Goal: Task Accomplishment & Management: Complete application form

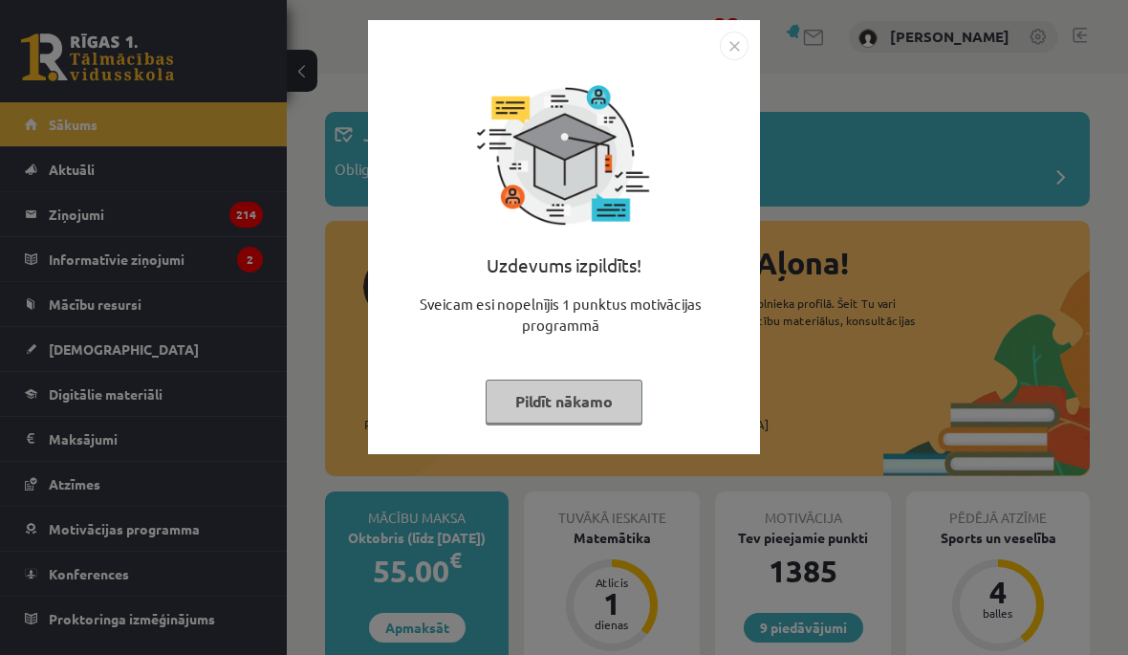
click at [618, 398] on button "Pildīt nākamo" at bounding box center [564, 402] width 157 height 44
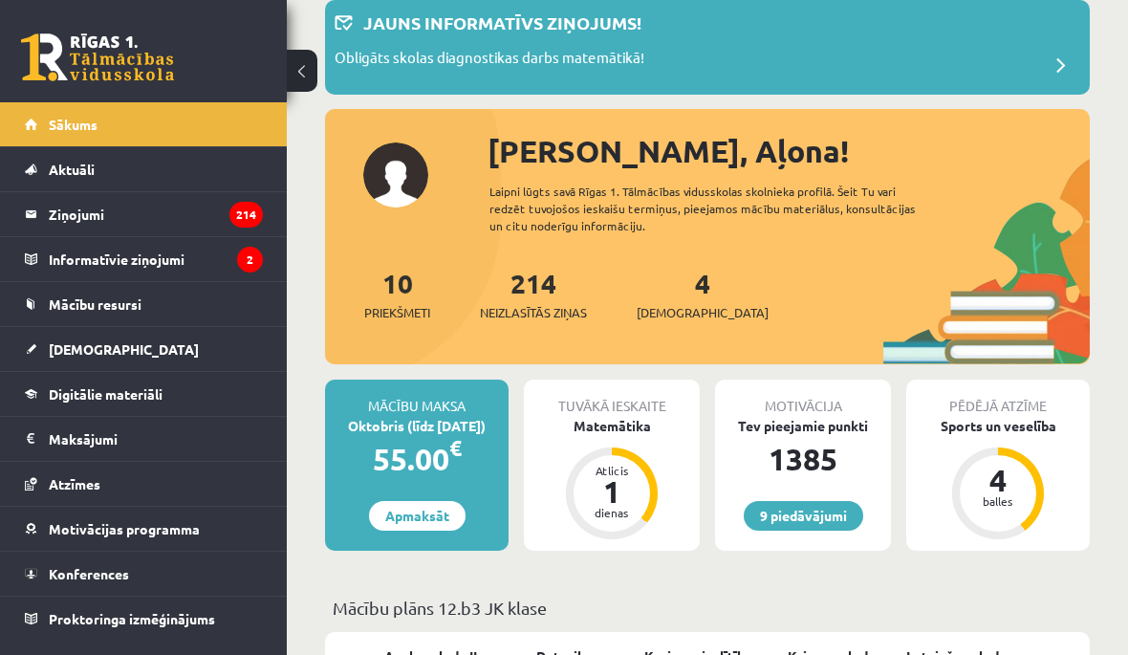
scroll to position [113, 0]
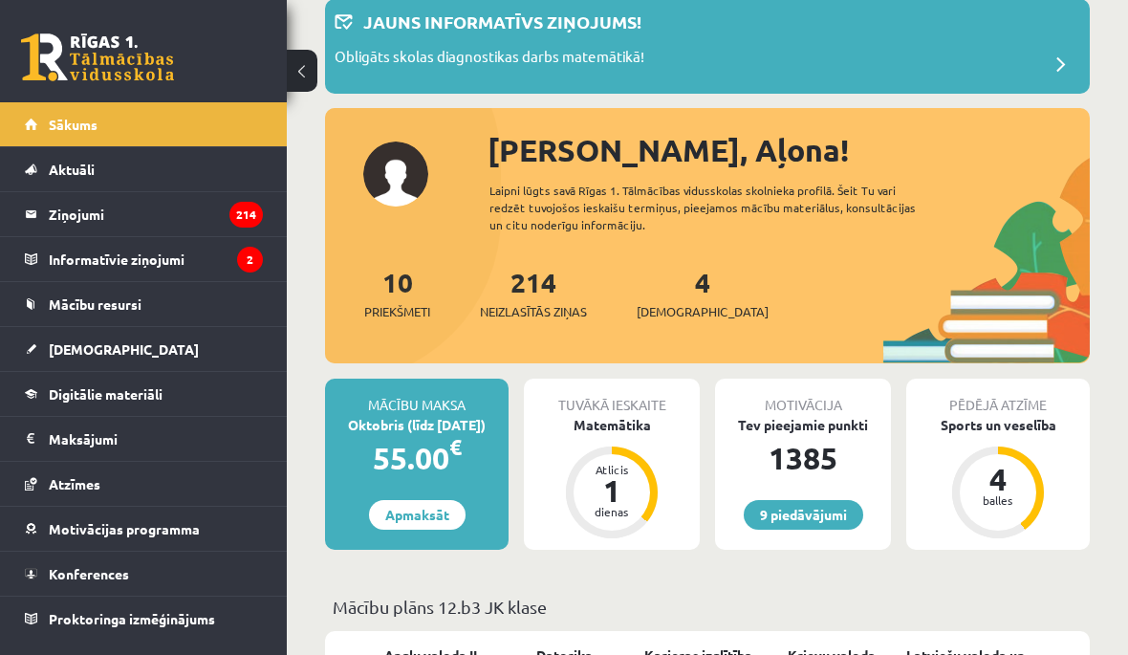
click at [56, 337] on link "[DEMOGRAPHIC_DATA]" at bounding box center [144, 349] width 238 height 44
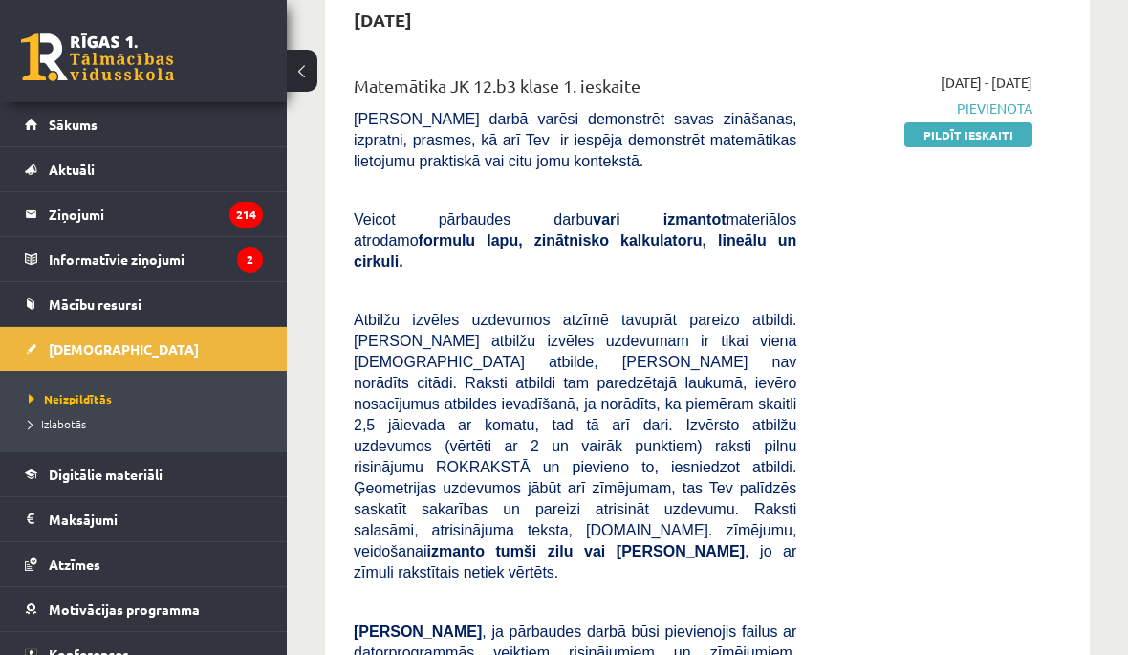
scroll to position [200, 0]
click at [974, 145] on link "Pildīt ieskaiti" at bounding box center [969, 135] width 128 height 25
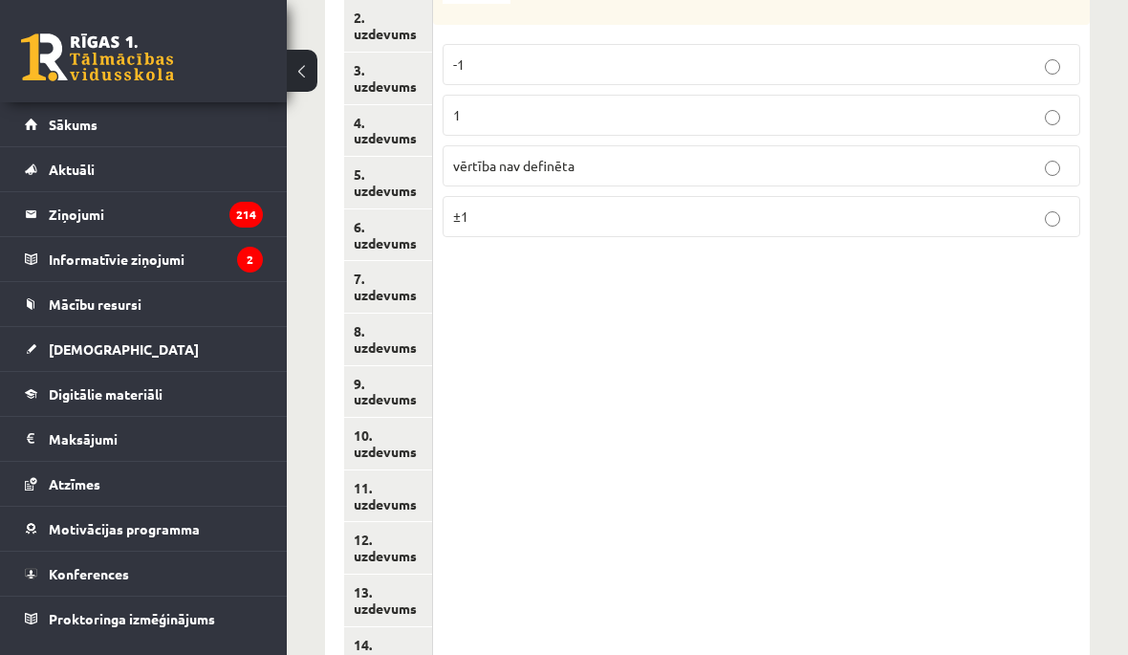
scroll to position [955, 0]
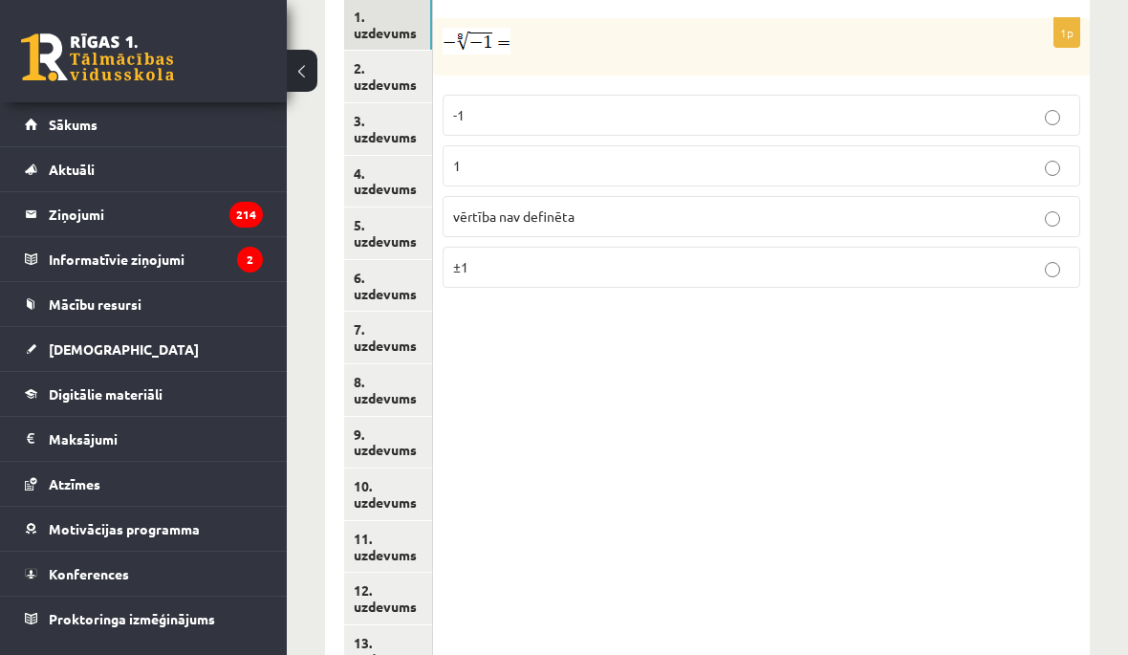
click at [413, 66] on link "2. uzdevums" at bounding box center [388, 77] width 88 height 52
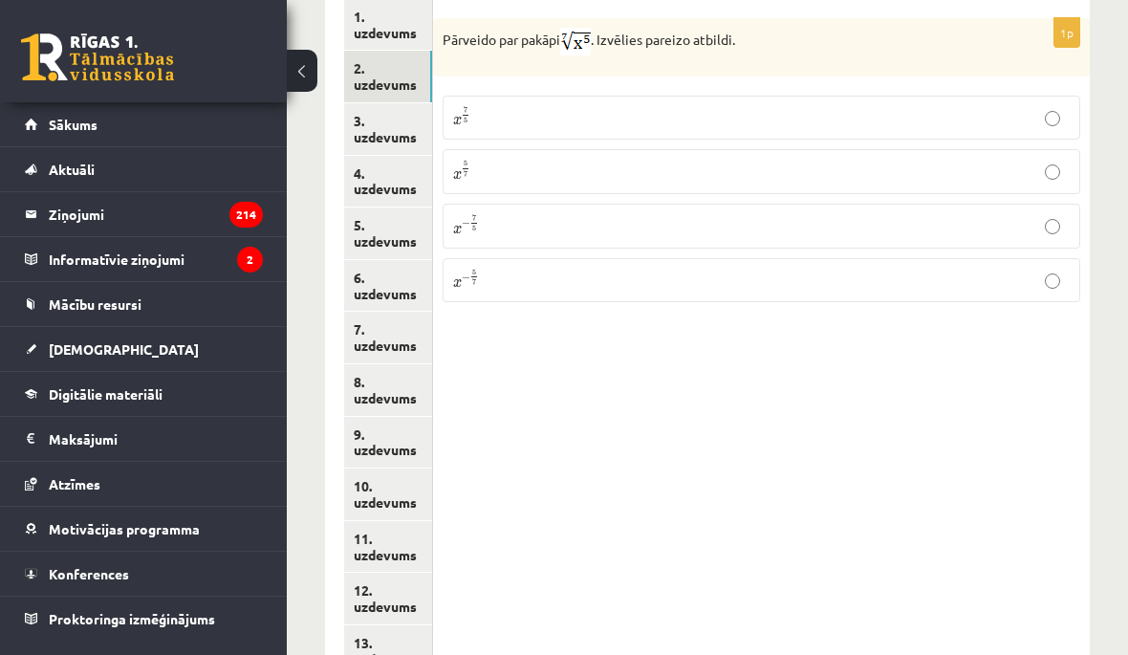
click at [404, 105] on link "3. uzdevums" at bounding box center [388, 129] width 88 height 52
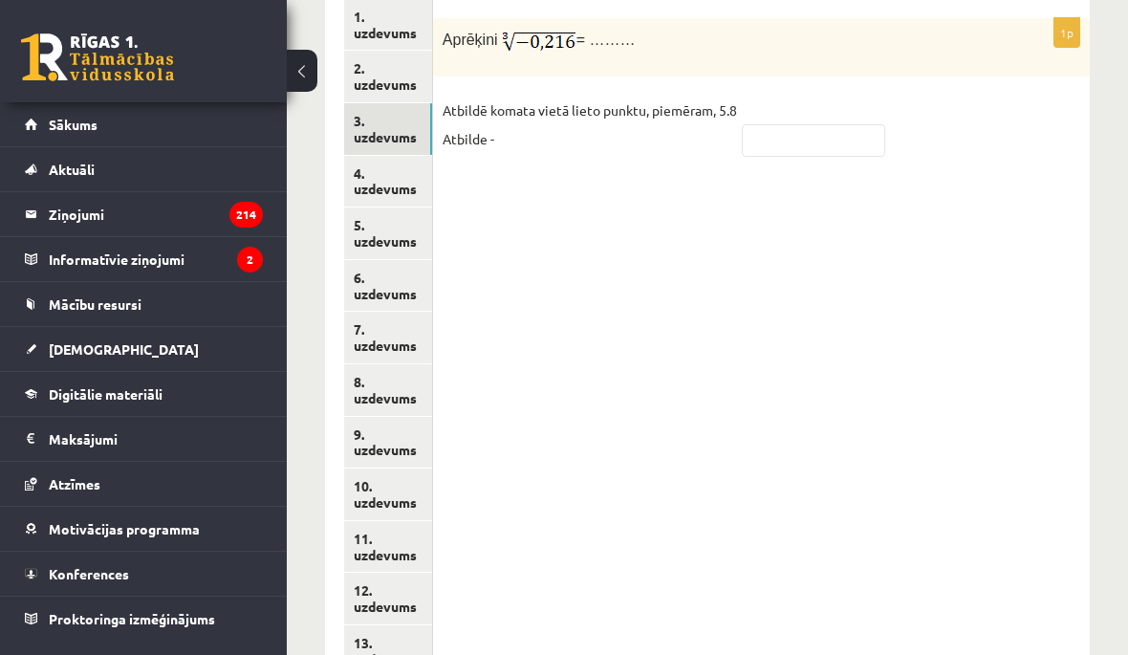
click at [409, 157] on link "4. uzdevums" at bounding box center [388, 182] width 88 height 52
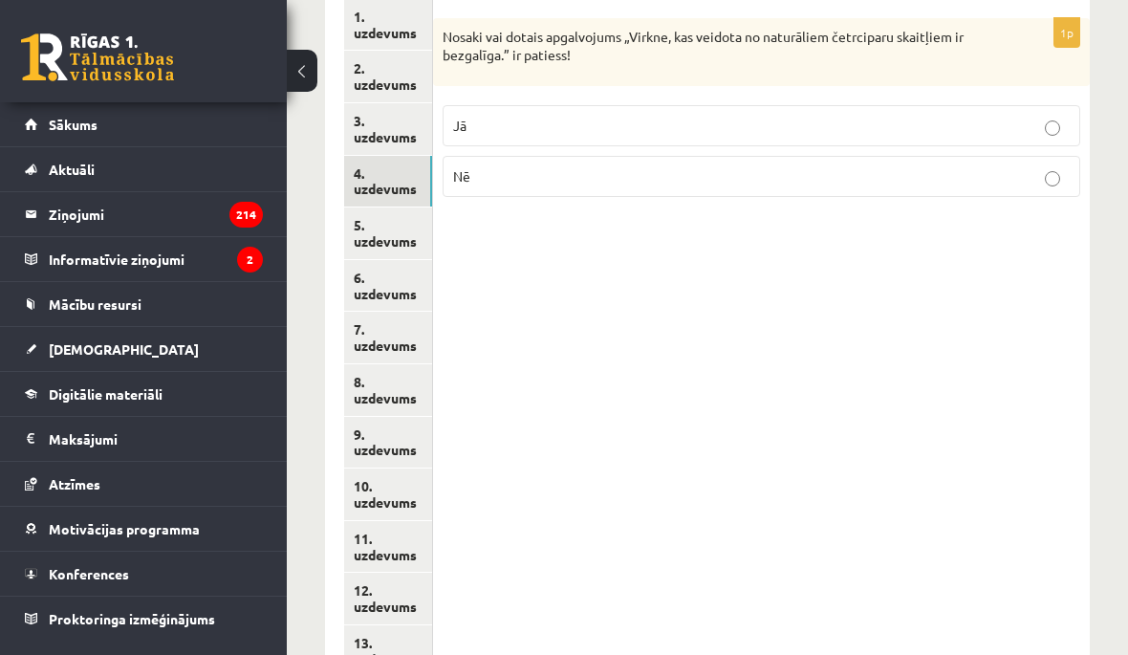
click at [411, 219] on link "5. uzdevums" at bounding box center [388, 233] width 88 height 52
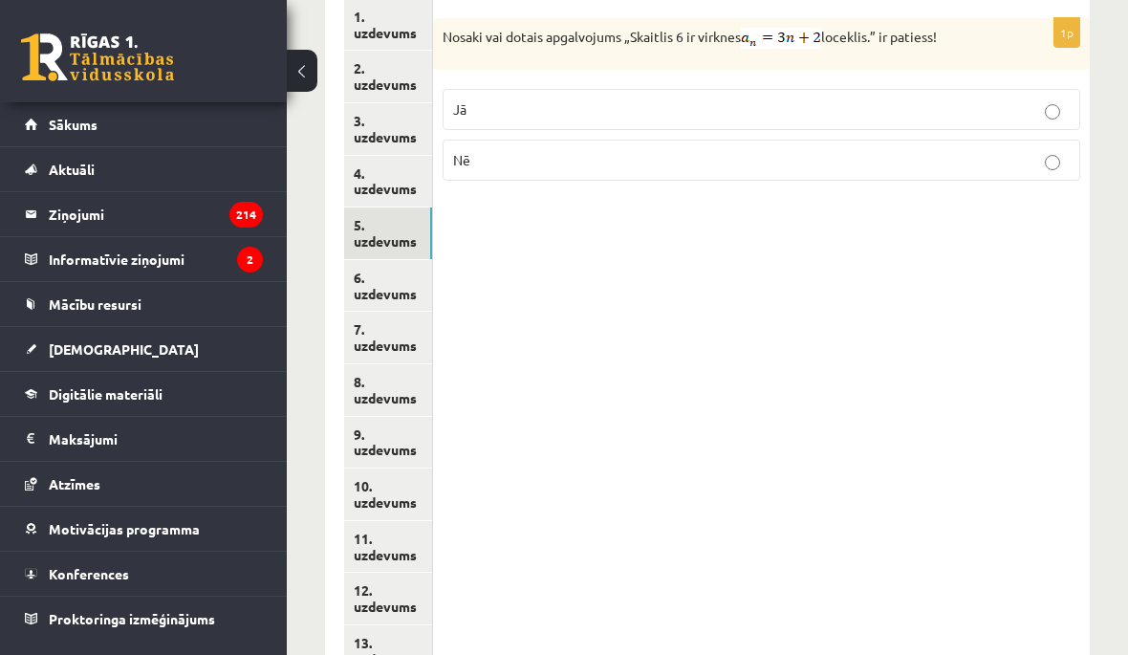
click at [426, 279] on link "6. uzdevums" at bounding box center [388, 286] width 88 height 52
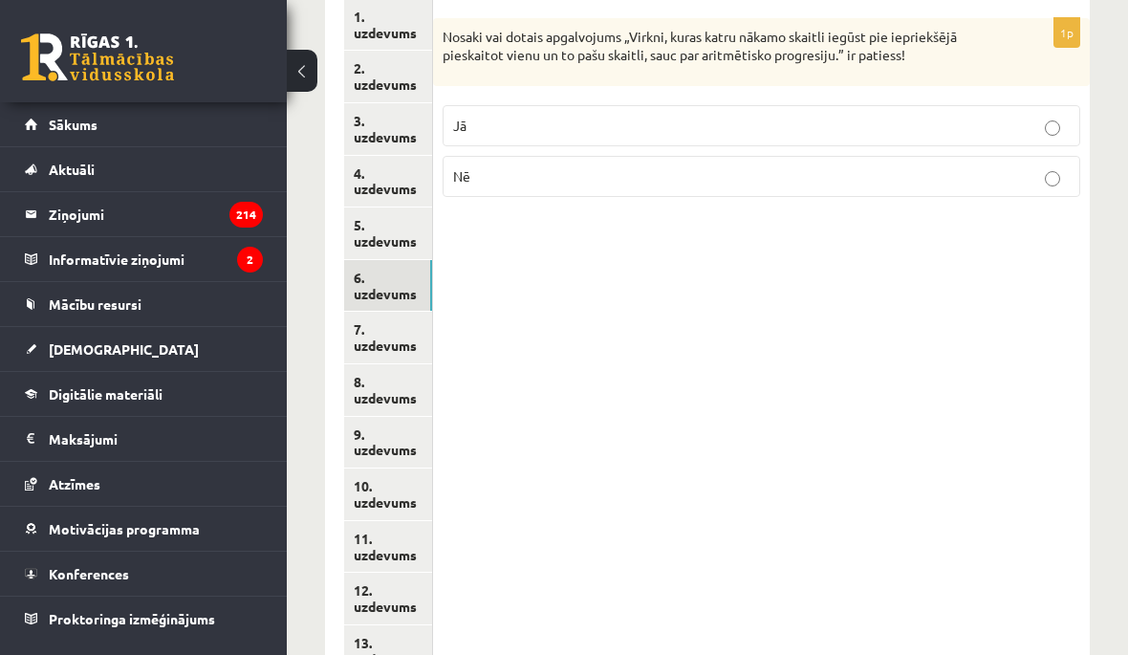
click at [415, 313] on link "7. uzdevums" at bounding box center [388, 338] width 88 height 52
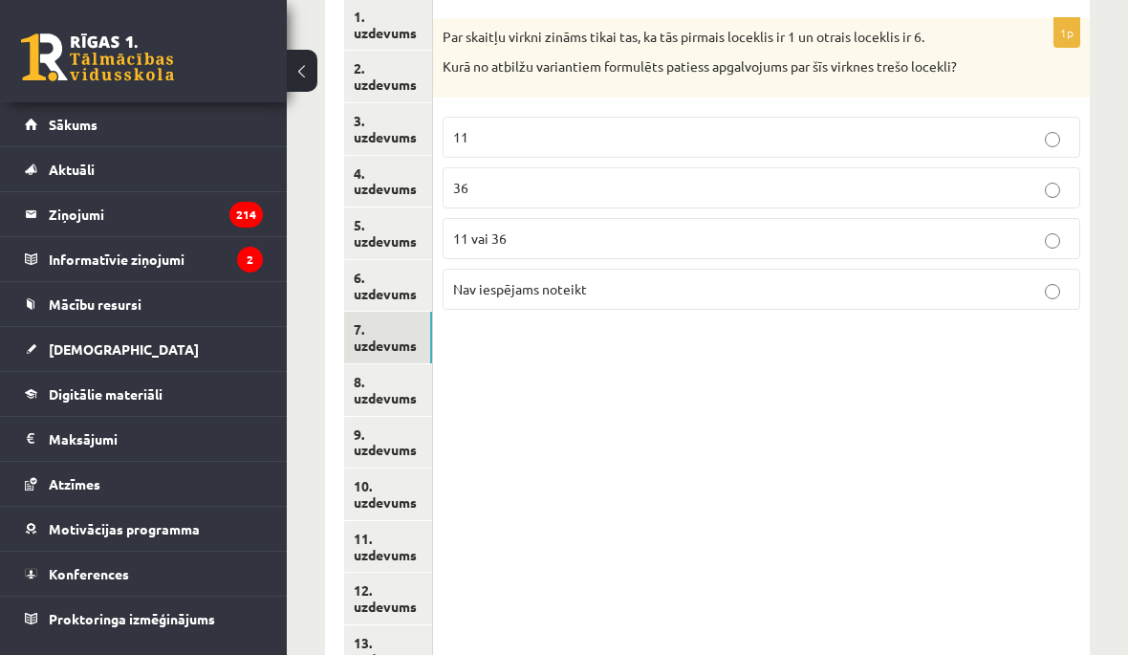
click at [414, 365] on link "8. uzdevums" at bounding box center [388, 390] width 88 height 52
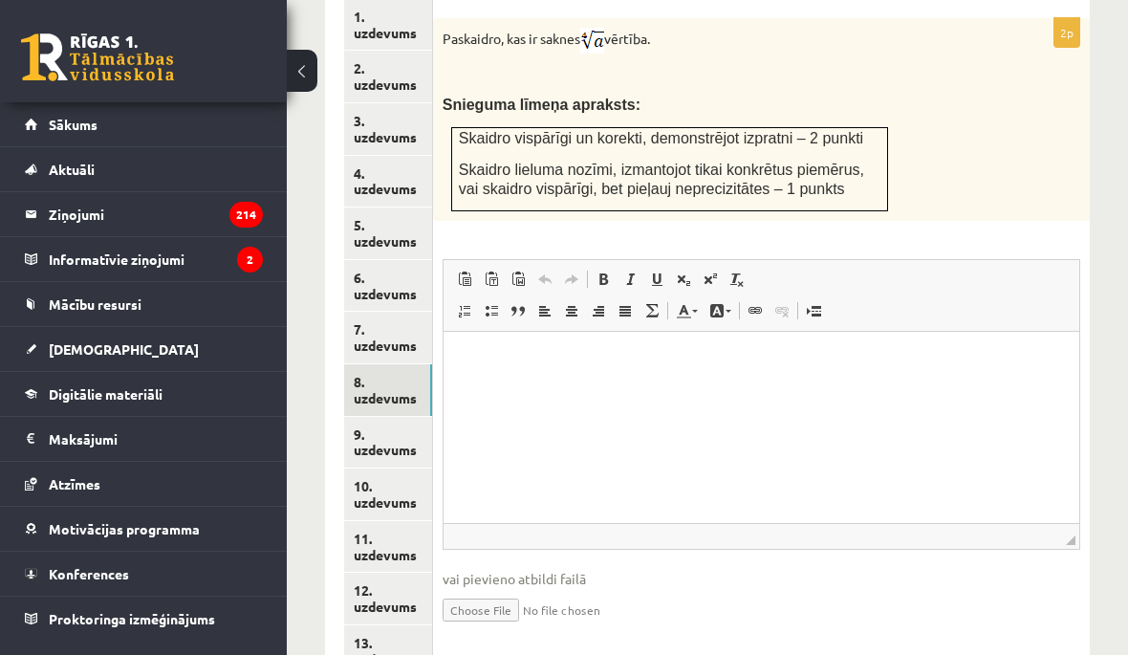
scroll to position [0, 0]
click at [405, 417] on link "9. uzdevums" at bounding box center [388, 443] width 88 height 52
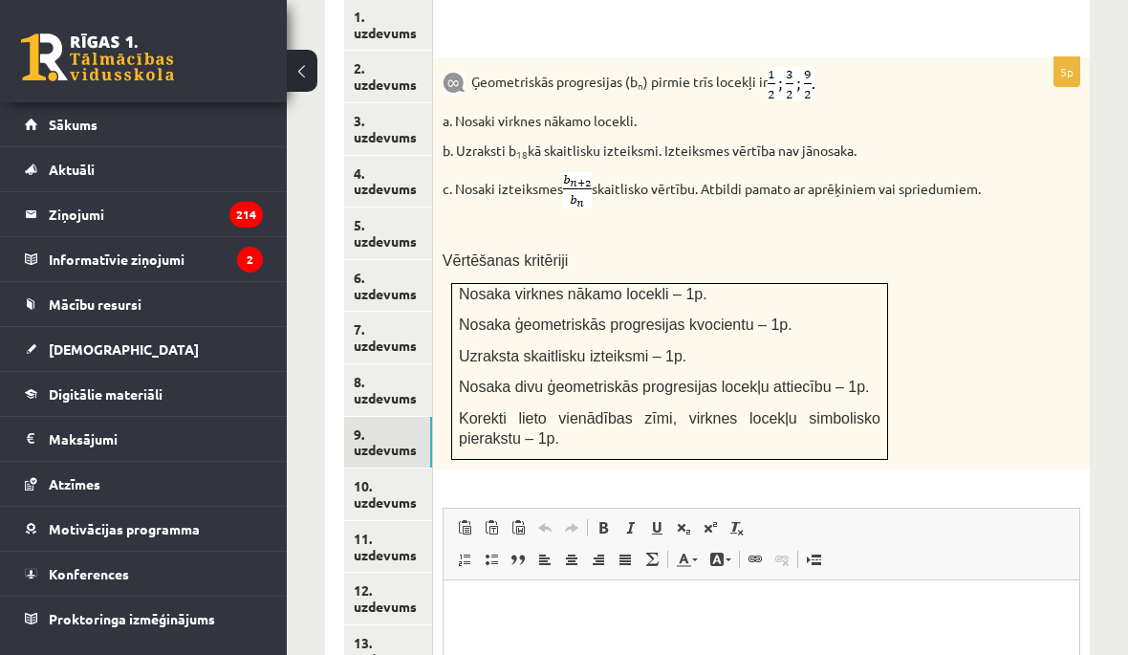
click at [406, 469] on link "10. uzdevums" at bounding box center [388, 495] width 88 height 52
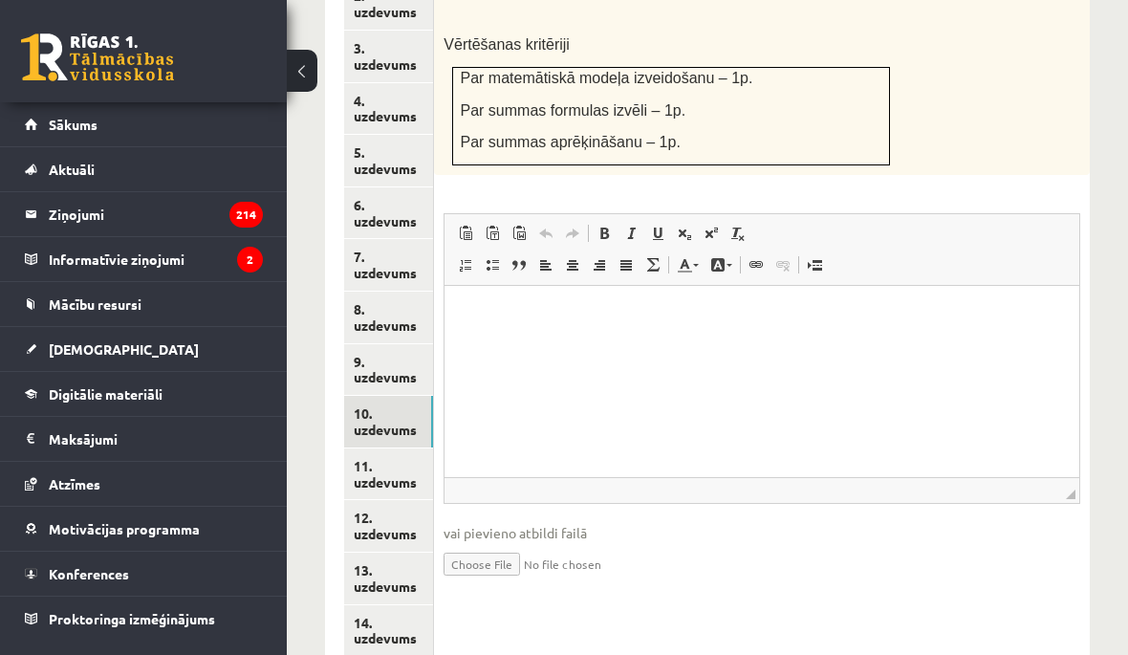
click at [404, 448] on link "11. uzdevums" at bounding box center [388, 474] width 89 height 52
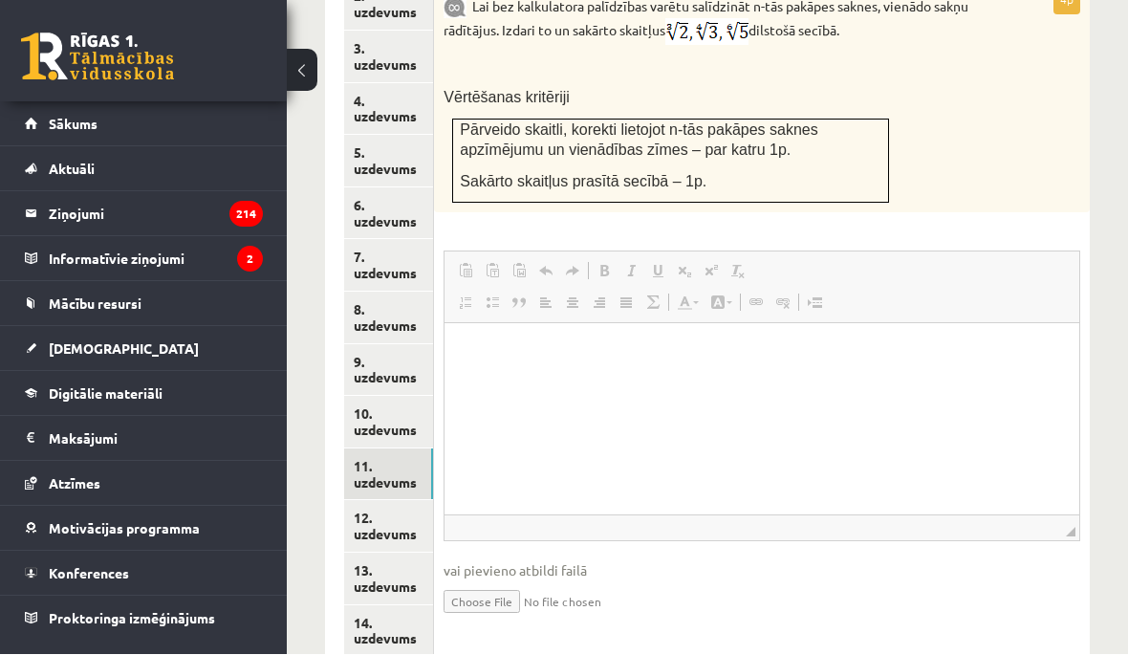
click at [392, 501] on link "12. uzdevums" at bounding box center [388, 527] width 89 height 52
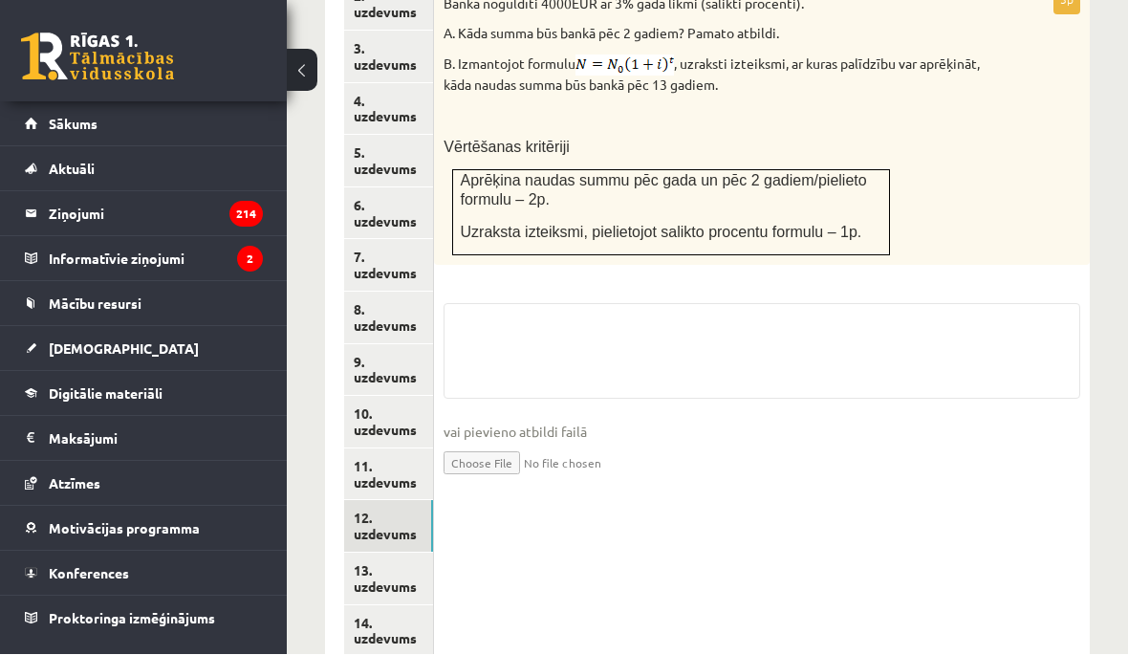
click at [402, 554] on link "13. uzdevums" at bounding box center [388, 580] width 89 height 52
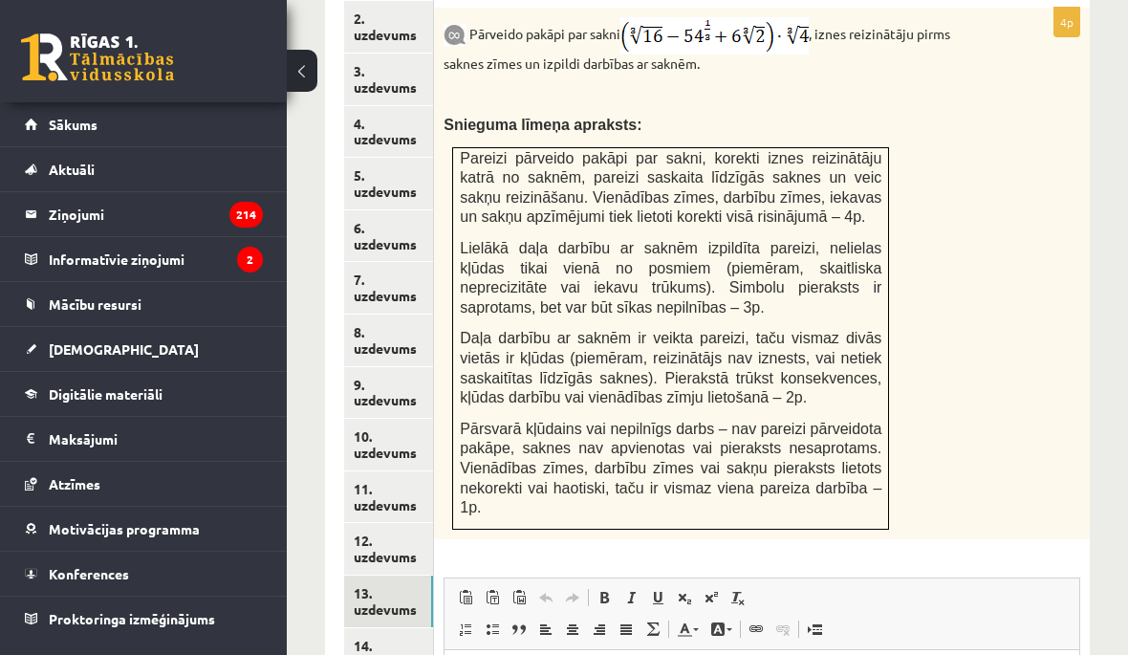
scroll to position [1017, 0]
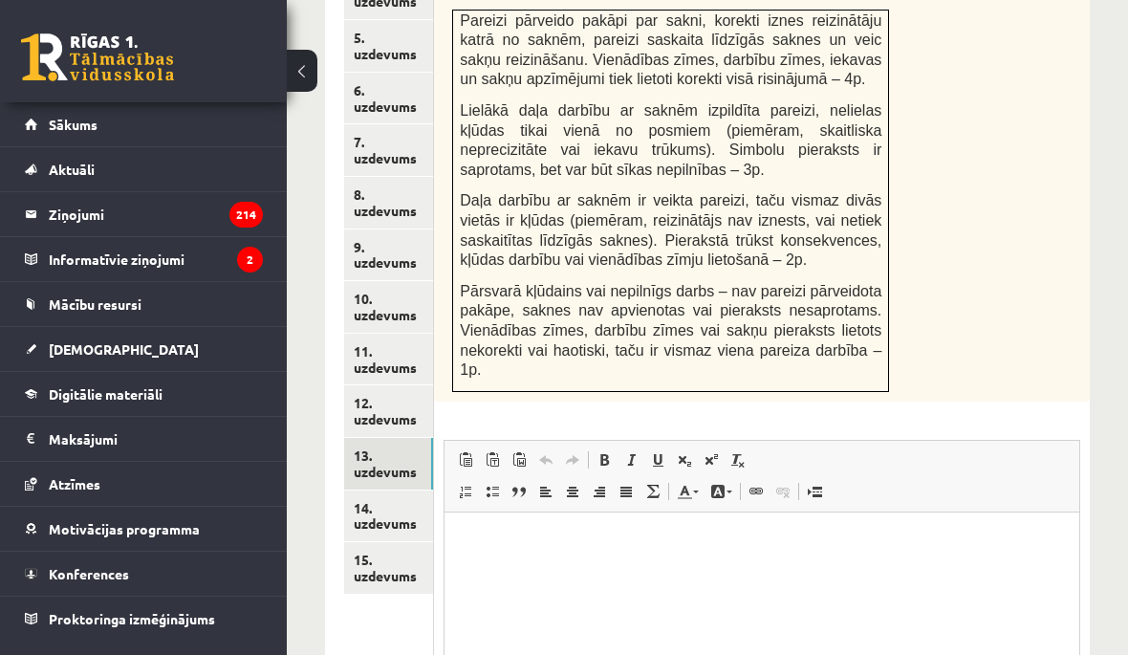
click at [415, 491] on link "14. uzdevums" at bounding box center [388, 517] width 89 height 52
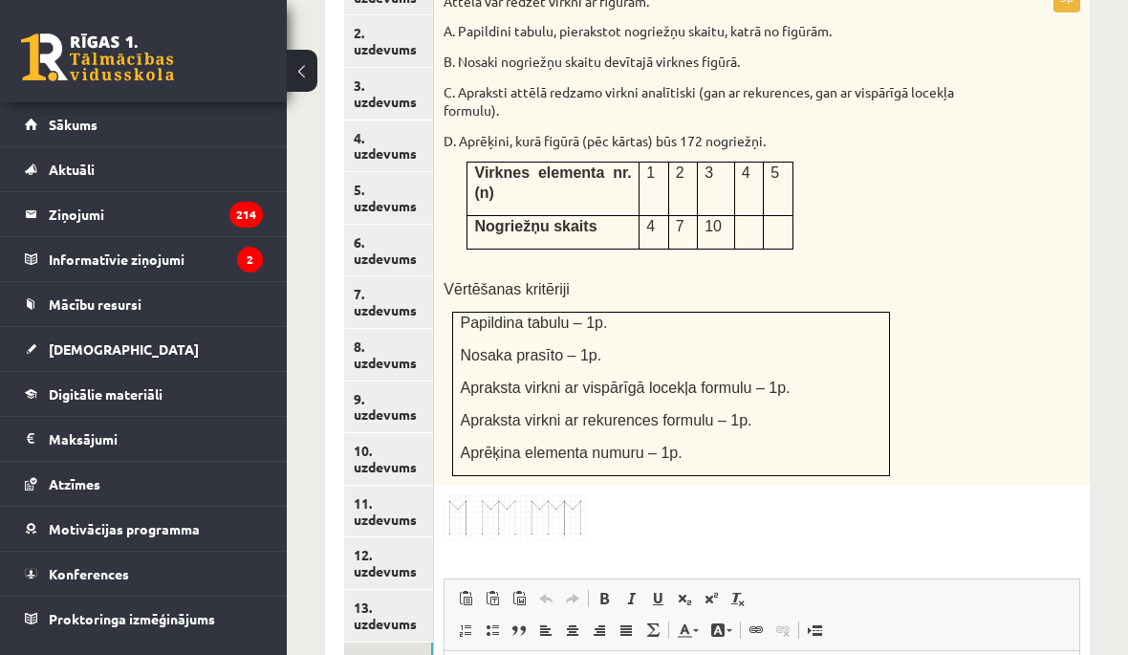
scroll to position [992, 0]
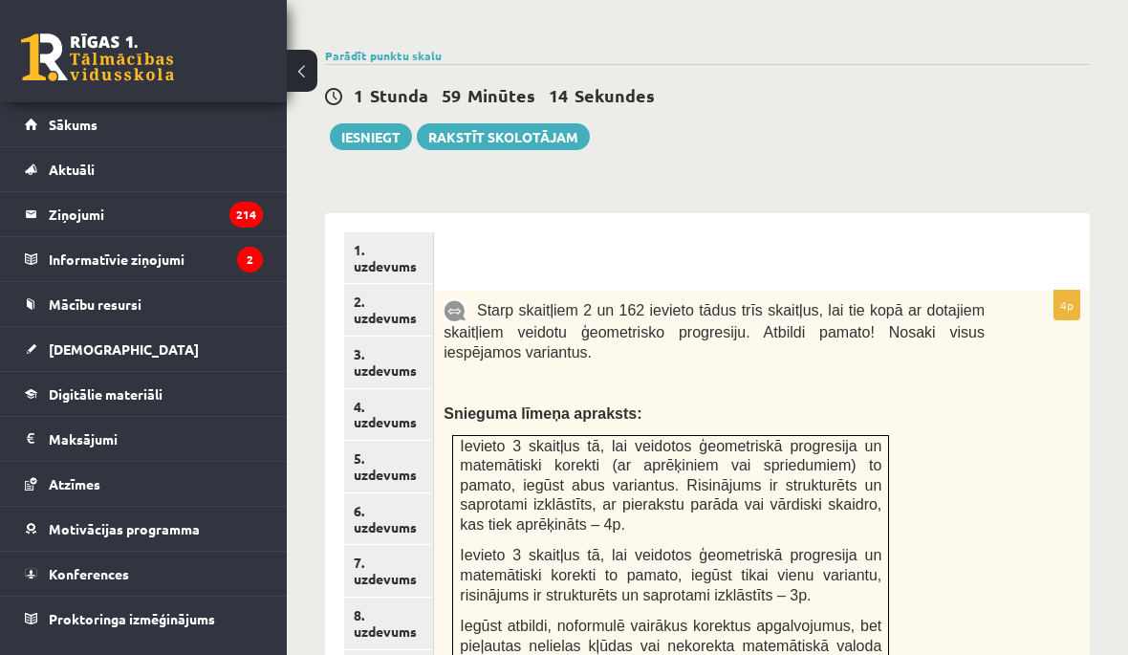
scroll to position [721, 0]
click at [431, 239] on link "1. uzdevums" at bounding box center [388, 259] width 89 height 52
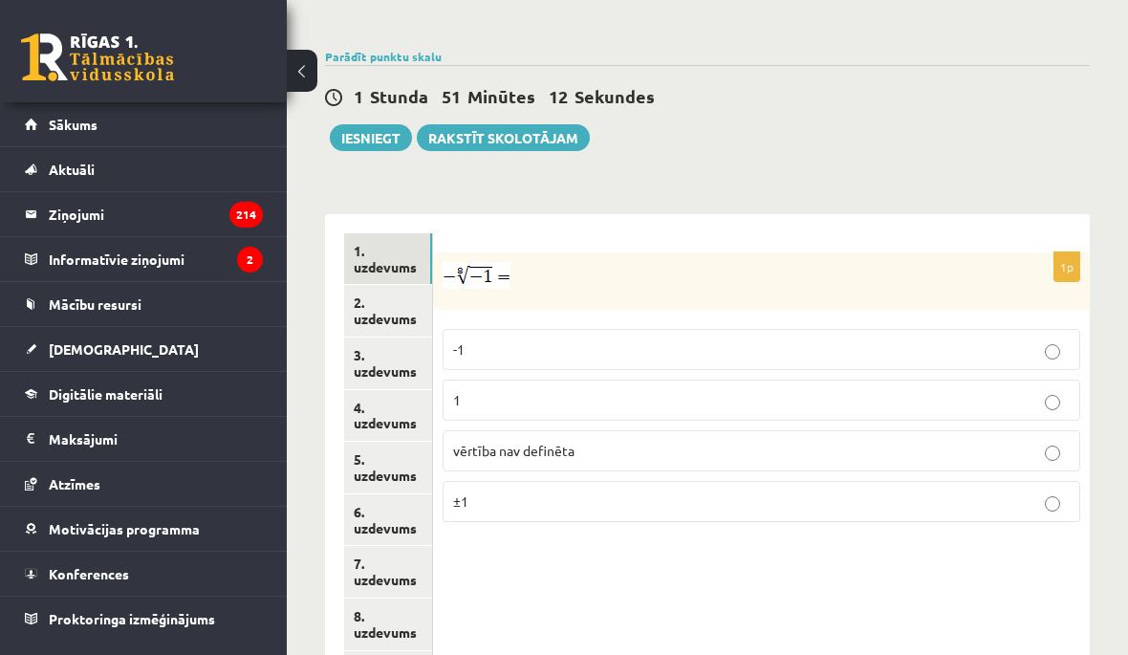
click at [598, 446] on label "vērtība nav definēta" at bounding box center [762, 450] width 638 height 41
click at [402, 299] on link "2. uzdevums" at bounding box center [388, 311] width 88 height 52
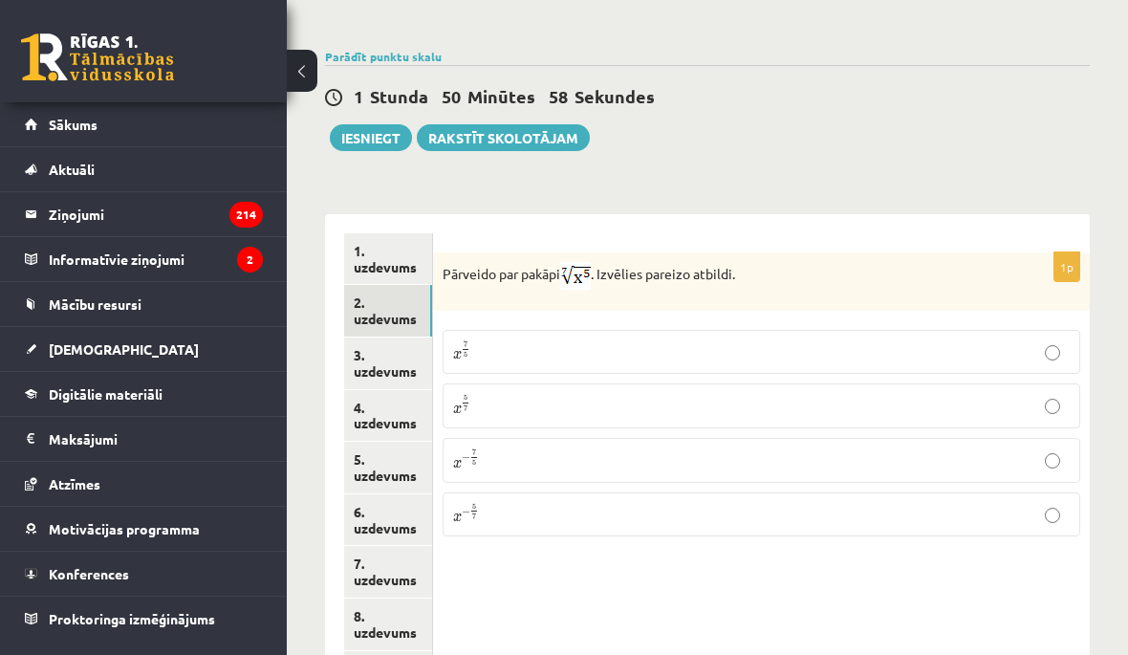
click at [688, 394] on p "x 5 7 x 5 7" at bounding box center [761, 406] width 617 height 24
click at [402, 340] on link "3. uzdevums" at bounding box center [388, 364] width 88 height 52
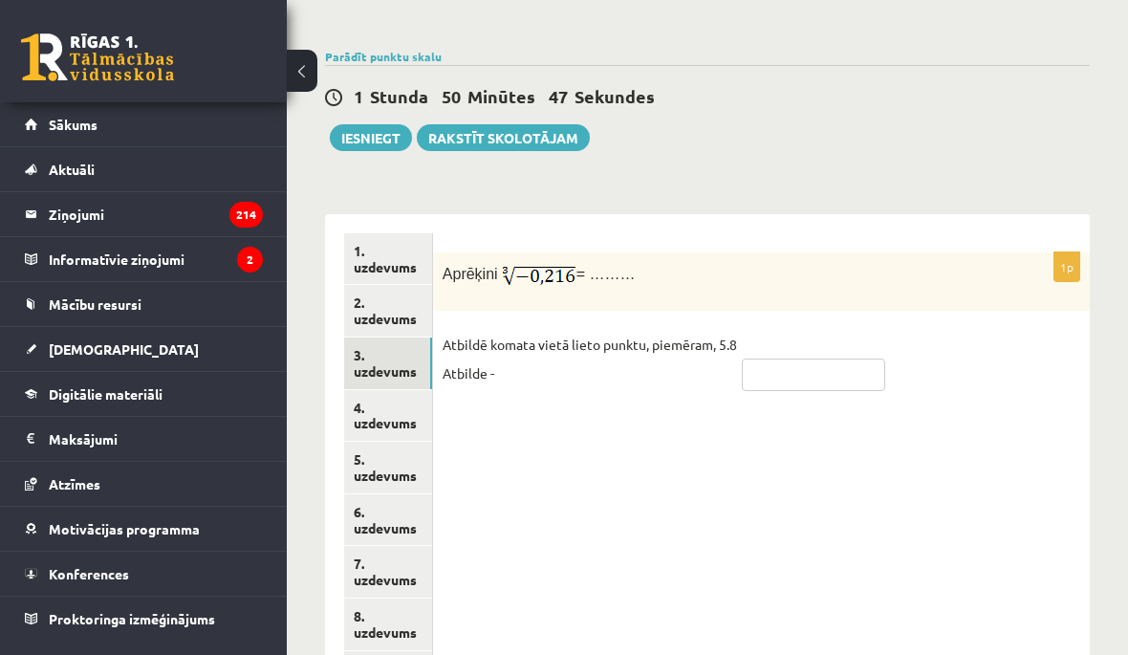
click at [834, 365] on input "text" at bounding box center [813, 375] width 143 height 33
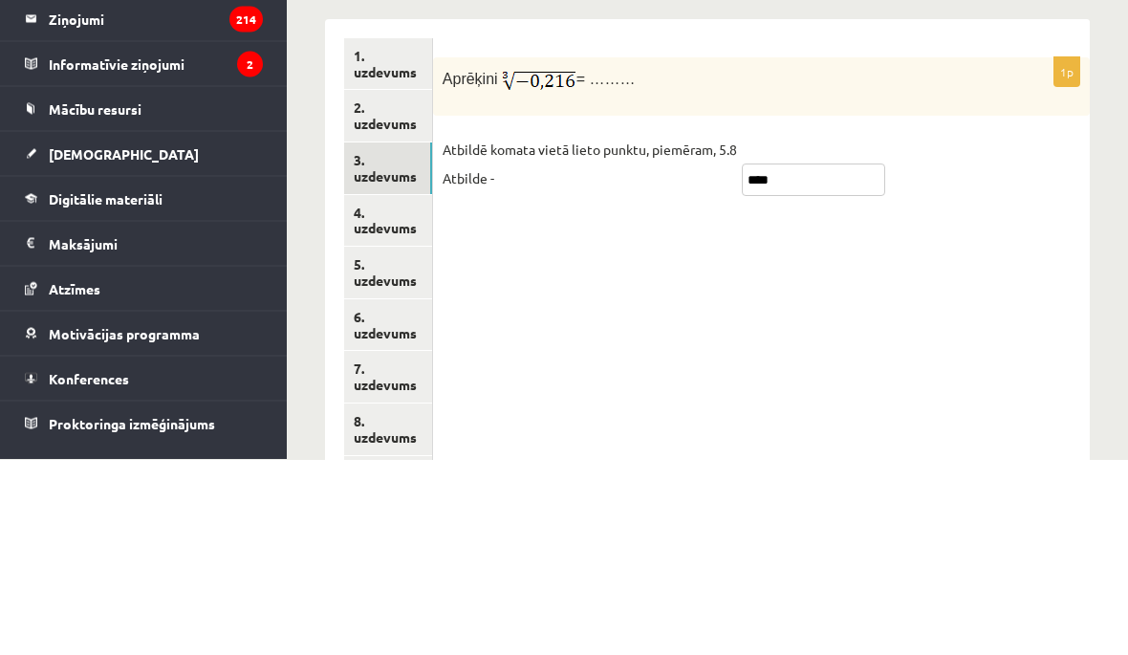
type input "****"
click at [404, 391] on link "4. uzdevums" at bounding box center [388, 417] width 88 height 52
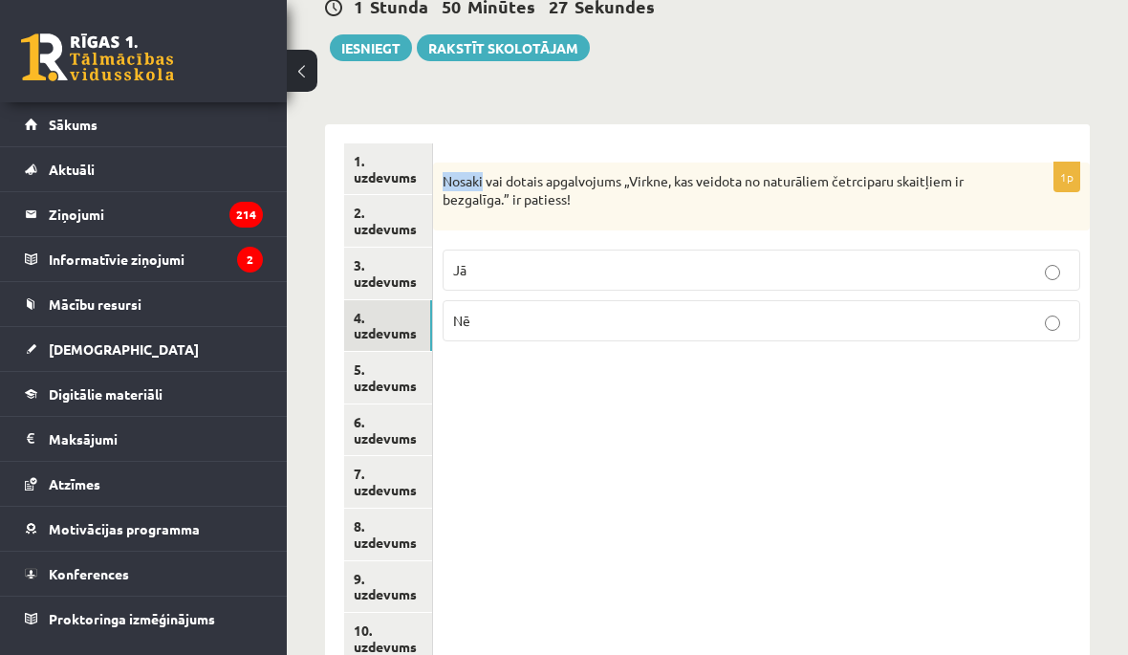
scroll to position [806, 0]
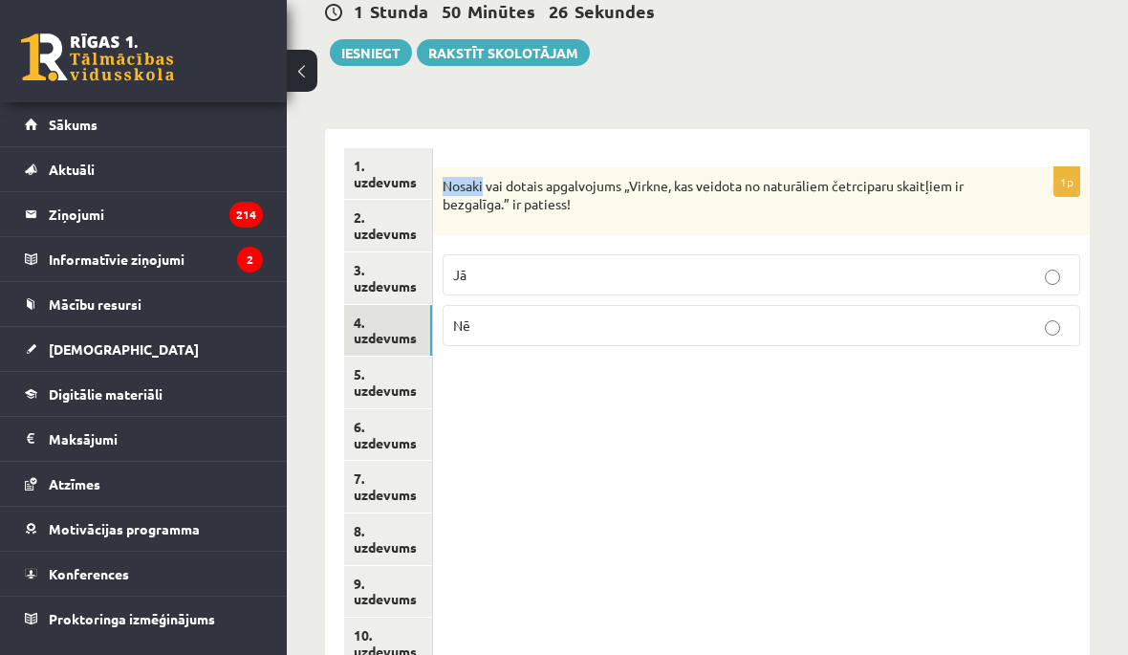
click at [510, 177] on p "Nosaki vai dotais apgalvojums „Virkne, kas veidota no naturāliem četrciparu ska…" at bounding box center [714, 195] width 542 height 37
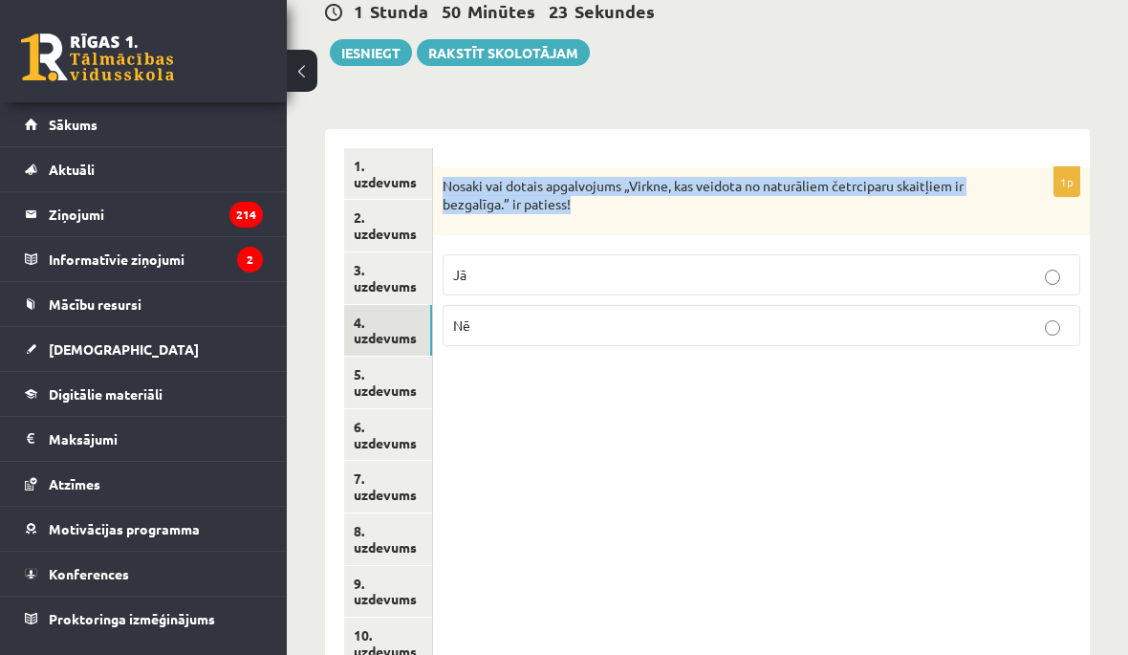
copy p "Nosaki vai dotais apgalvojums „Virkne, kas veidota no naturāliem četrciparu ska…"
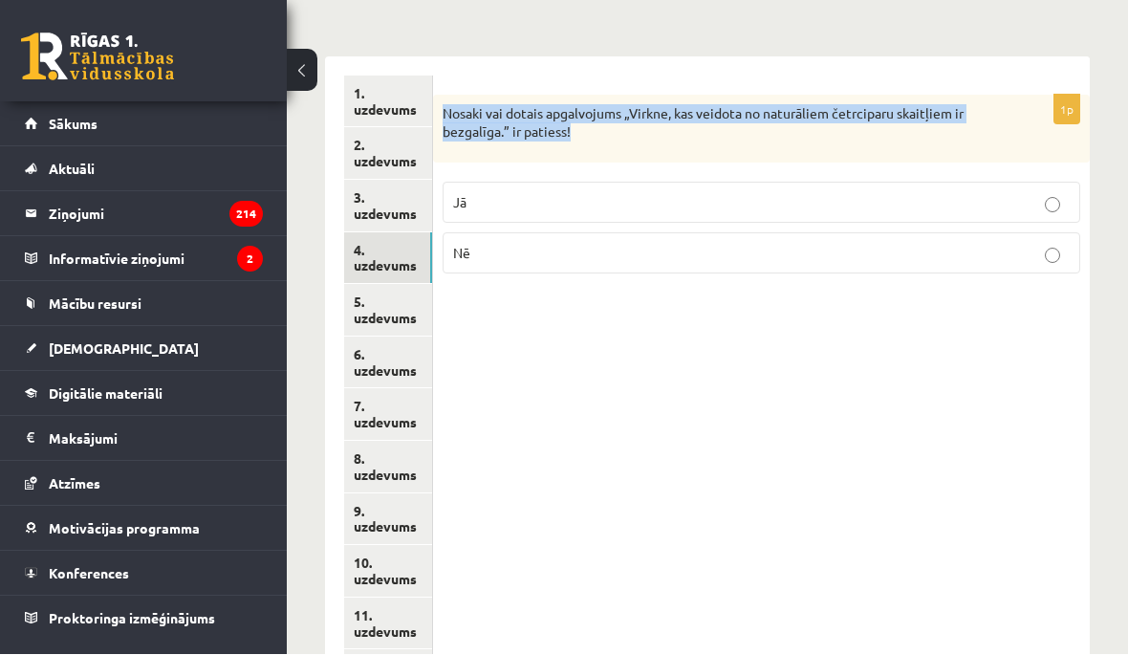
scroll to position [879, 0]
click at [768, 243] on p "Nē" at bounding box center [761, 253] width 617 height 20
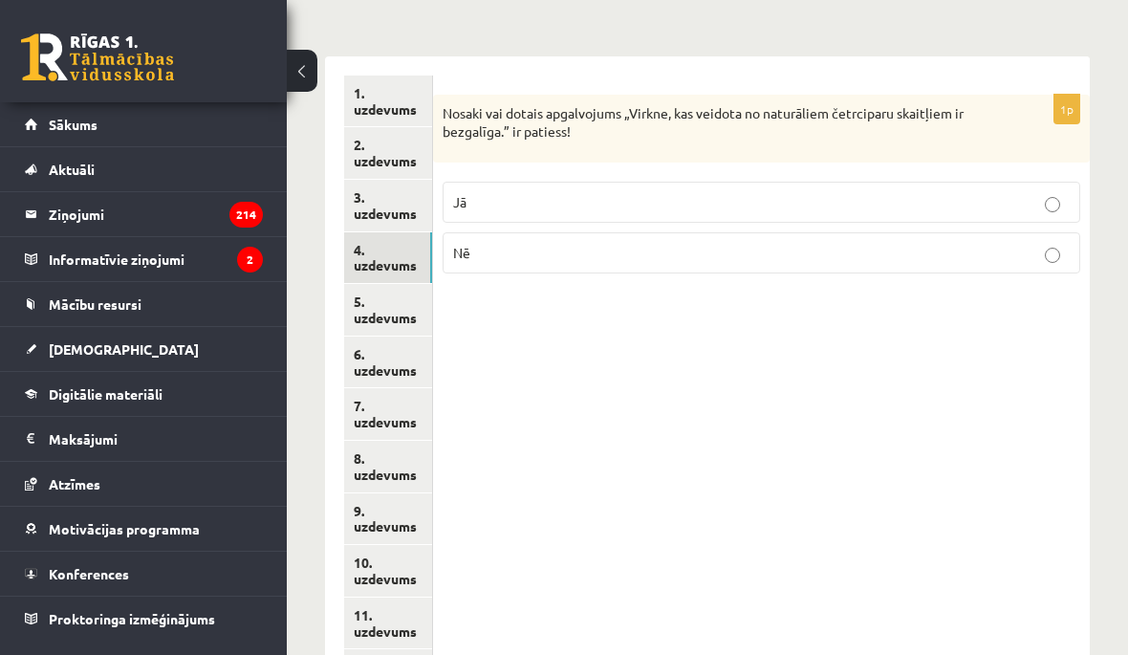
click at [406, 289] on link "5. uzdevums" at bounding box center [388, 310] width 88 height 52
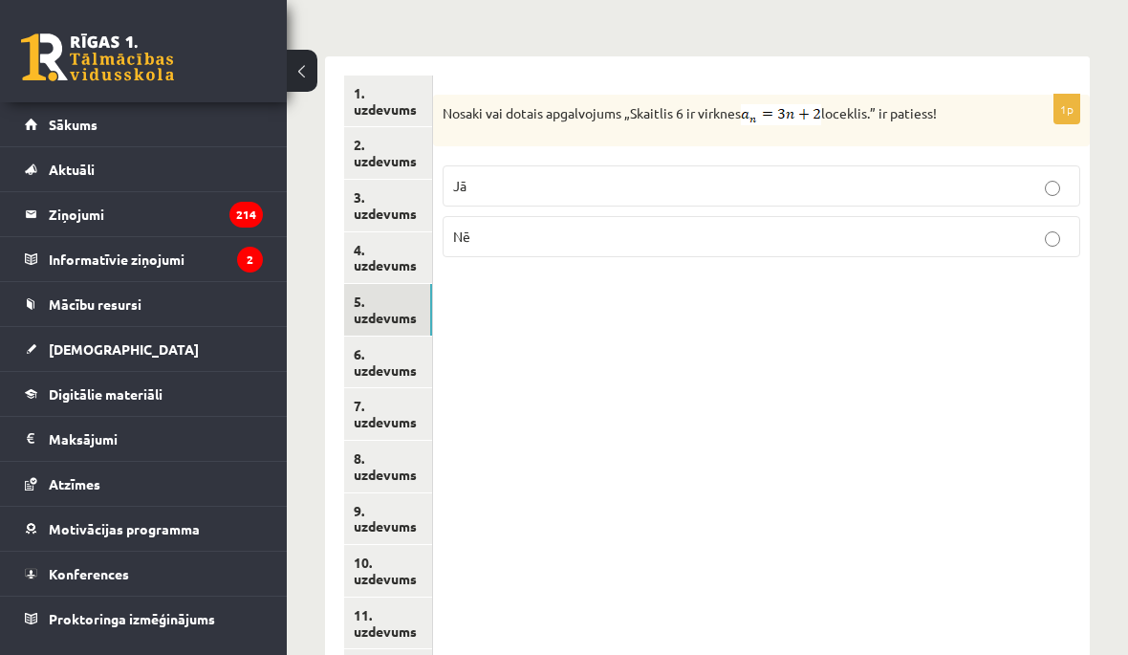
click at [786, 230] on label "Nē" at bounding box center [762, 236] width 638 height 41
click at [394, 351] on link "6. uzdevums" at bounding box center [388, 363] width 88 height 52
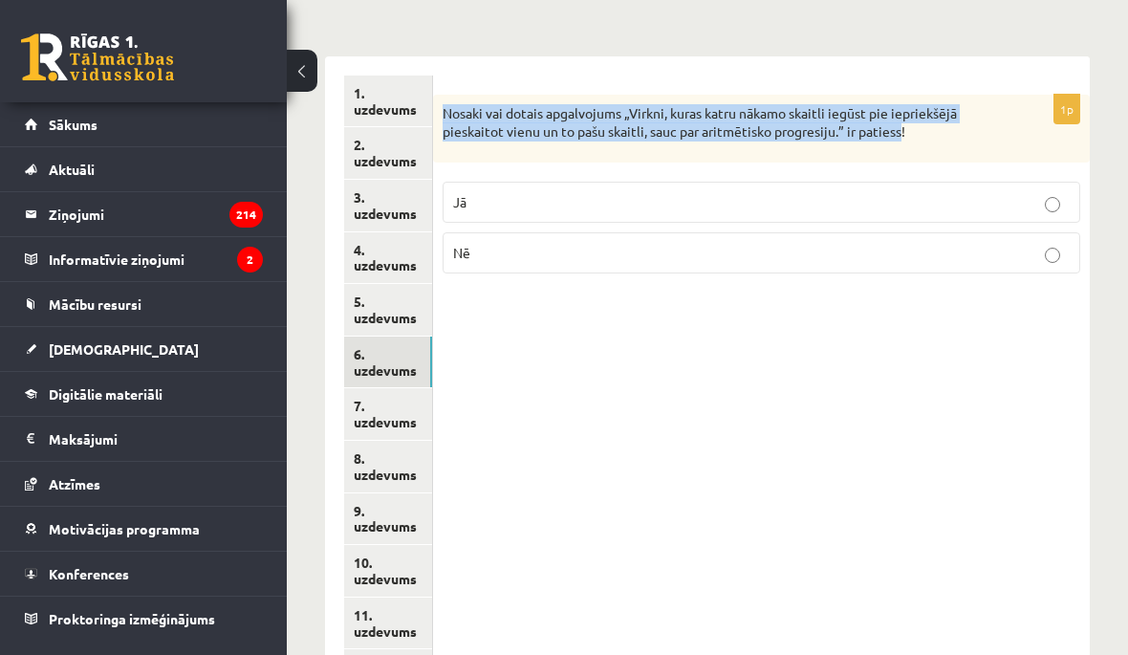
click at [630, 192] on p "Jā" at bounding box center [761, 202] width 617 height 20
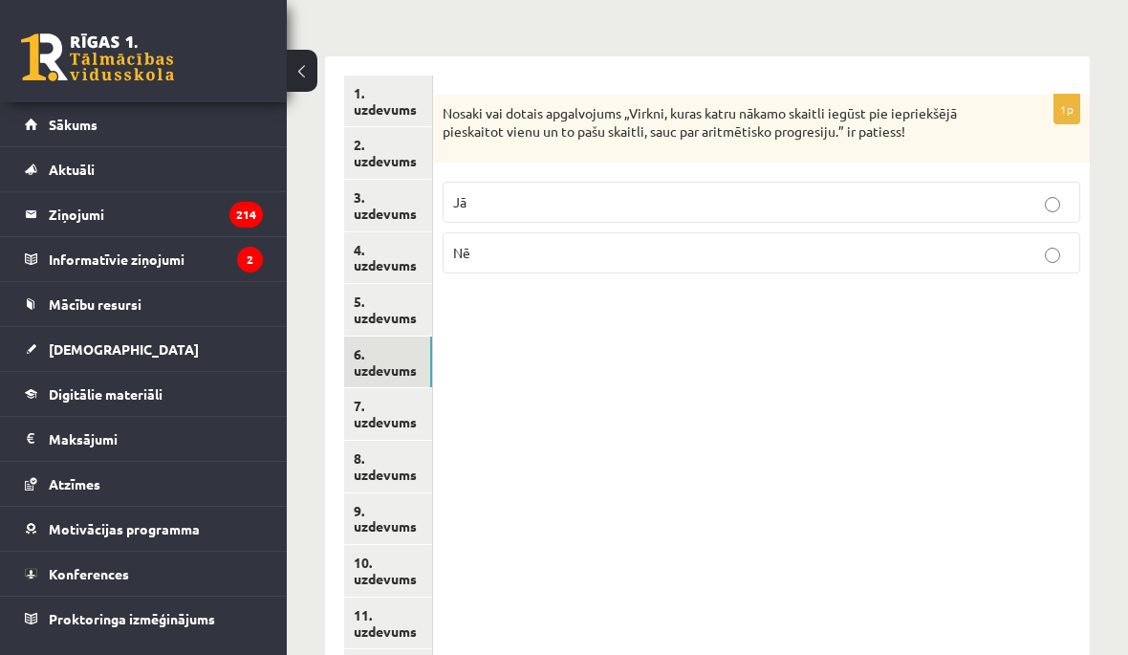
click at [418, 395] on link "7. uzdevums" at bounding box center [388, 414] width 88 height 52
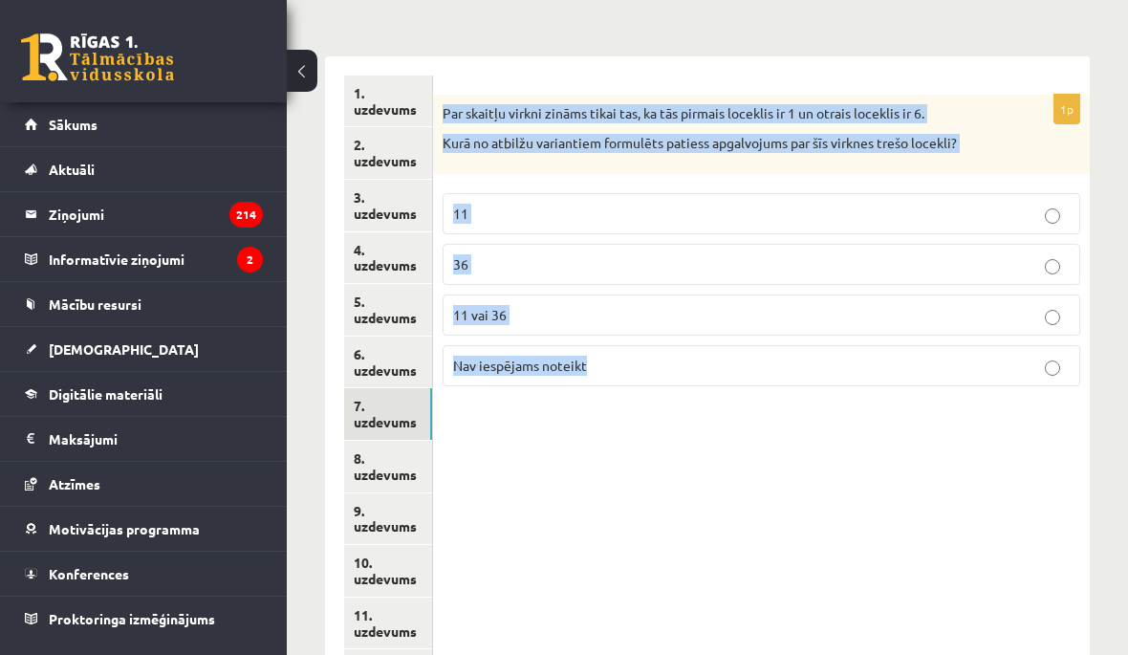
click at [664, 356] on p "Nav iespējams noteikt" at bounding box center [761, 366] width 617 height 20
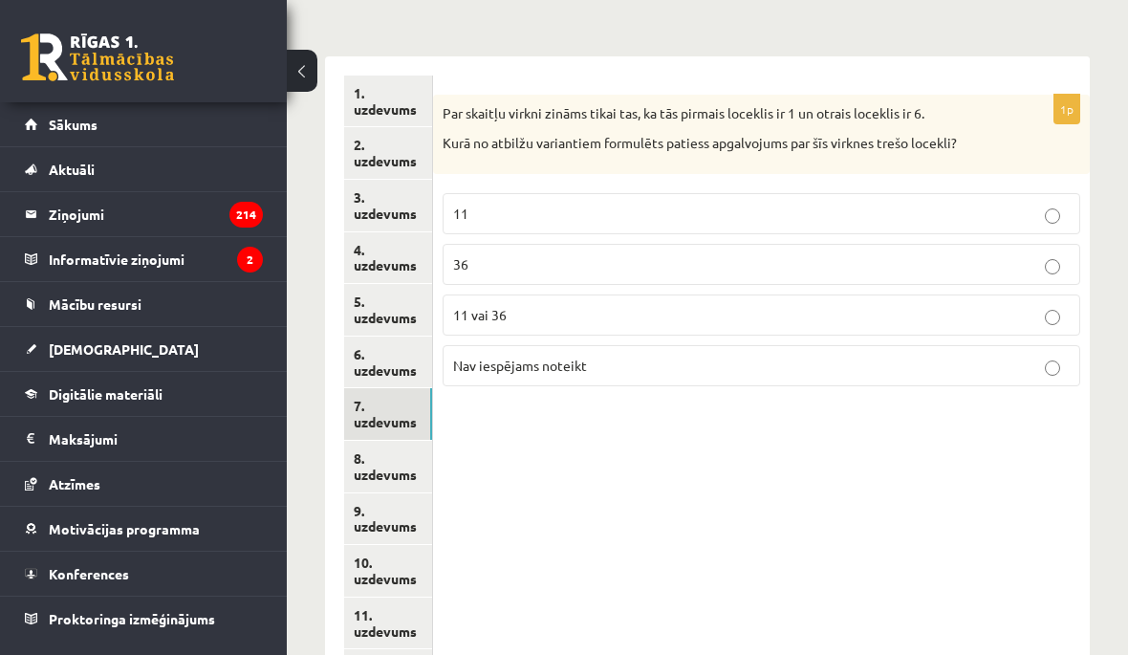
click at [403, 448] on link "8. uzdevums" at bounding box center [388, 467] width 88 height 52
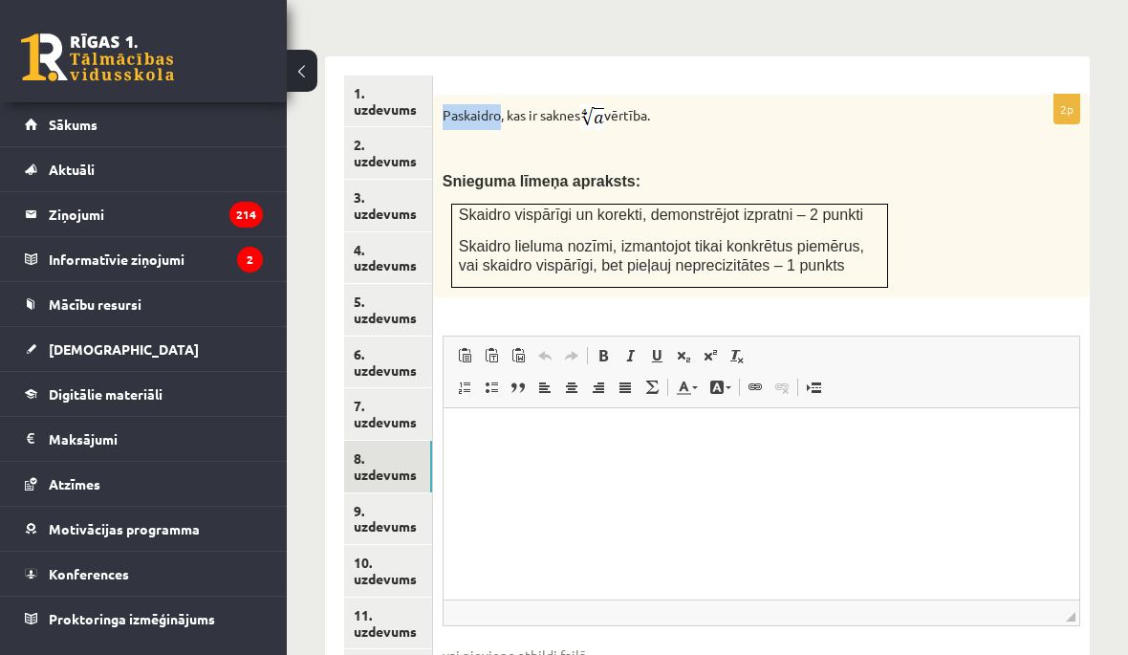
scroll to position [878, 0]
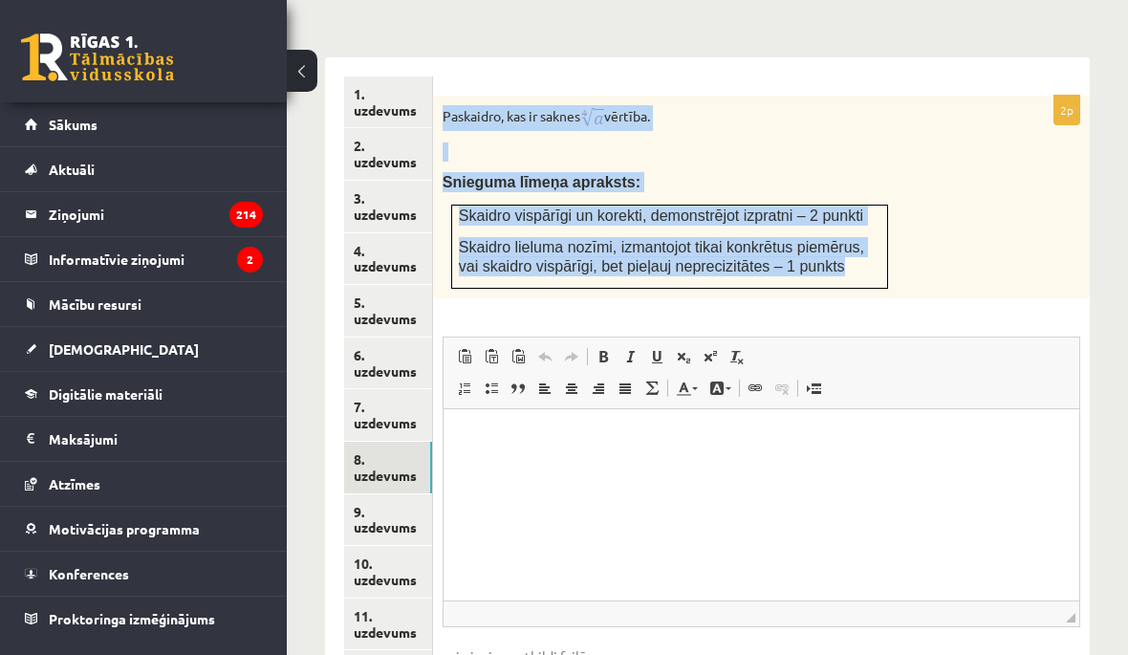
click at [1058, 76] on form "2p Paskaidro, kas ir saknes vērtība. Snieguma līmeņa apraksts: Skaidro vispārīg…" at bounding box center [761, 405] width 619 height 658
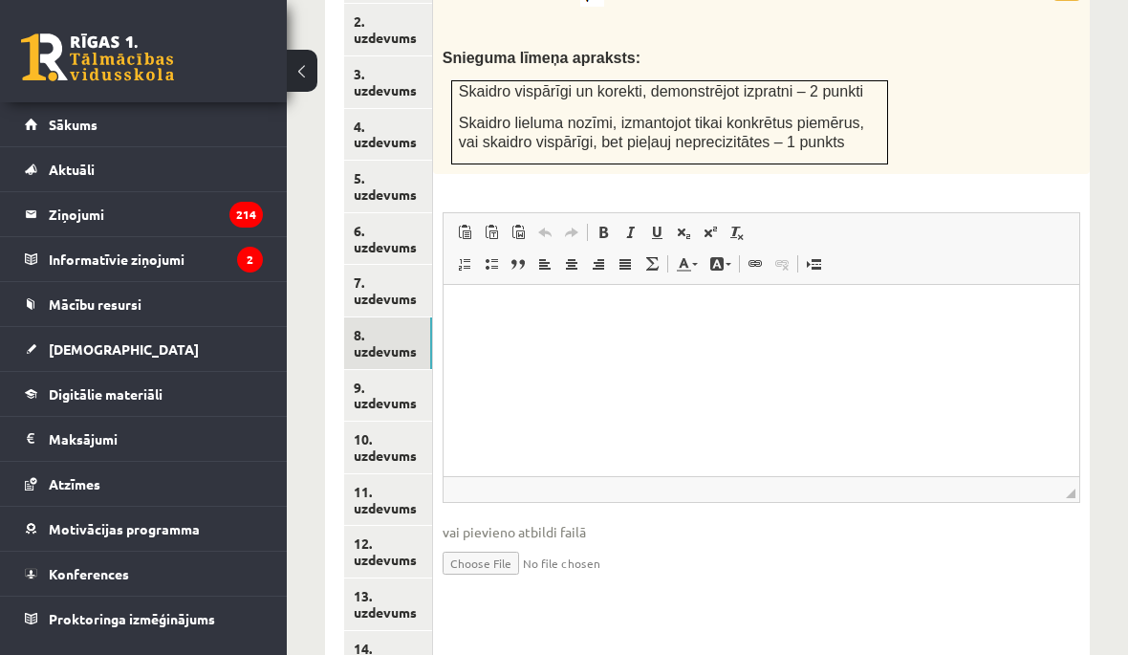
scroll to position [1007, 0]
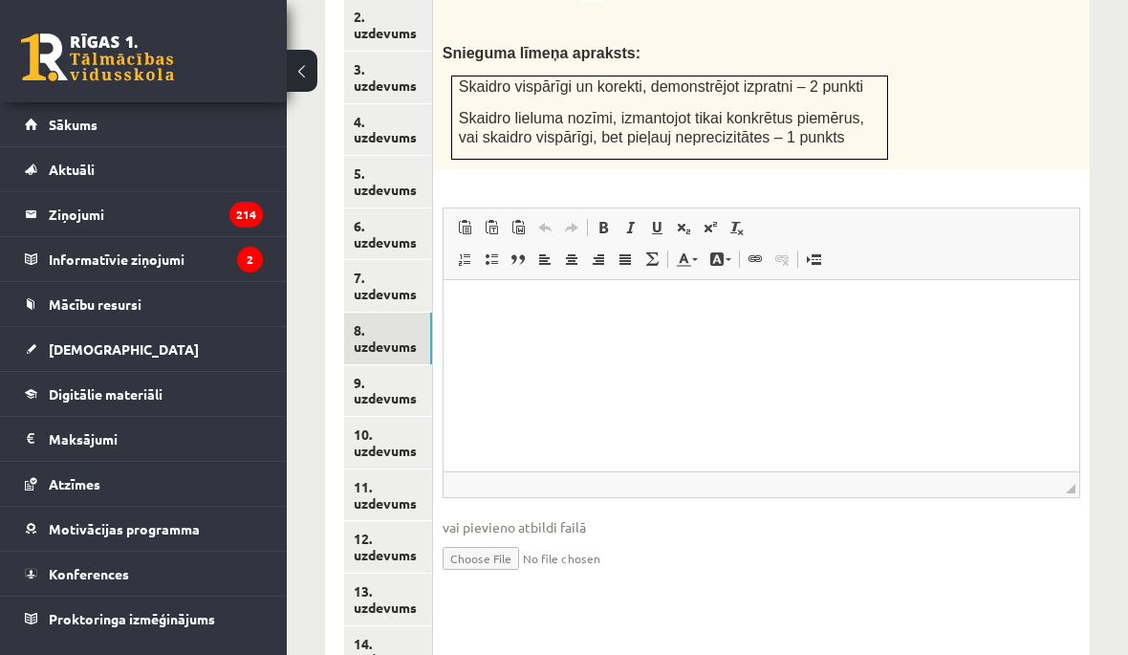
click at [416, 371] on link "9. uzdevums" at bounding box center [388, 391] width 88 height 52
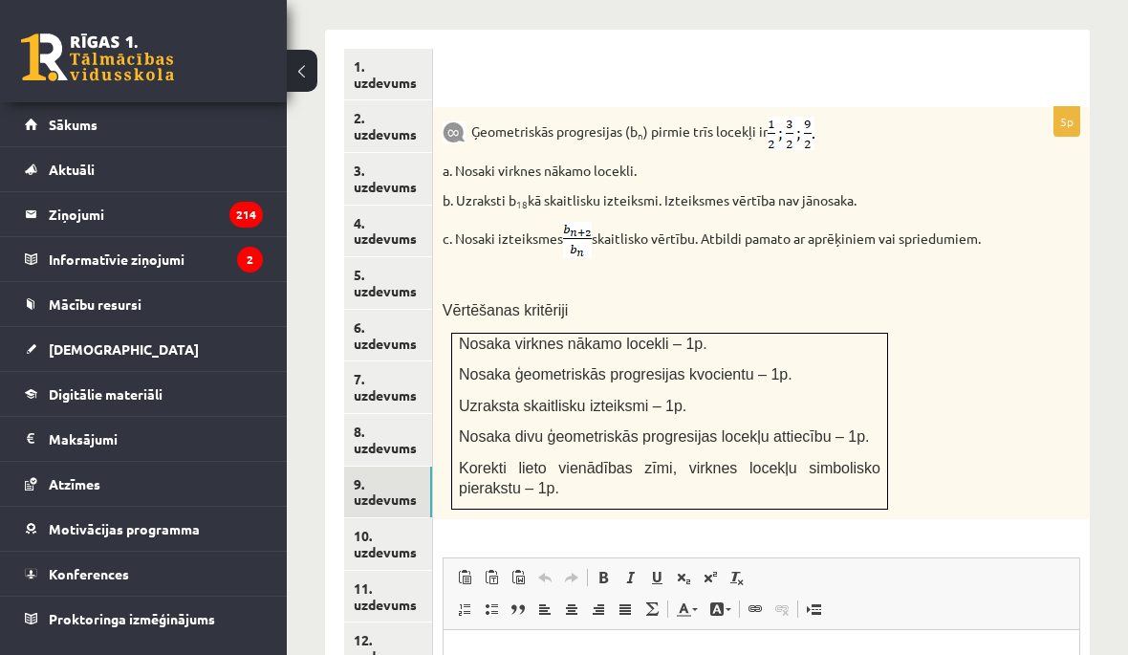
scroll to position [902, 0]
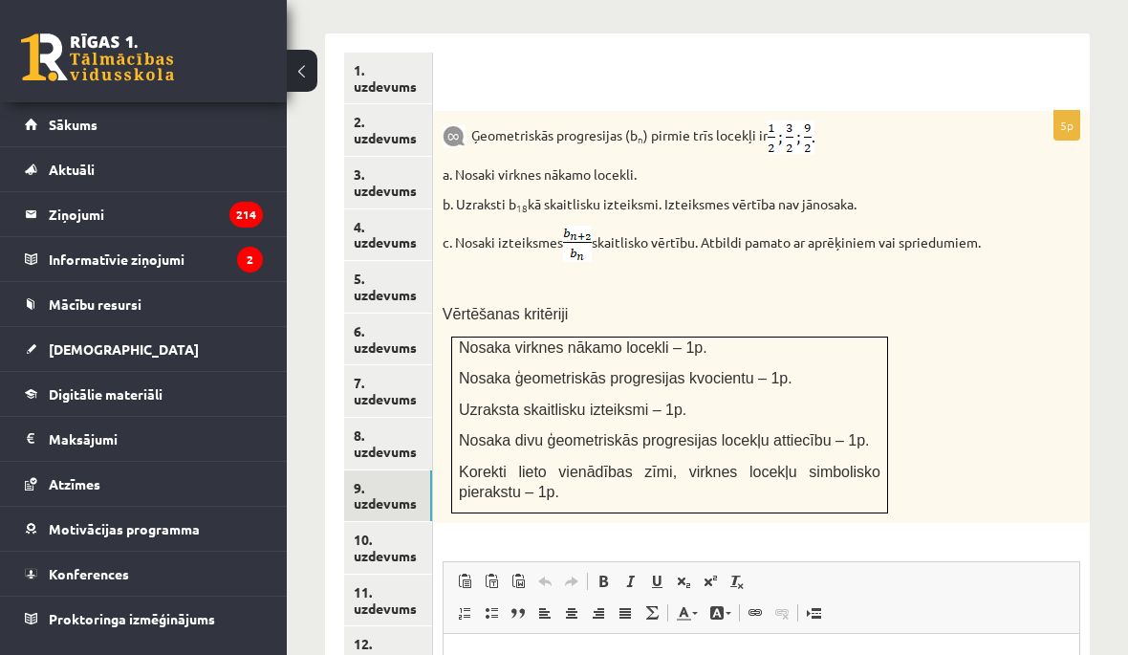
click at [1041, 227] on div "Ģeometriskās progresijas (b n ) pirmie trīs locekļi ir a. Nosaki virknes nākamo…" at bounding box center [761, 317] width 657 height 412
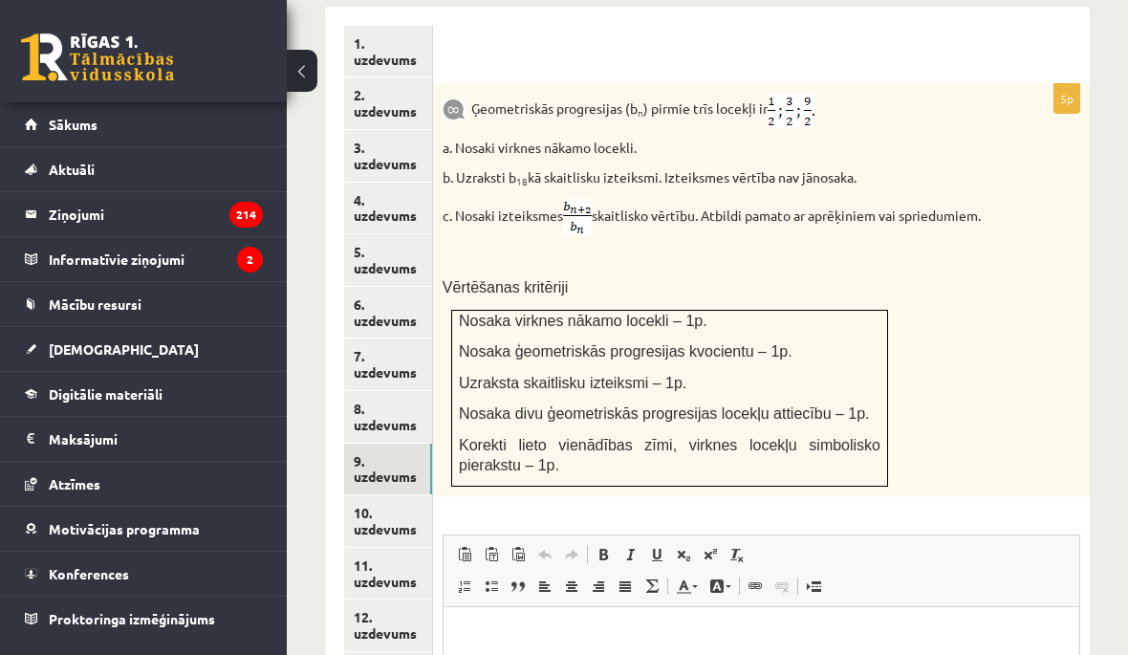
scroll to position [930, 0]
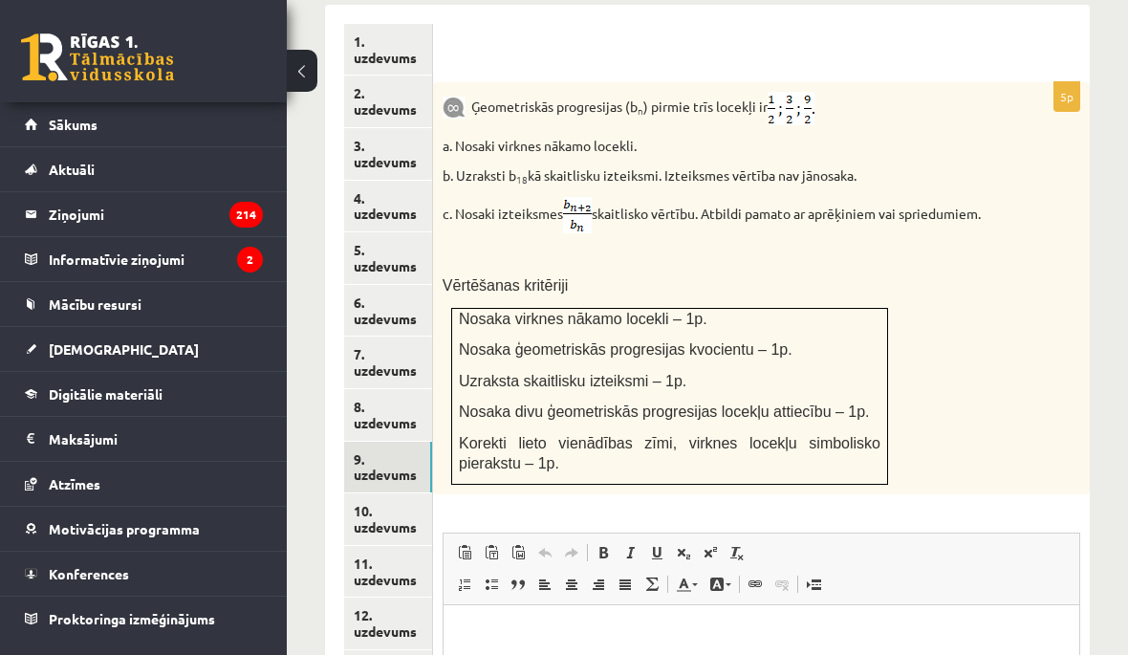
click at [383, 493] on link "10. uzdevums" at bounding box center [388, 519] width 88 height 52
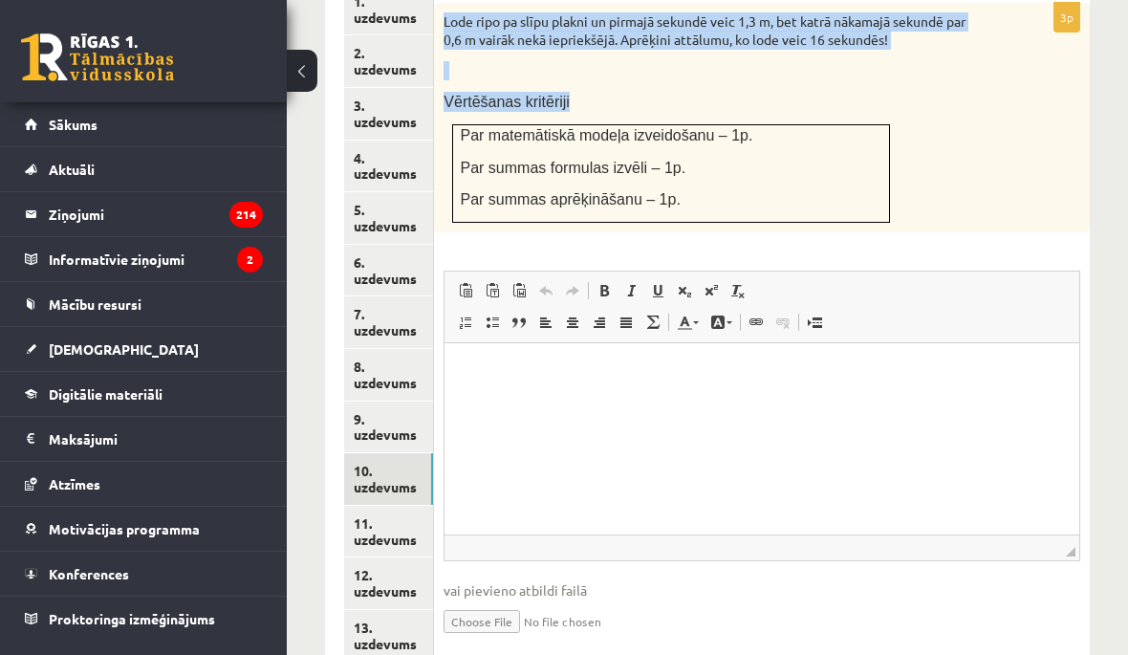
scroll to position [992, 0]
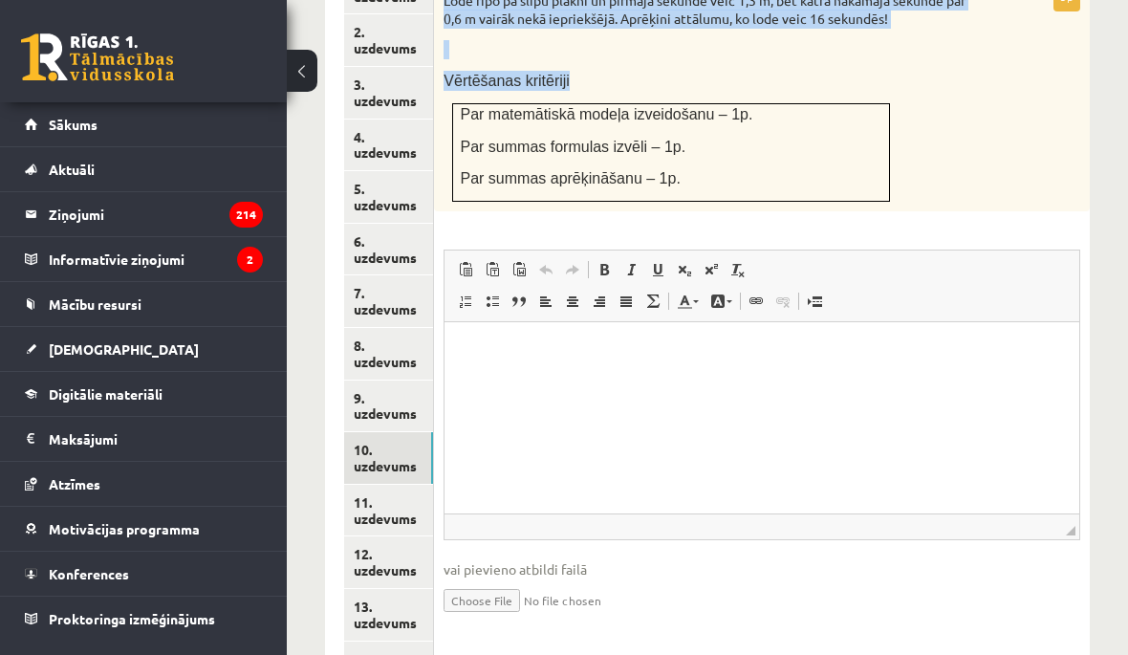
click at [1016, 164] on div "Lode ripo pa slīpu plakni un pirmajā sekundē veic 1,3 m, bet katrā nākamajā sek…" at bounding box center [762, 96] width 656 height 229
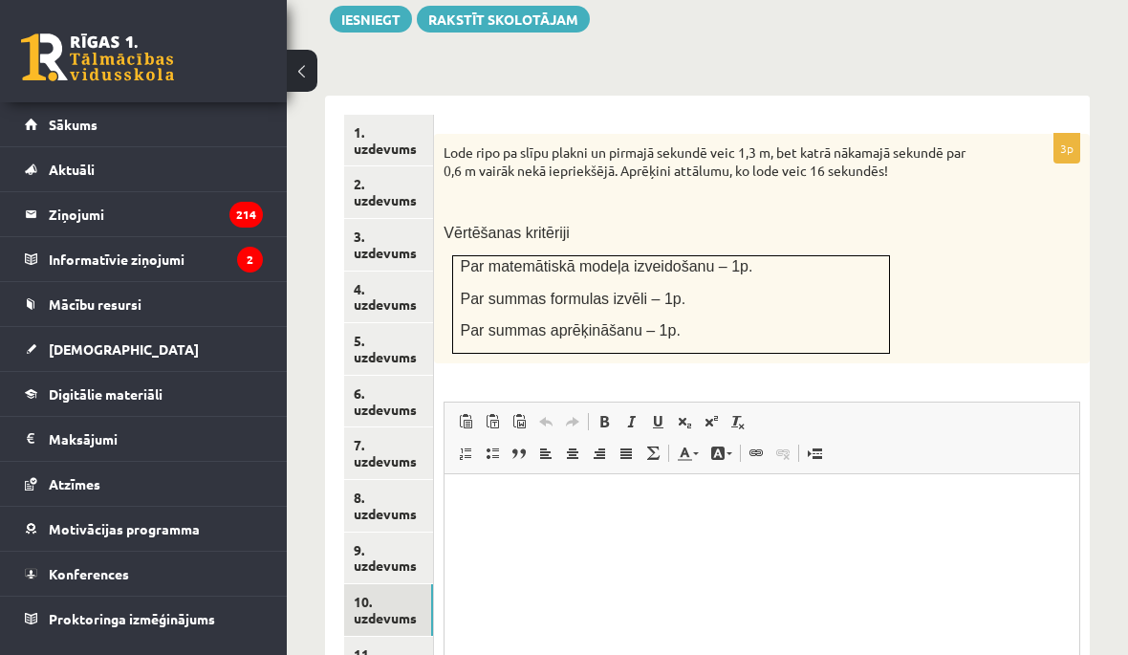
scroll to position [837, 0]
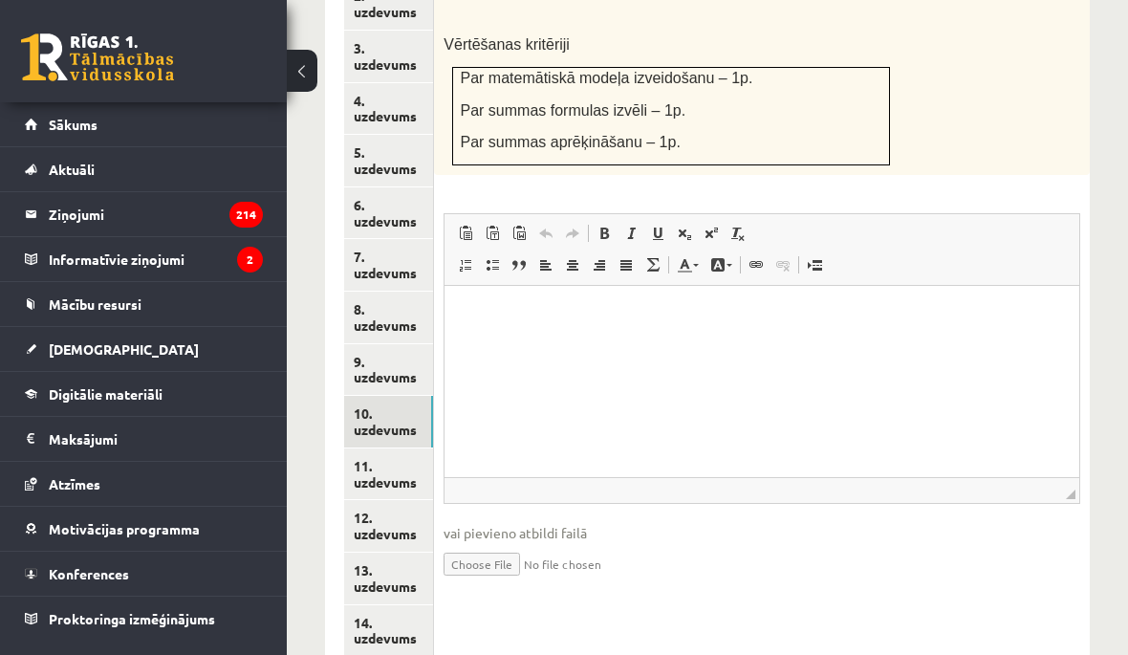
click at [524, 547] on input "file" at bounding box center [762, 562] width 637 height 39
type input "**********"
click at [400, 345] on link "9. uzdevums" at bounding box center [388, 371] width 89 height 52
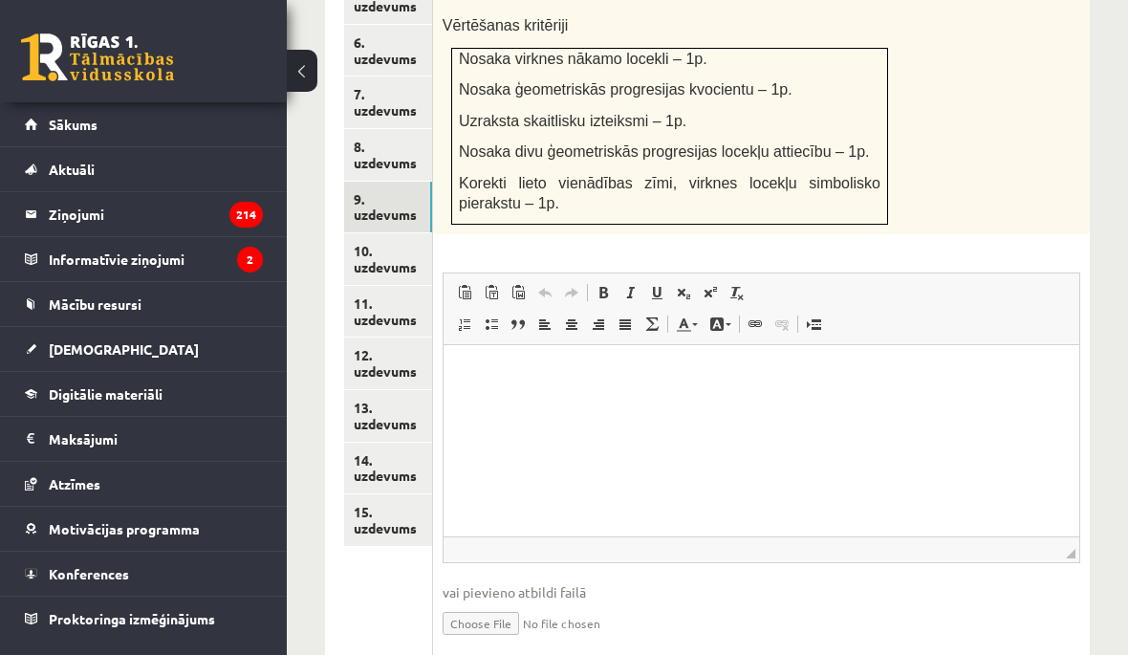
scroll to position [1189, 0]
click at [514, 627] on input "file" at bounding box center [762, 623] width 638 height 39
type input "**********"
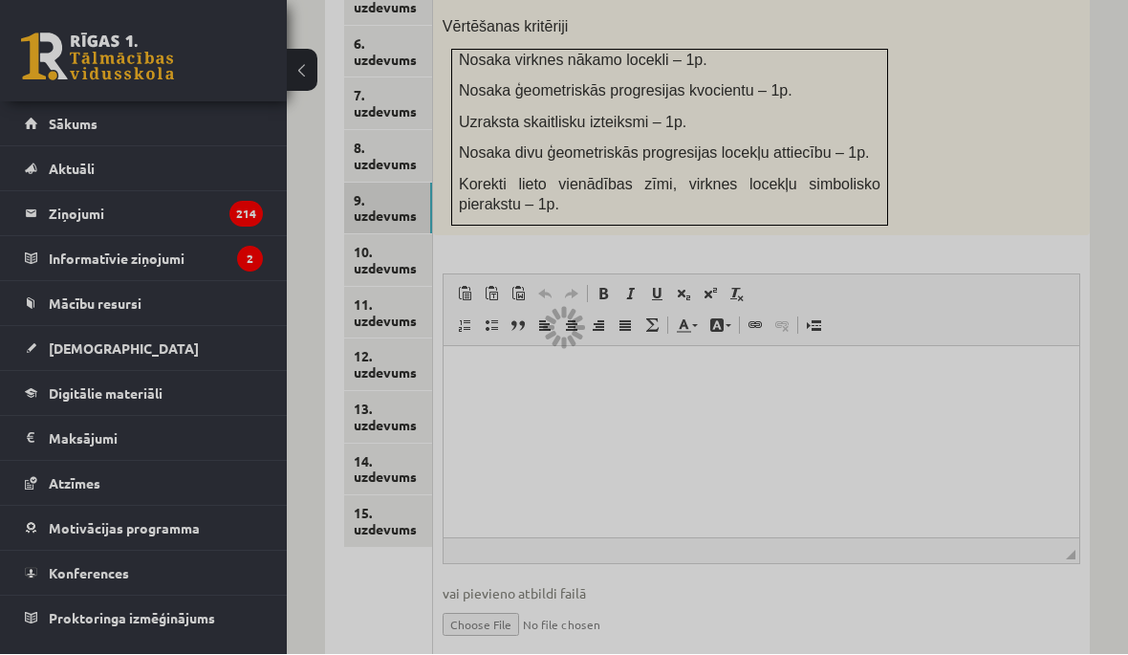
scroll to position [1190, 0]
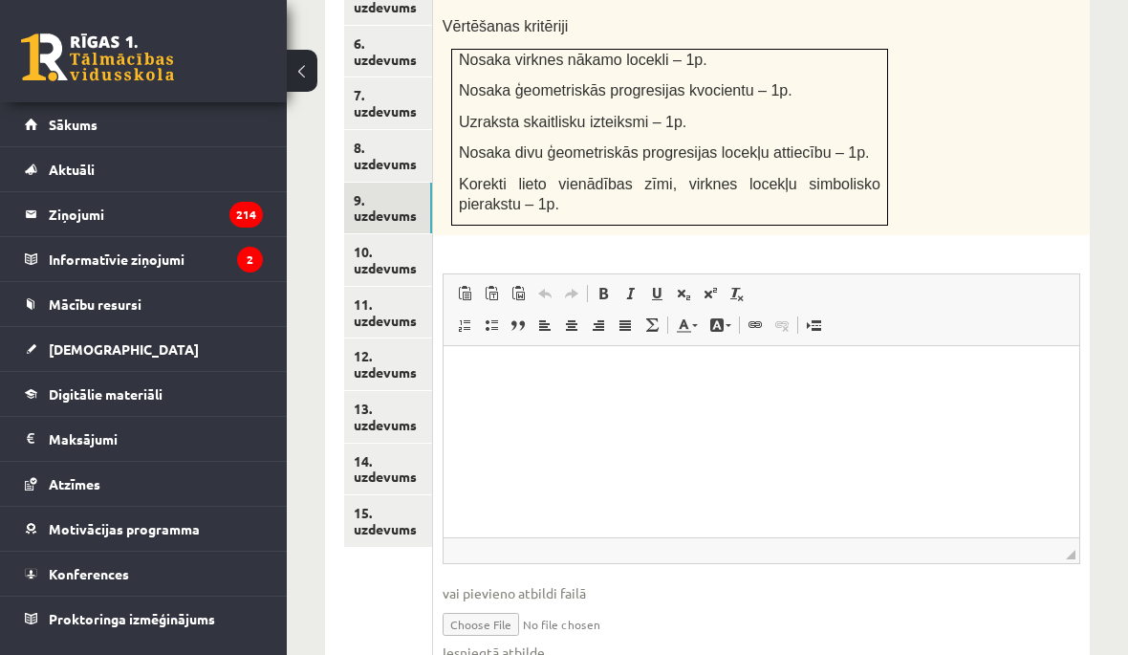
click at [397, 136] on link "8. uzdevums" at bounding box center [388, 156] width 88 height 52
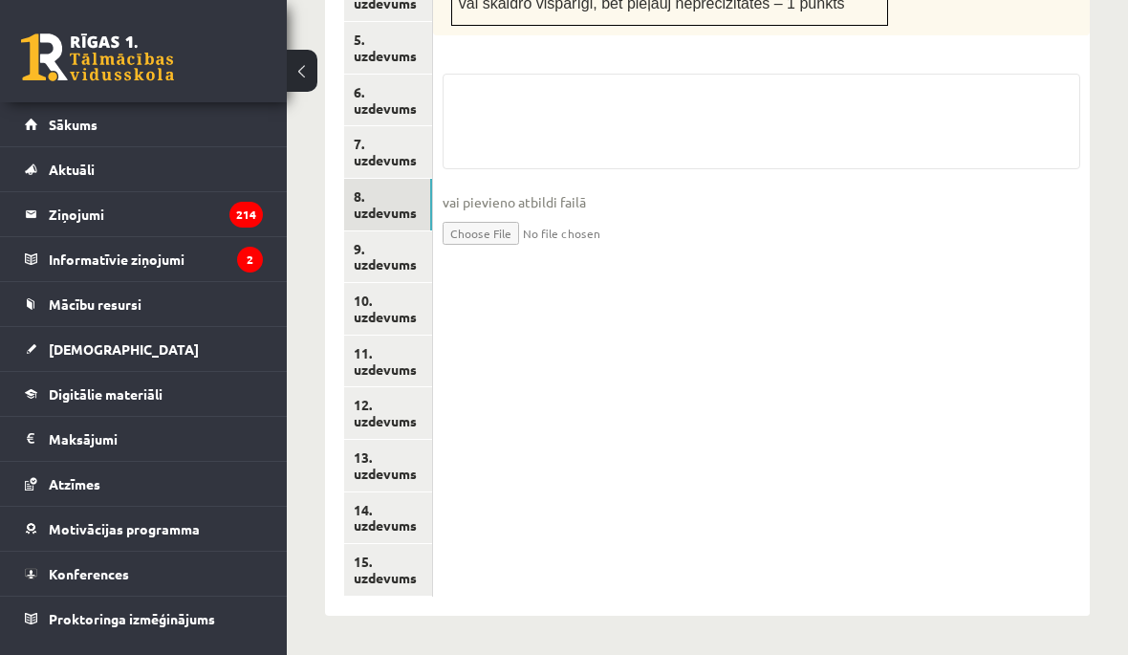
scroll to position [1027, 0]
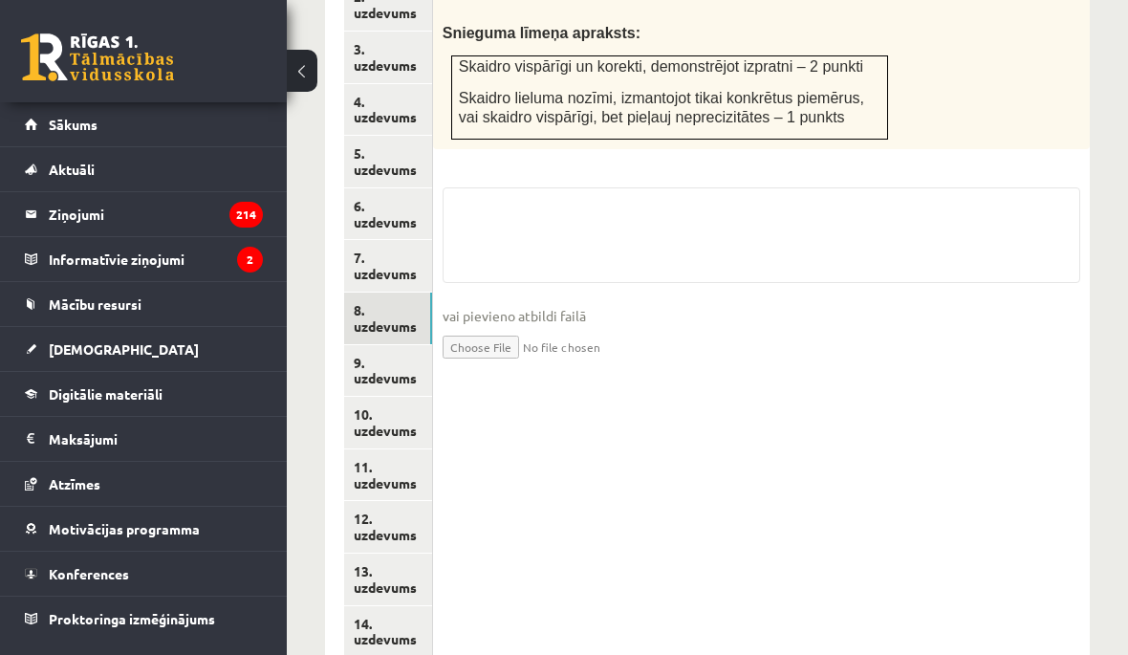
click at [538, 326] on input "file" at bounding box center [762, 345] width 638 height 39
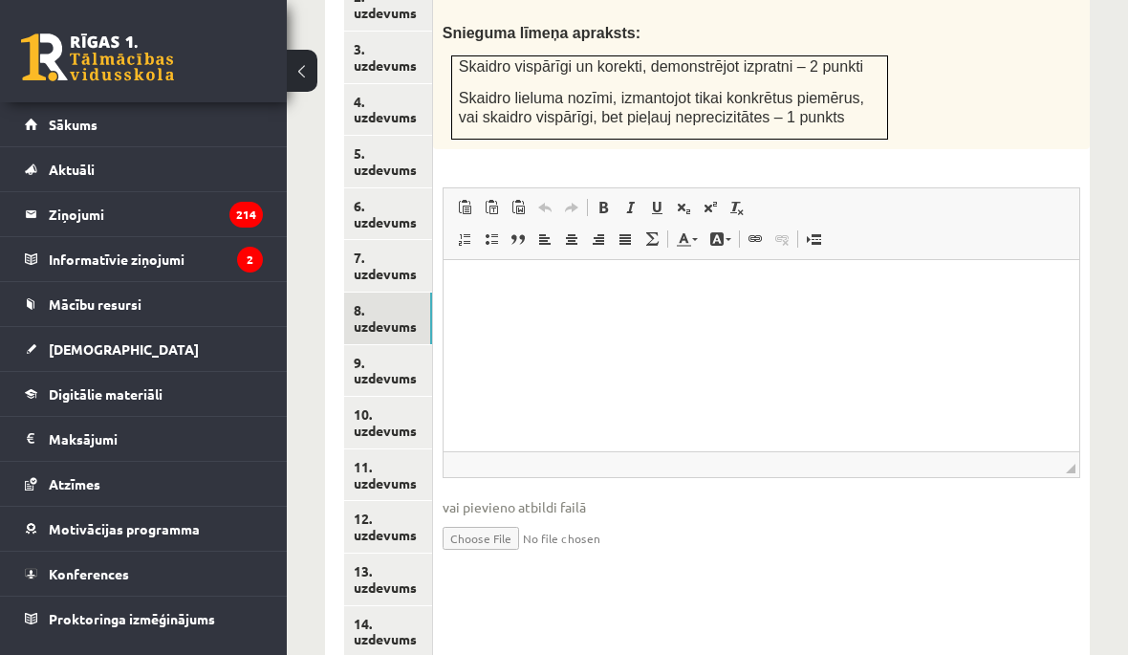
scroll to position [0, 0]
type input "**********"
click at [397, 451] on link "11. uzdevums" at bounding box center [388, 475] width 88 height 52
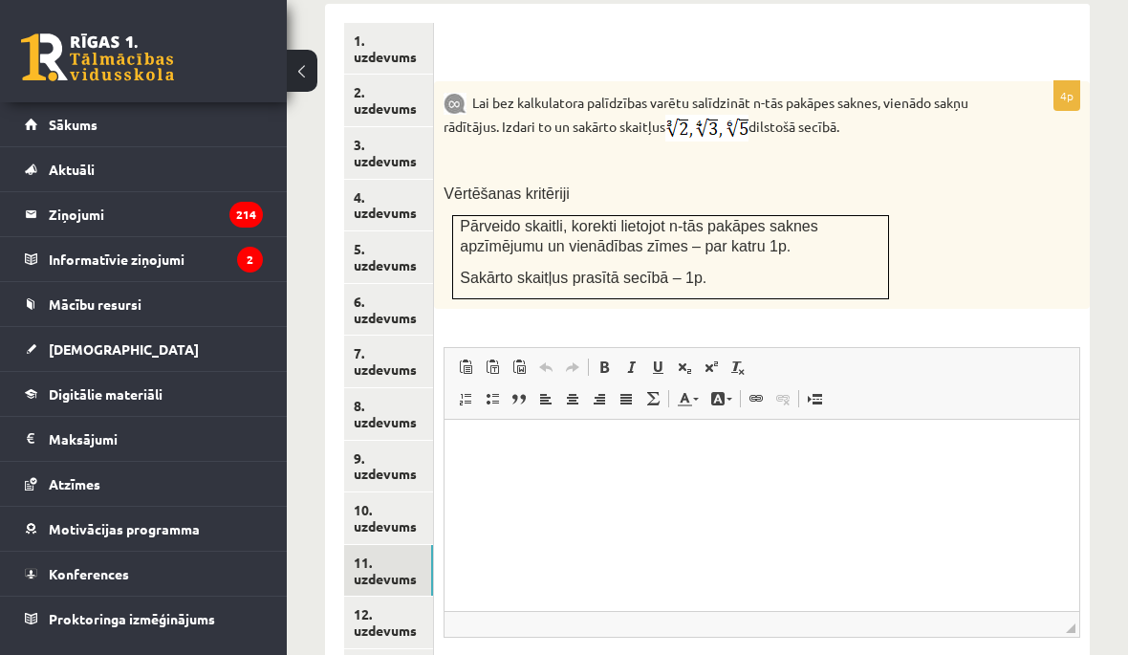
click at [877, 94] on p "Lai bez kalkulatora palīdzības varētu salīdzināt n-tās pakāpes saknes, vienādo …" at bounding box center [714, 116] width 541 height 51
click at [678, 115] on img at bounding box center [707, 128] width 83 height 27
click at [680, 115] on img at bounding box center [707, 128] width 83 height 27
click at [714, 115] on img at bounding box center [707, 128] width 83 height 27
click at [517, 444] on p "Визуальный текстовый редактор, wiswyg-editor-user-answer-47433856554560" at bounding box center [762, 449] width 597 height 20
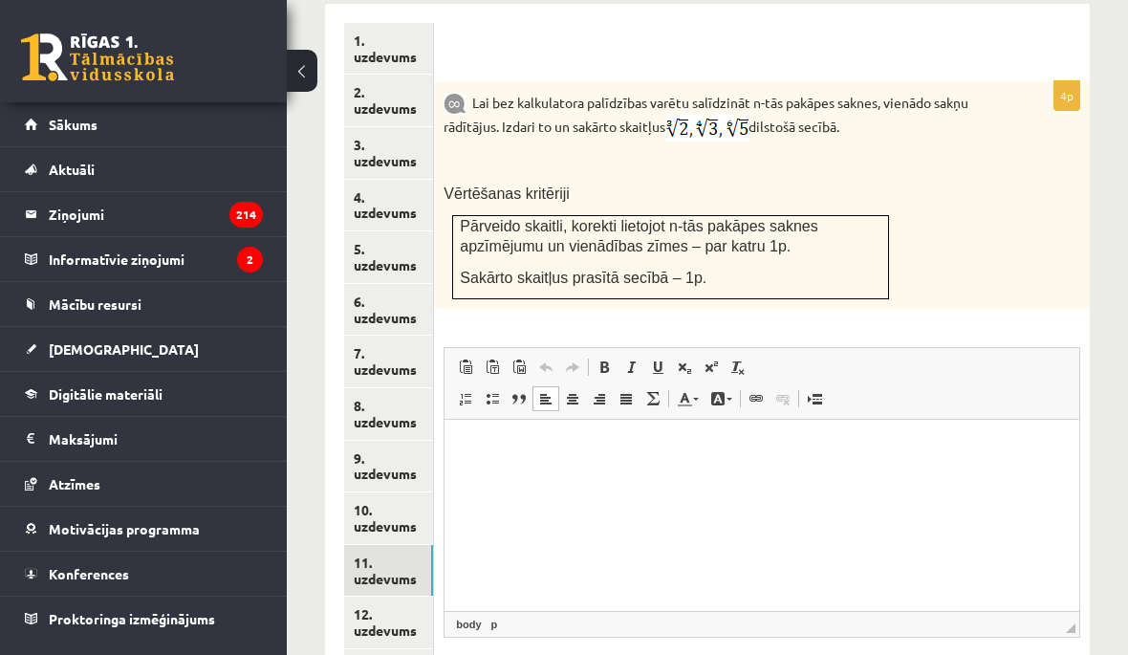
scroll to position [930, 0]
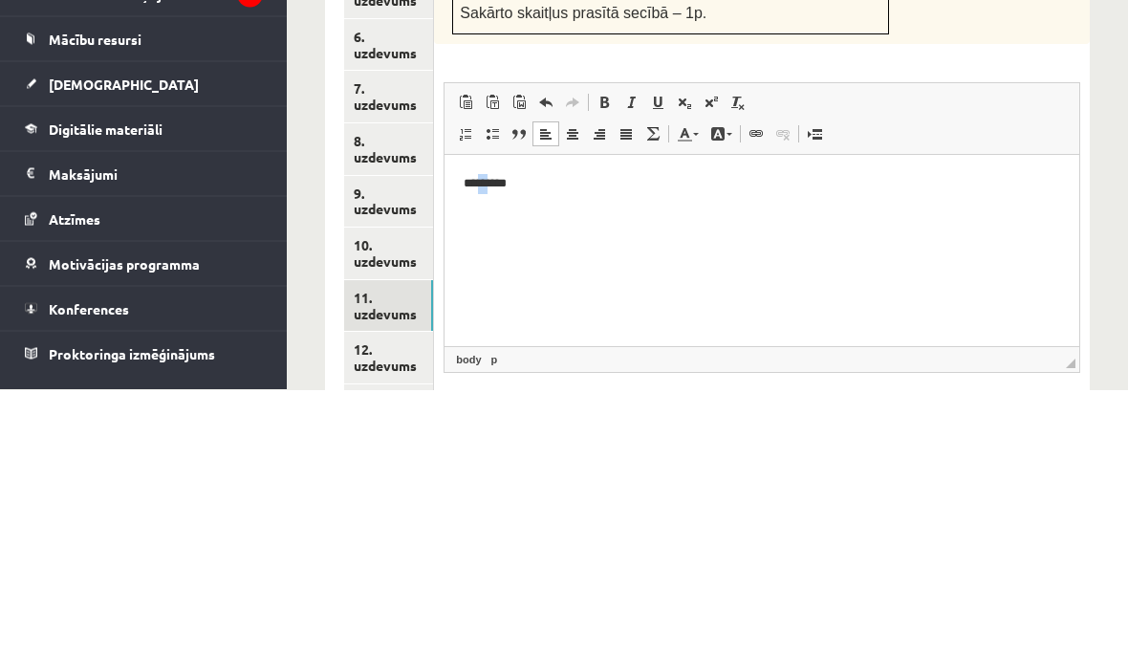
click at [498, 181] on p "*********" at bounding box center [762, 183] width 596 height 19
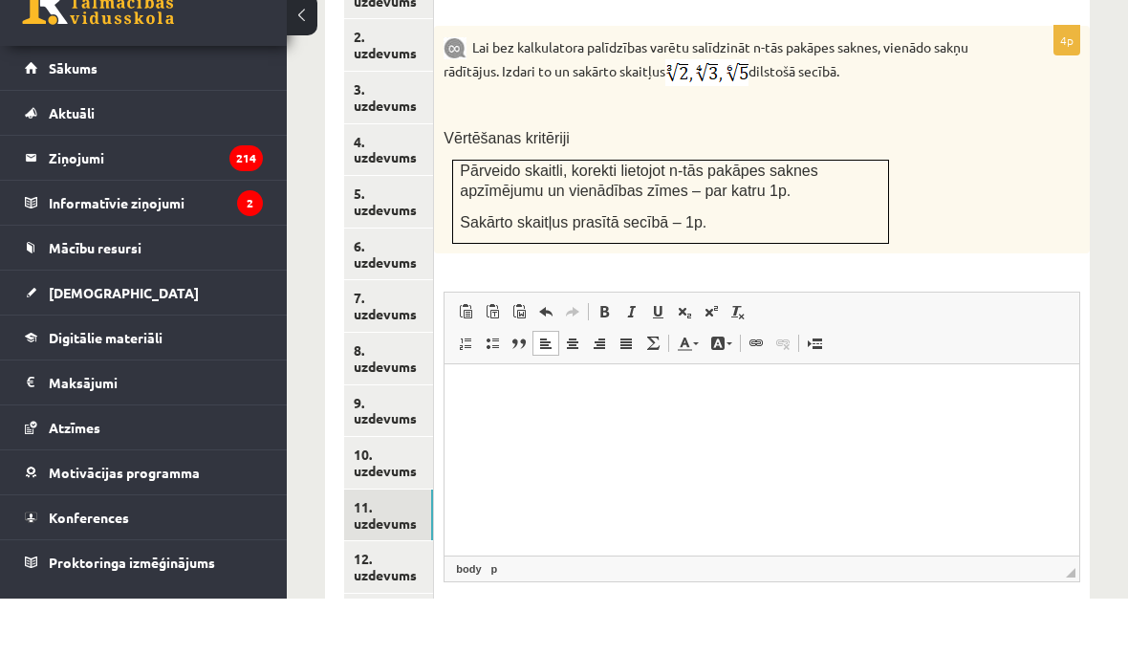
click at [953, 185] on p "Vērtēšanas kritēriji" at bounding box center [714, 195] width 541 height 20
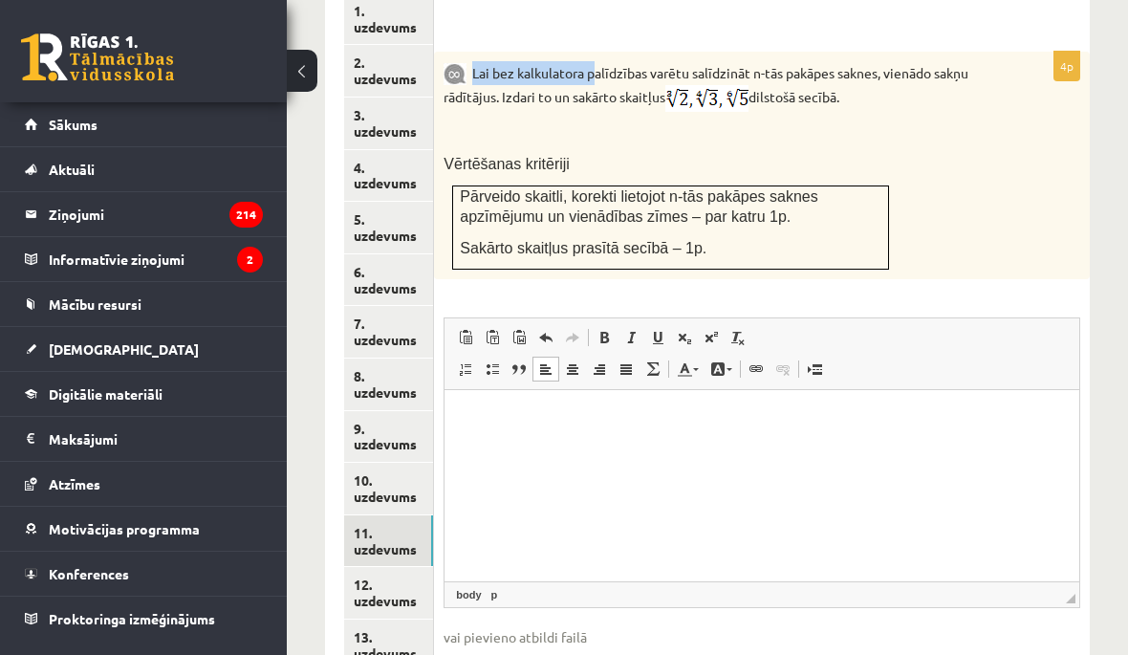
scroll to position [935, 0]
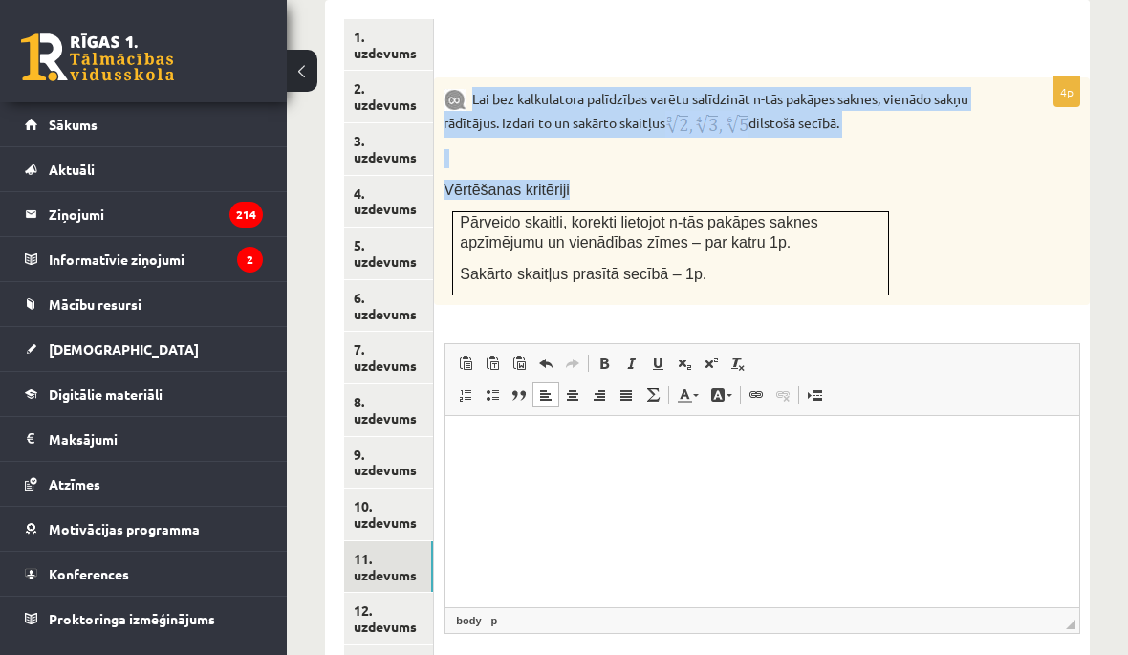
copy div "Lai bez kalkulatora palīdzības varētu salīdzināt n-tās pakāpes saknes, vienādo …"
click at [1083, 157] on div "Lai bez kalkulatora palīdzības varētu salīdzināt n-tās pakāpes saknes, vienādo …" at bounding box center [762, 191] width 656 height 228
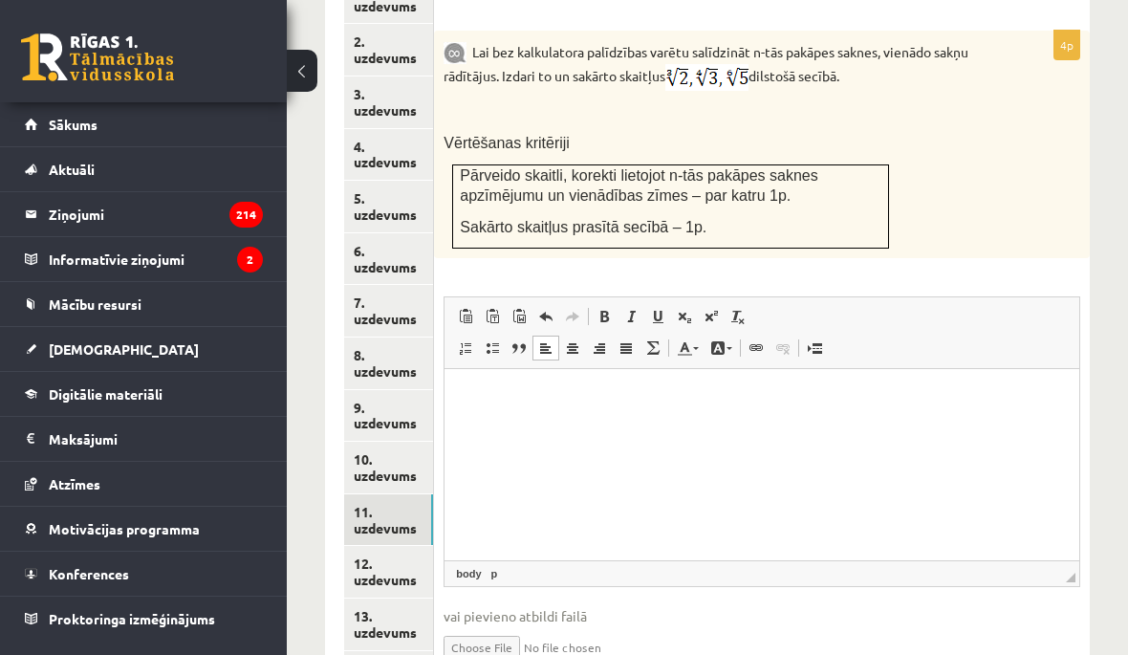
scroll to position [981, 0]
click at [382, 560] on link "12. uzdevums" at bounding box center [388, 573] width 89 height 52
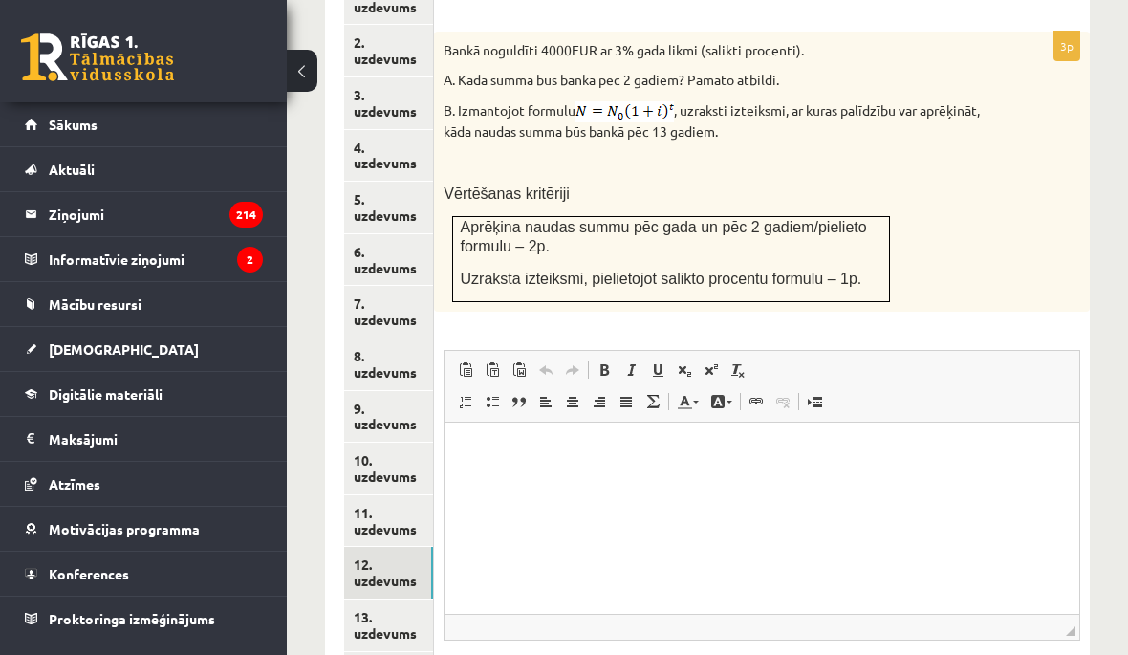
scroll to position [0, 0]
click at [404, 600] on link "13. uzdevums" at bounding box center [388, 626] width 89 height 52
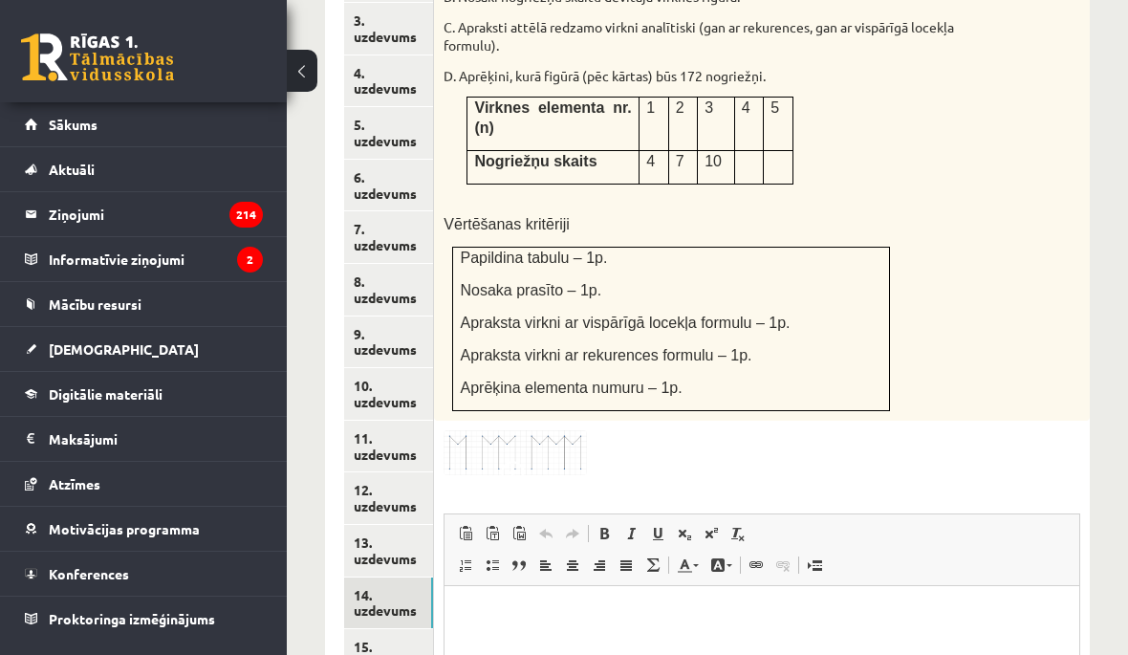
scroll to position [1054, 0]
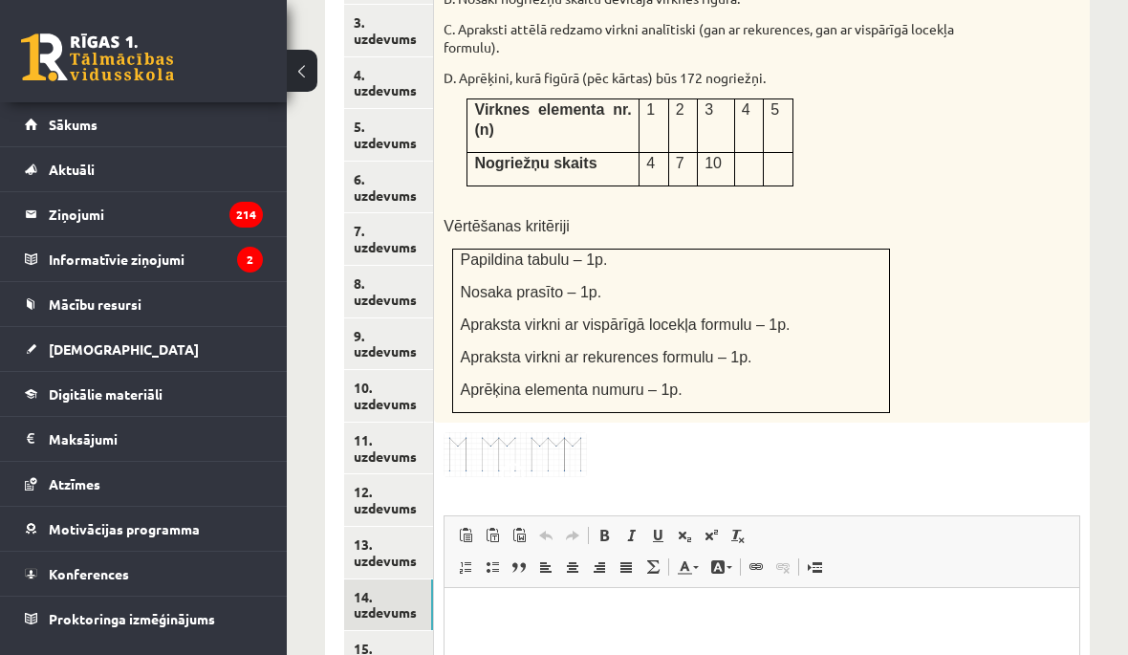
click at [397, 631] on link "15. uzdevums" at bounding box center [388, 657] width 89 height 52
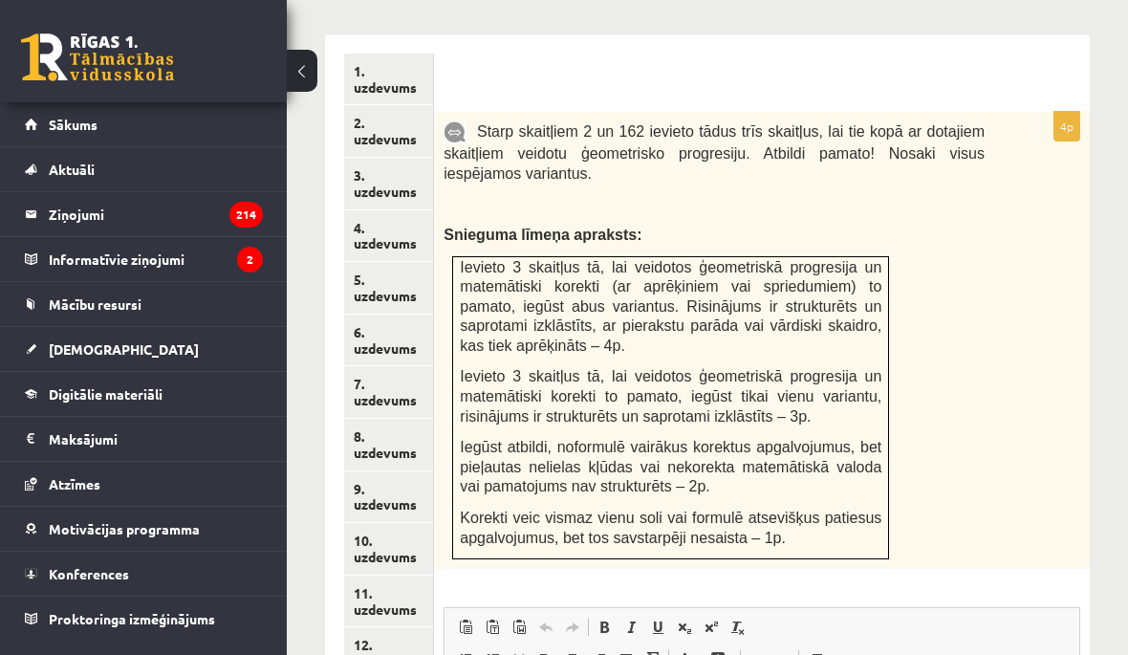
scroll to position [900, 0]
click at [404, 577] on link "11. uzdevums" at bounding box center [388, 603] width 89 height 52
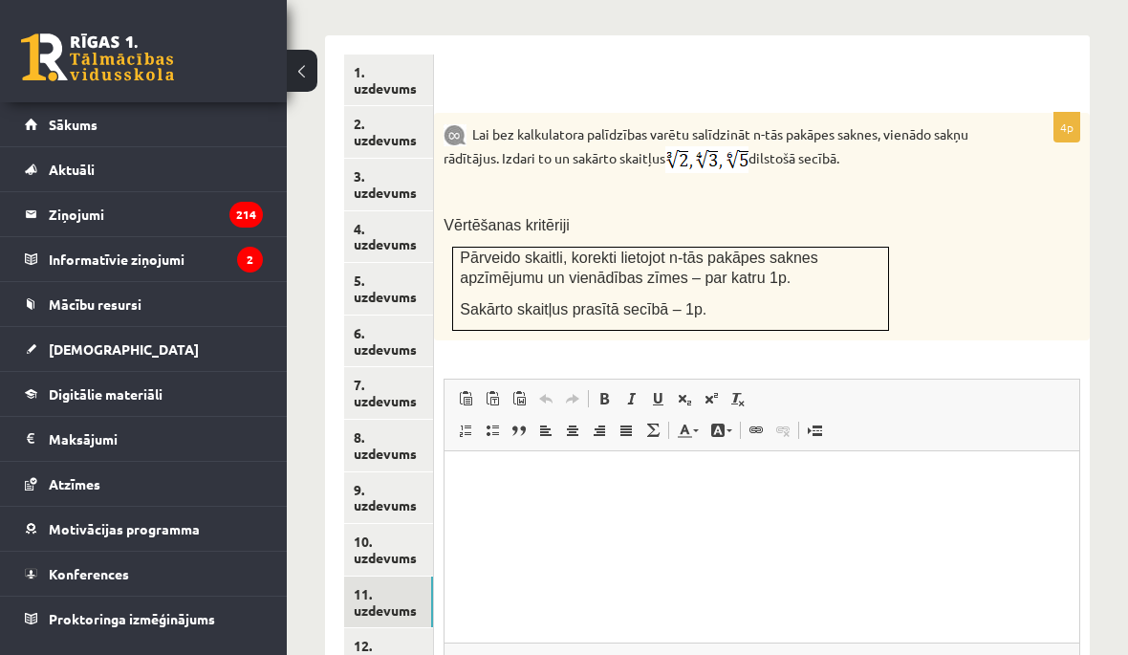
scroll to position [0, 0]
click at [947, 163] on div "Lai bez kalkulatora palīdzības varētu salīdzināt n-tās pakāpes saknes, vienādo …" at bounding box center [762, 227] width 656 height 228
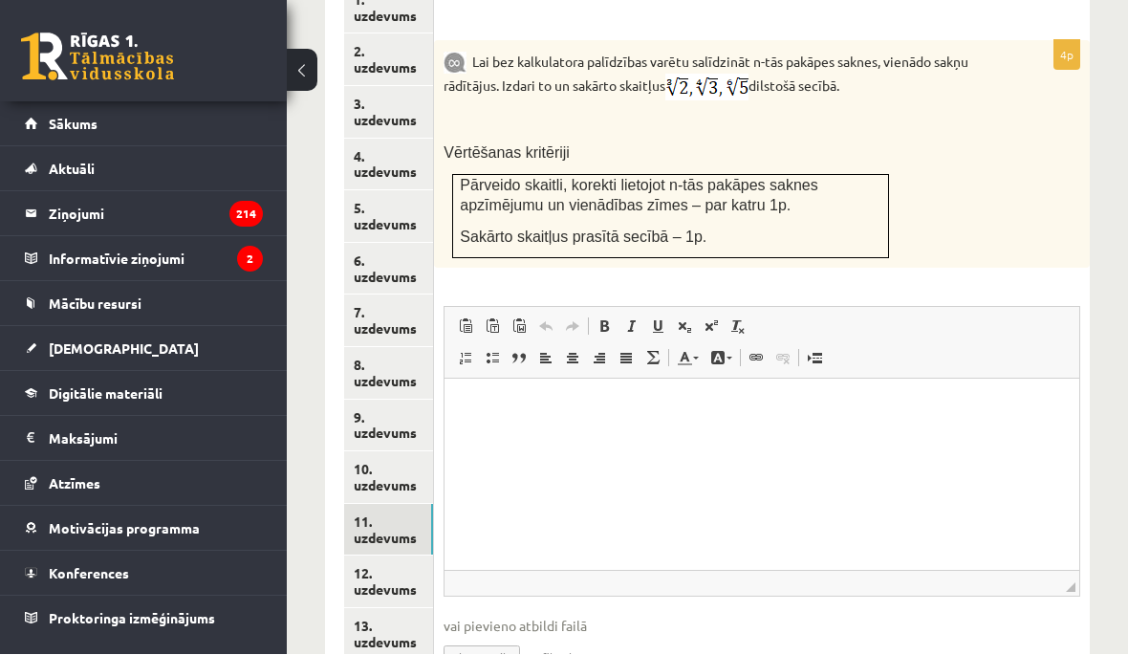
scroll to position [972, 0]
click at [402, 556] on link "12. uzdevums" at bounding box center [388, 582] width 89 height 52
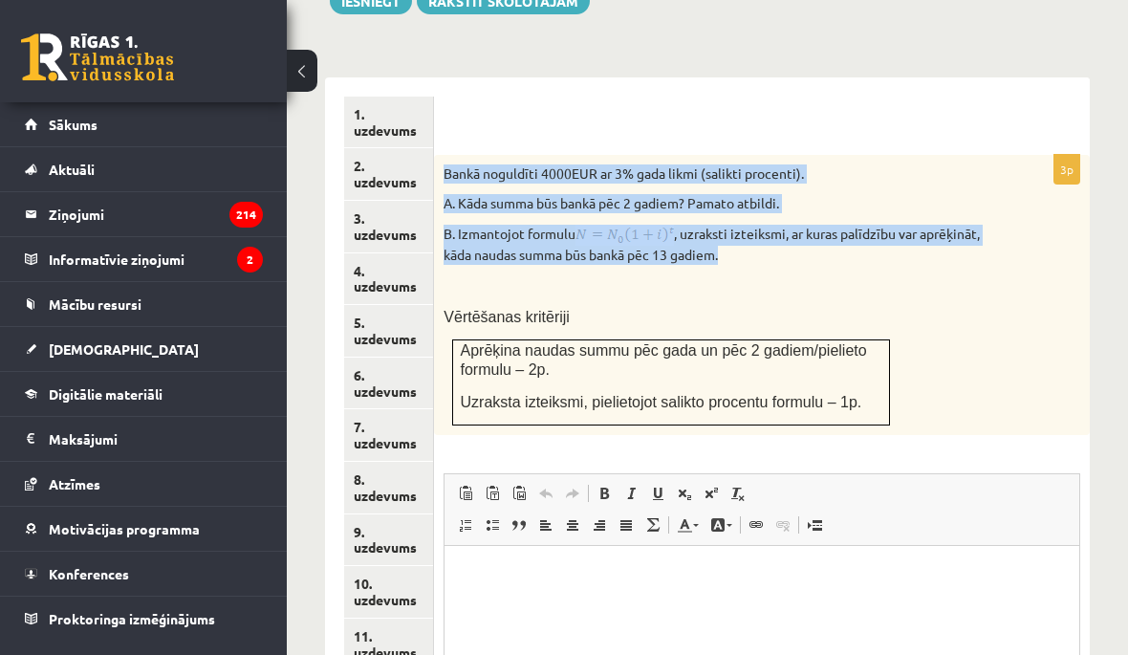
scroll to position [863, 0]
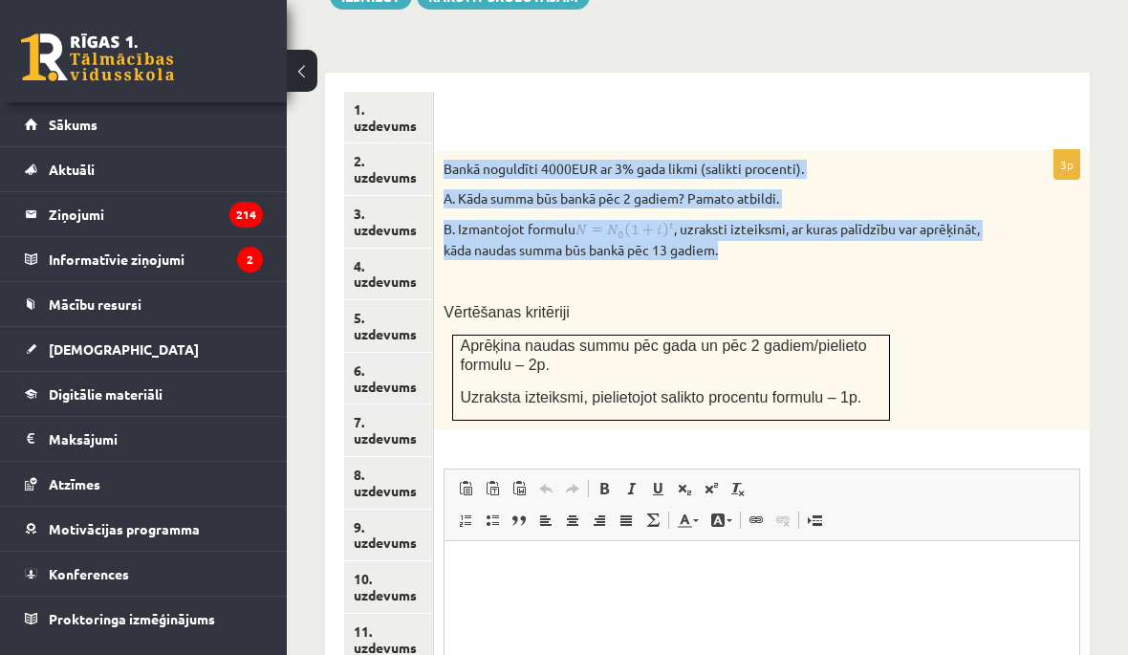
click at [682, 272] on p at bounding box center [714, 281] width 541 height 19
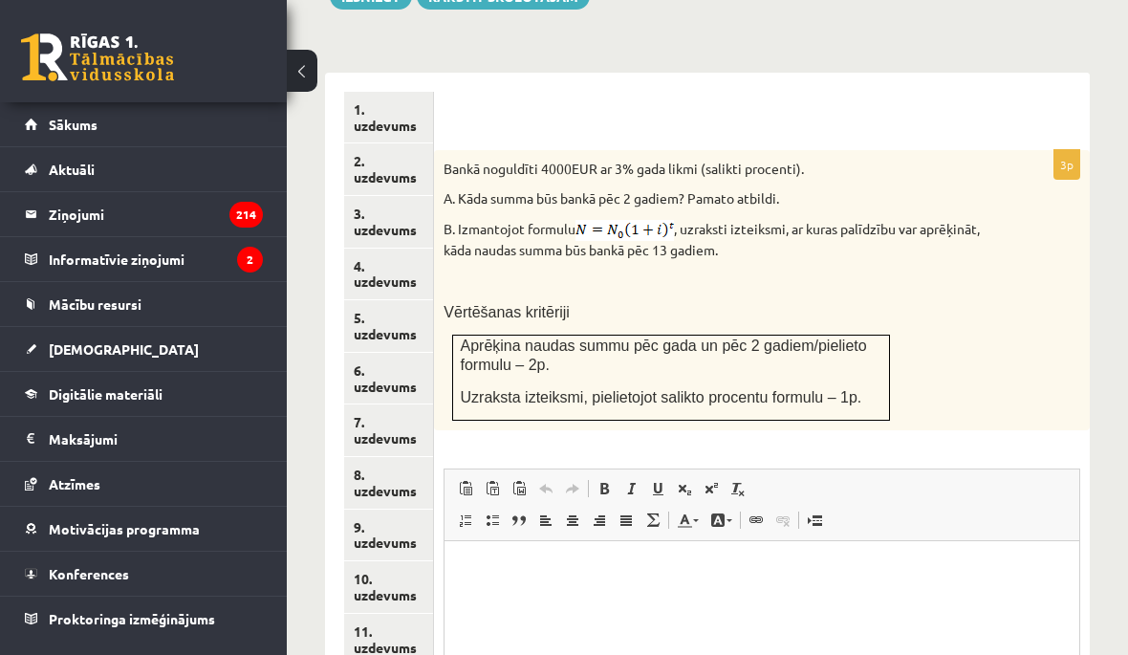
click at [634, 220] on img at bounding box center [625, 230] width 98 height 21
click at [633, 220] on img at bounding box center [625, 230] width 98 height 21
click at [614, 220] on img at bounding box center [625, 230] width 98 height 21
click at [813, 119] on form "3p Bankā noguldīti 4000EUR ar 3% gada likmi (salikti procenti). A. Kāda summa b…" at bounding box center [762, 479] width 618 height 775
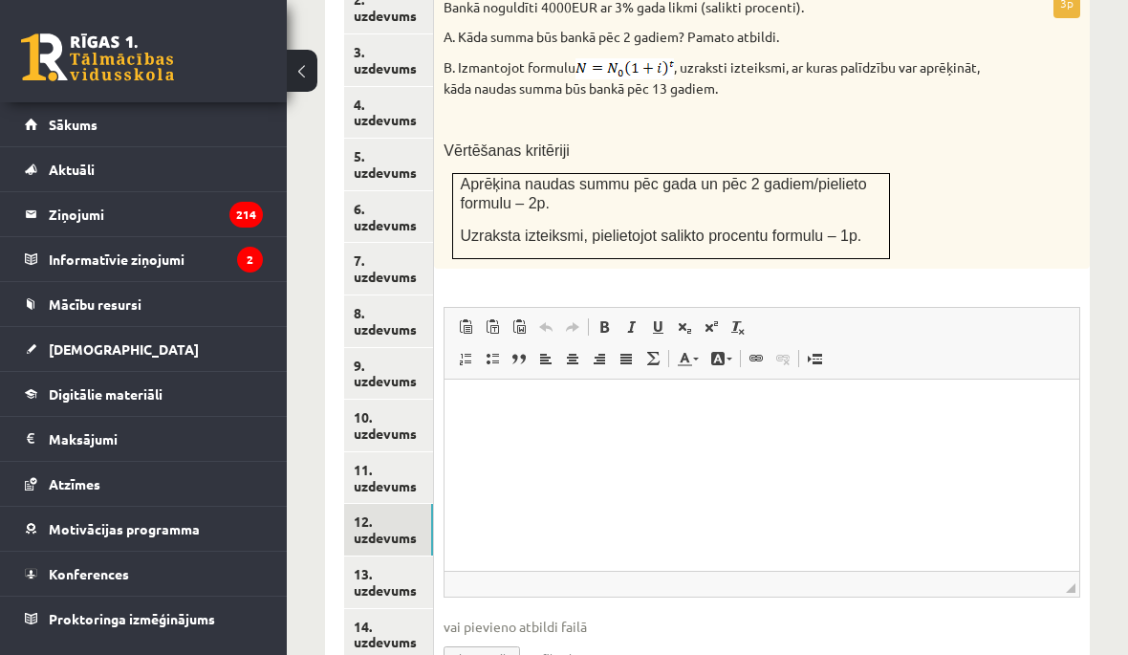
scroll to position [1026, 0]
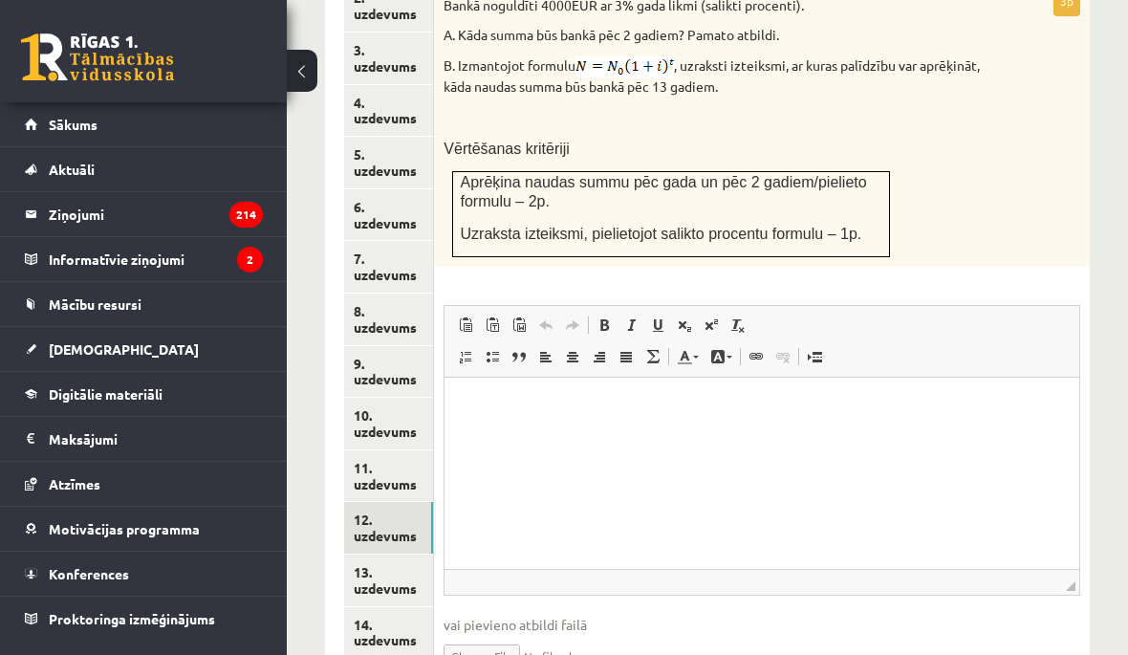
click at [392, 555] on link "13. uzdevums" at bounding box center [388, 581] width 89 height 52
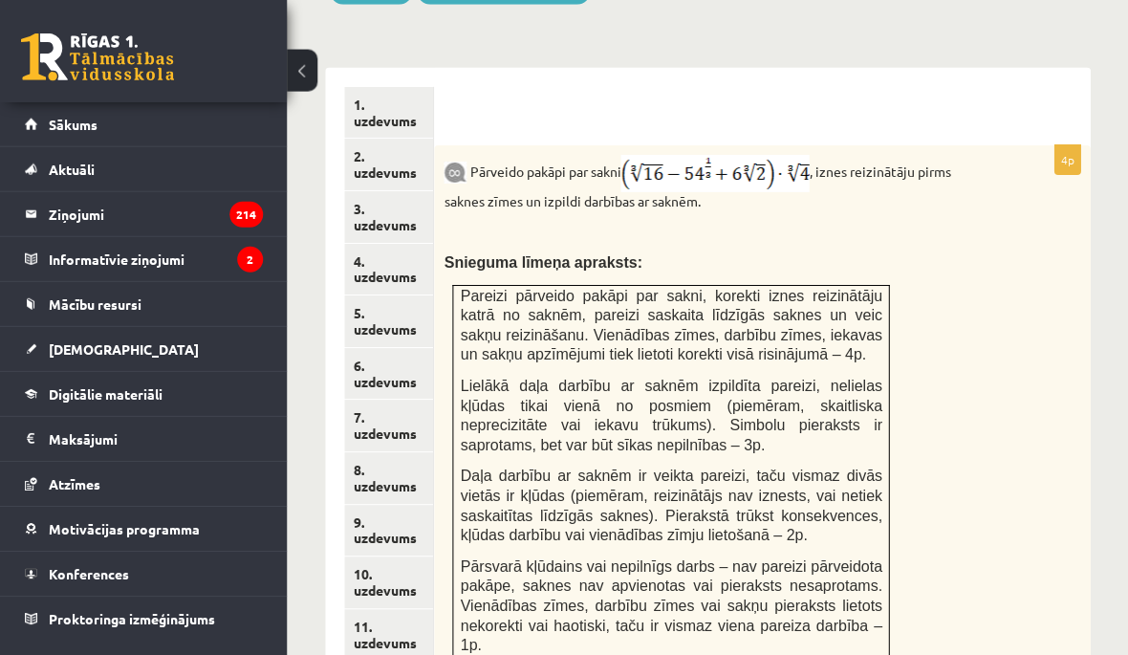
scroll to position [867, 0]
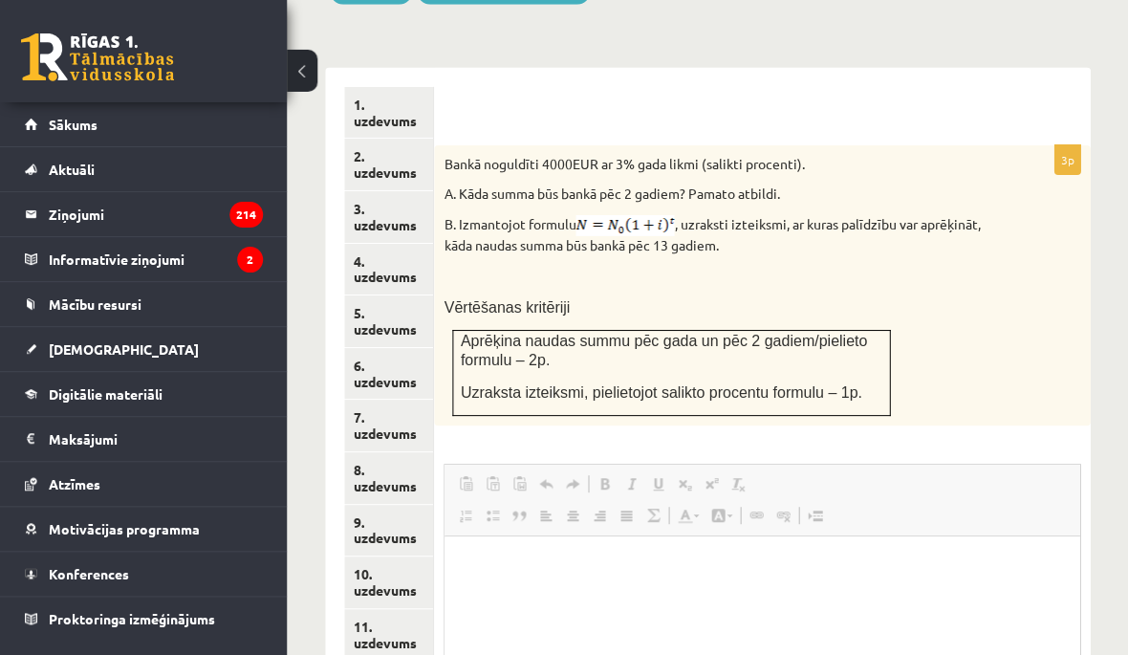
scroll to position [0, 0]
click at [406, 609] on link "11. uzdevums" at bounding box center [388, 635] width 89 height 52
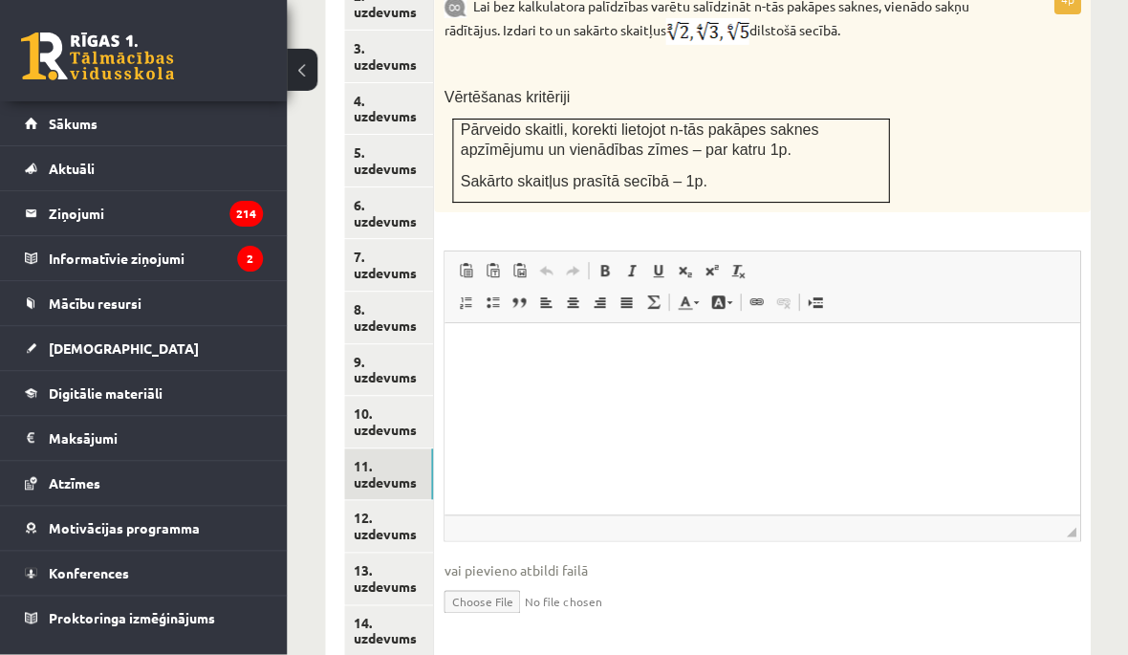
scroll to position [1027, 0]
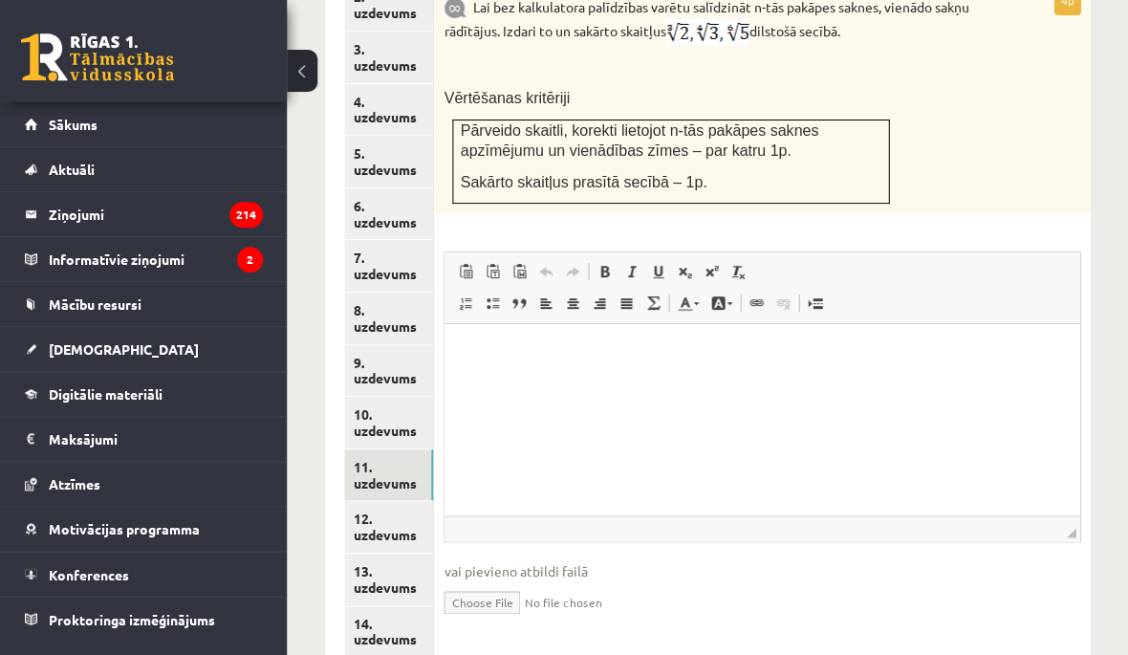
click at [502, 581] on input "file" at bounding box center [762, 600] width 637 height 39
type input "**********"
click at [411, 501] on link "12. uzdevums" at bounding box center [388, 527] width 89 height 52
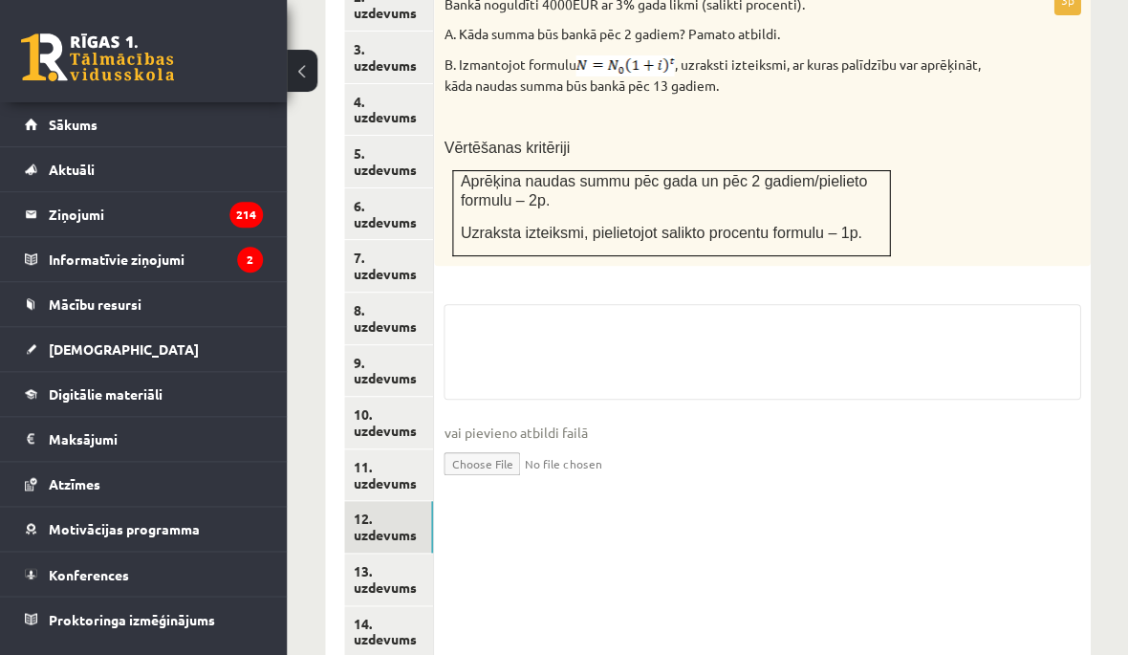
click at [524, 443] on input "file" at bounding box center [762, 462] width 637 height 39
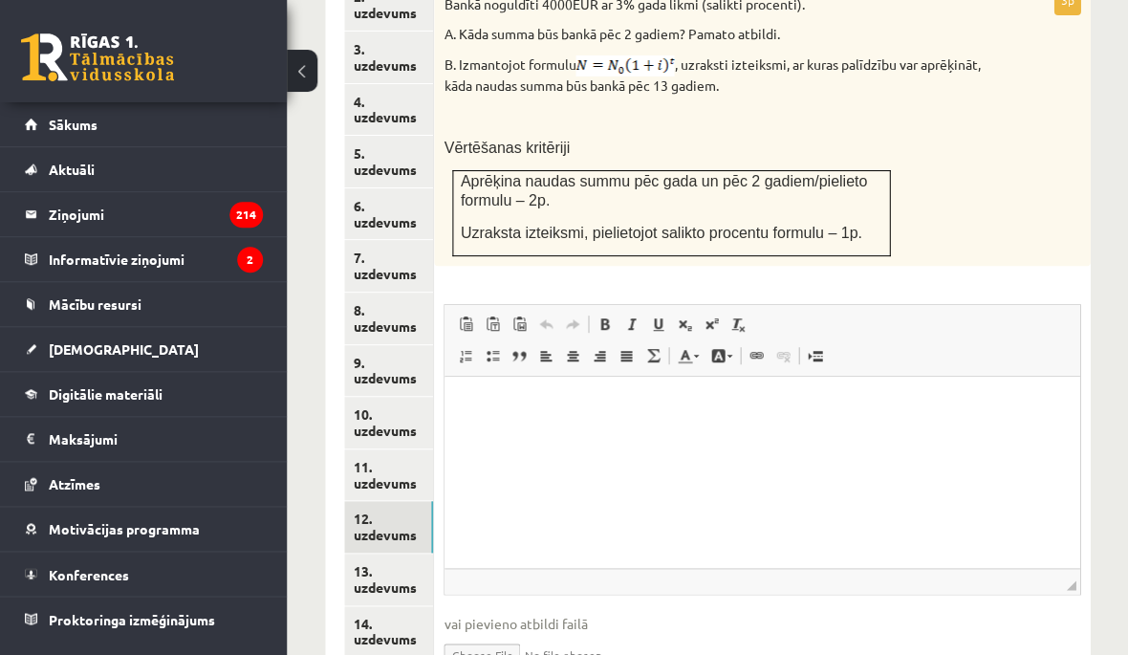
scroll to position [0, 0]
type input "**********"
click at [383, 554] on link "13. uzdevums" at bounding box center [388, 580] width 89 height 52
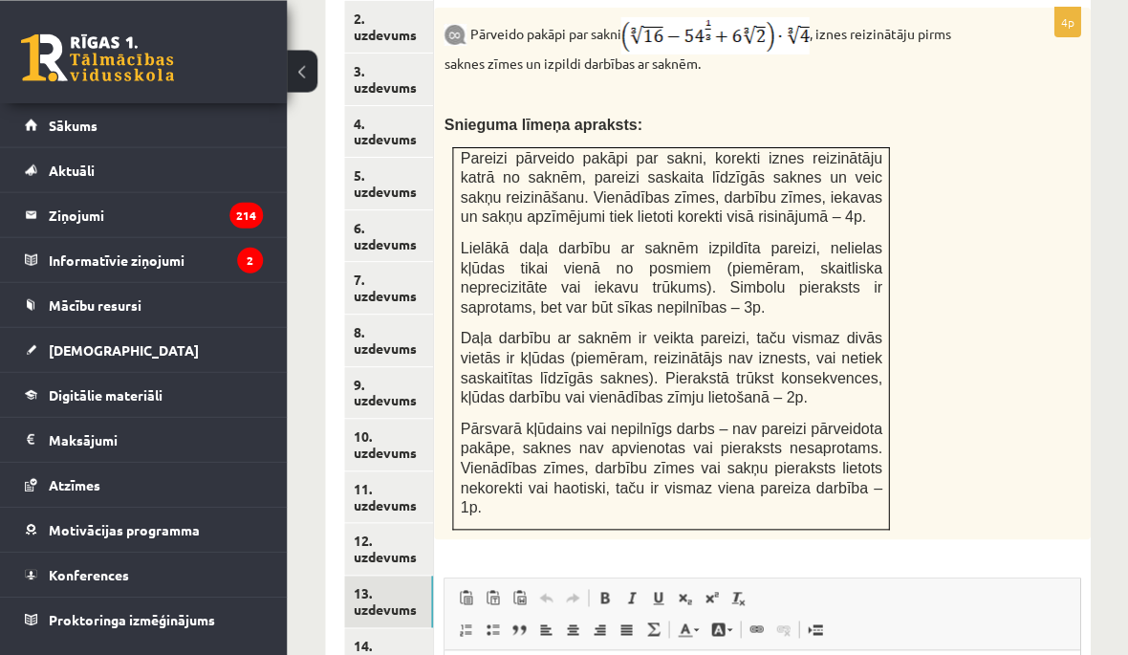
scroll to position [1009, 0]
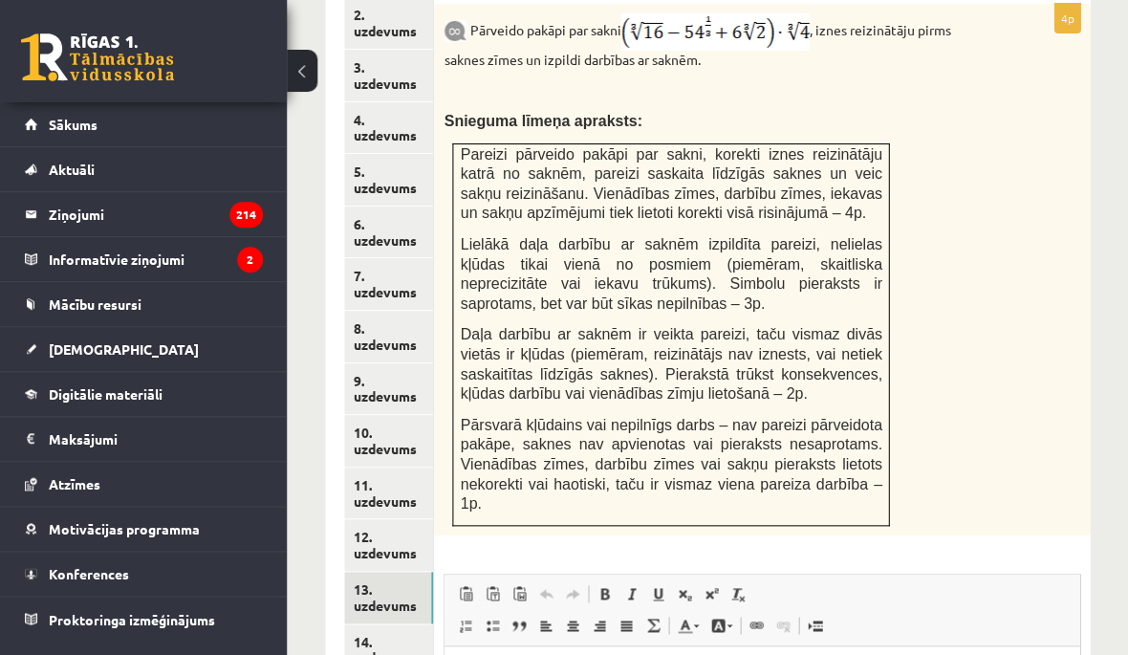
click at [408, 519] on link "12. uzdevums" at bounding box center [388, 545] width 89 height 52
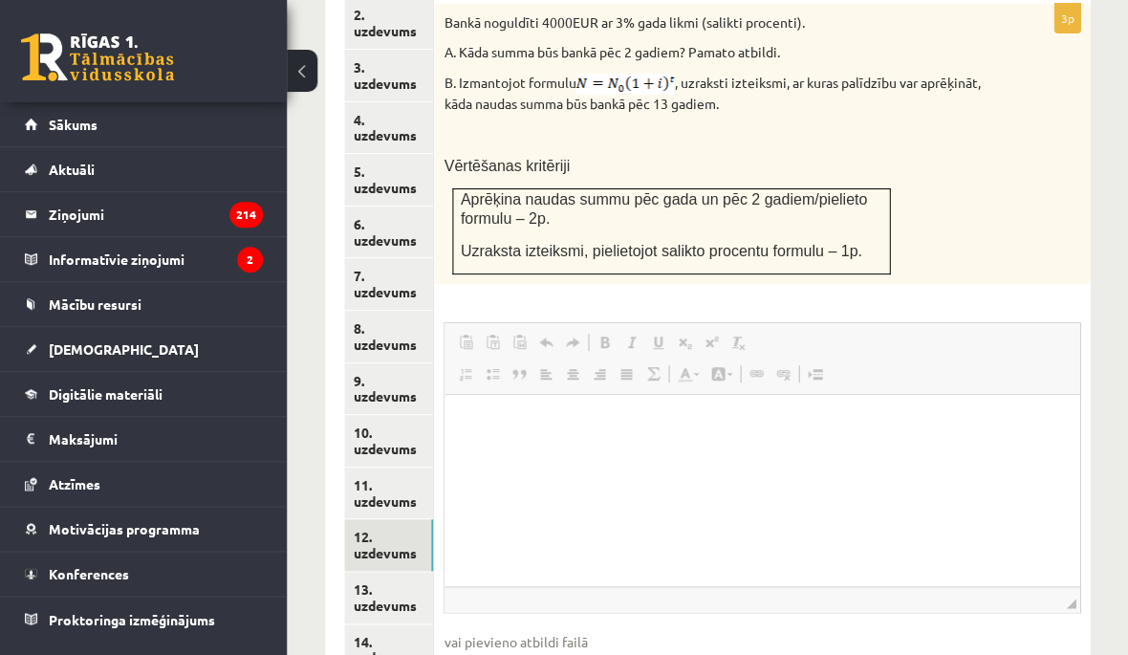
scroll to position [0, 0]
click at [392, 572] on link "13. uzdevums" at bounding box center [388, 598] width 89 height 52
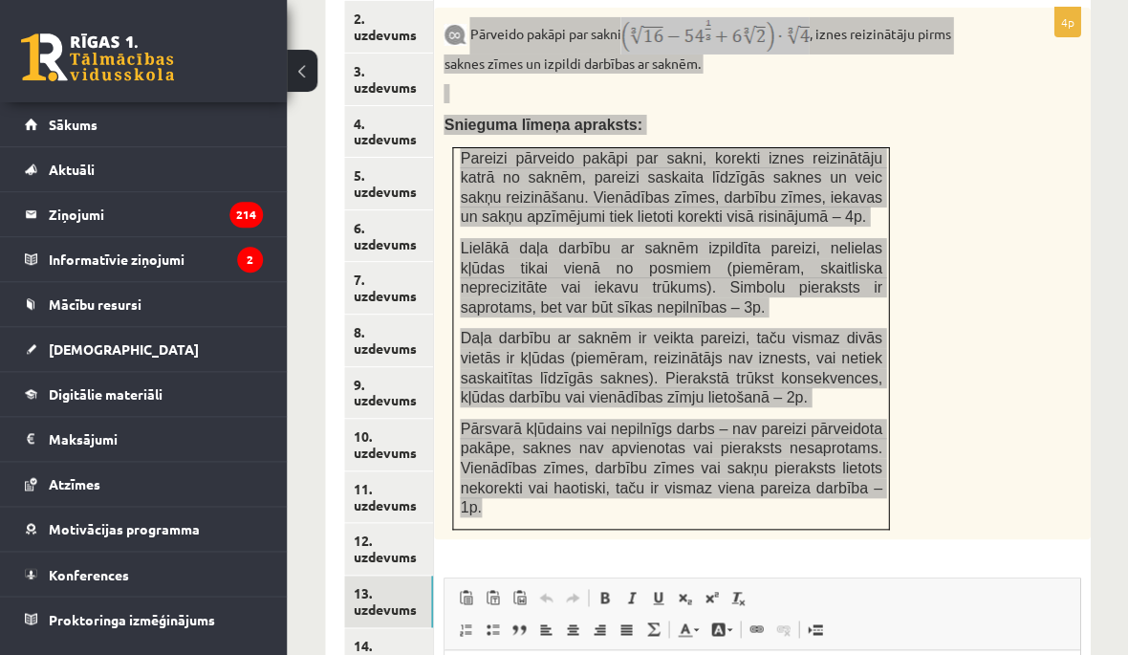
scroll to position [1006, 0]
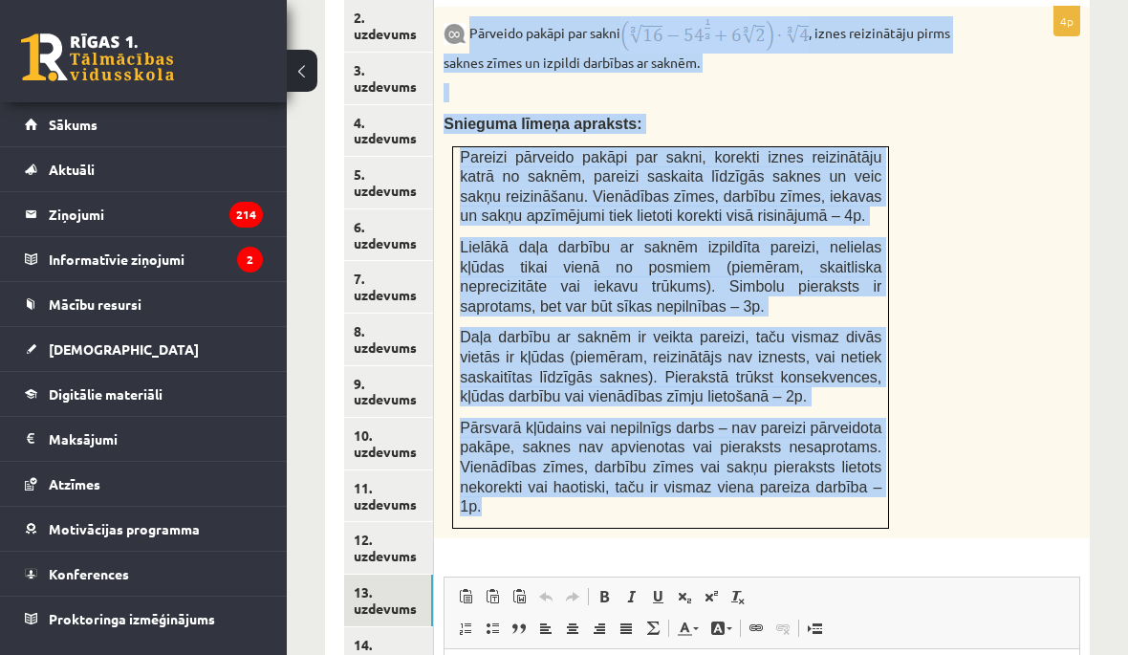
click at [1055, 87] on div "Pārveido pakāpi par sakni , iznes reizinātāju pirms saknes zīmes un izpildi dar…" at bounding box center [762, 273] width 656 height 532
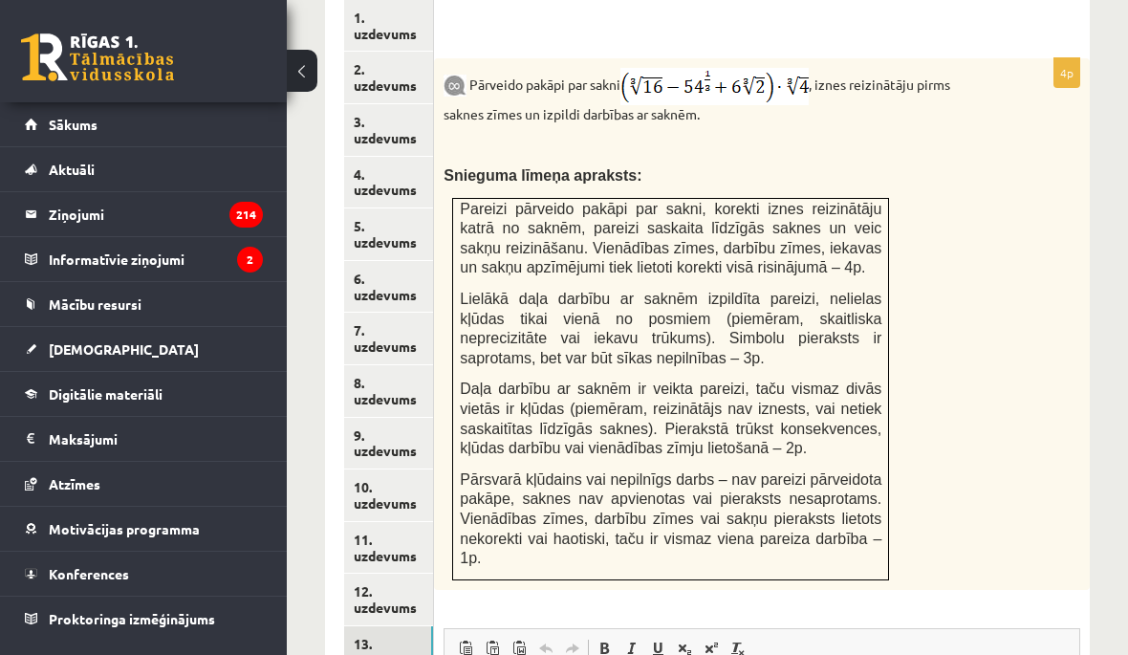
scroll to position [0, 0]
click at [1008, 142] on div "Pārveido pakāpi par sakni , iznes reizinātāju pirms saknes zīmes un izpildi dar…" at bounding box center [762, 324] width 656 height 532
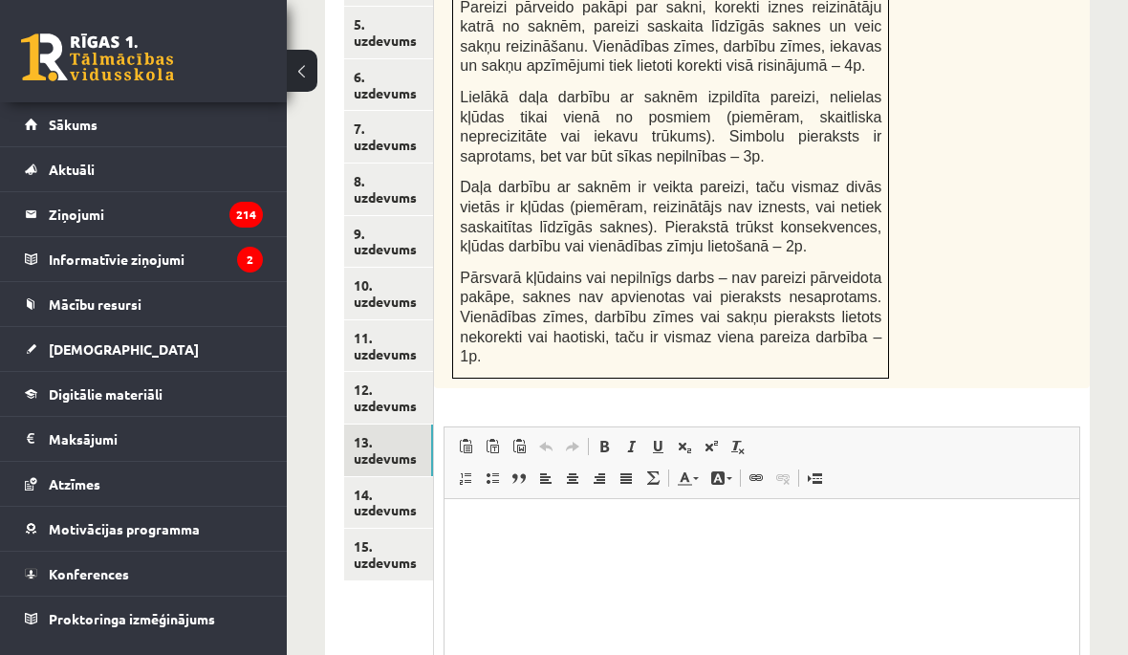
click at [402, 477] on link "14. uzdevums" at bounding box center [388, 503] width 89 height 52
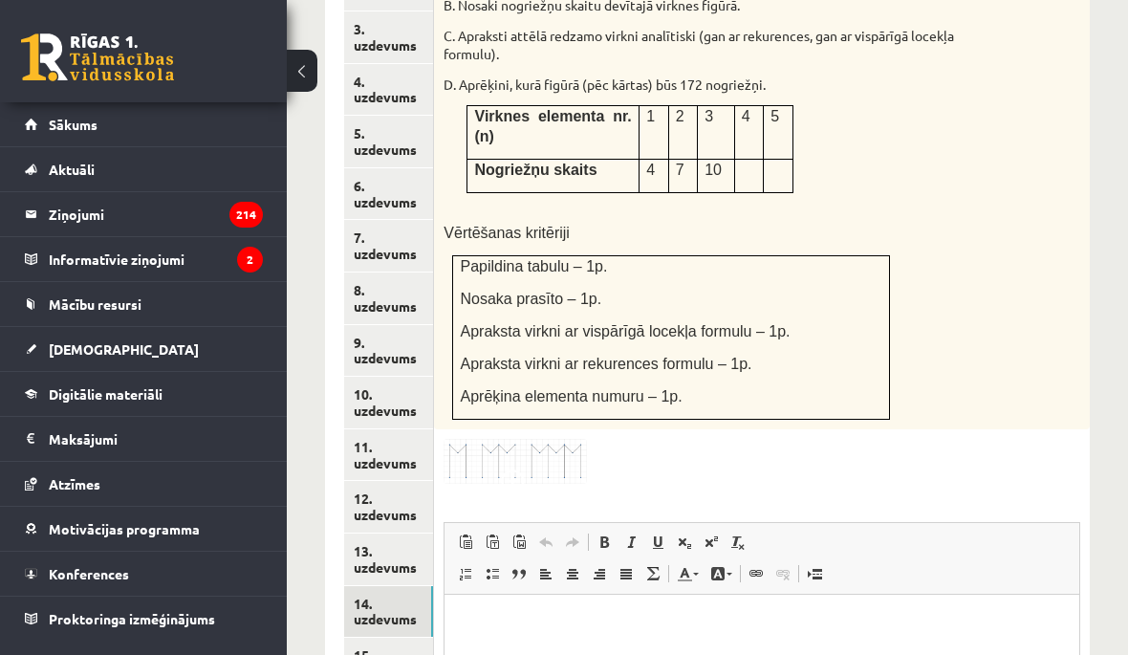
click at [411, 638] on link "15. uzdevums" at bounding box center [388, 664] width 89 height 52
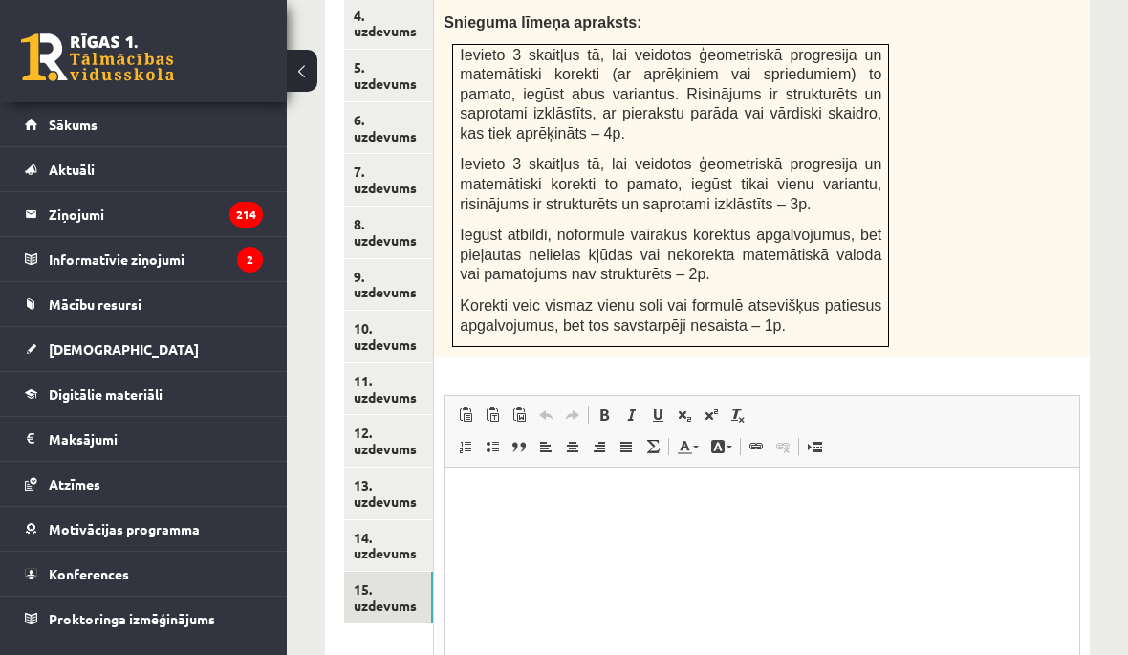
scroll to position [1174, 0]
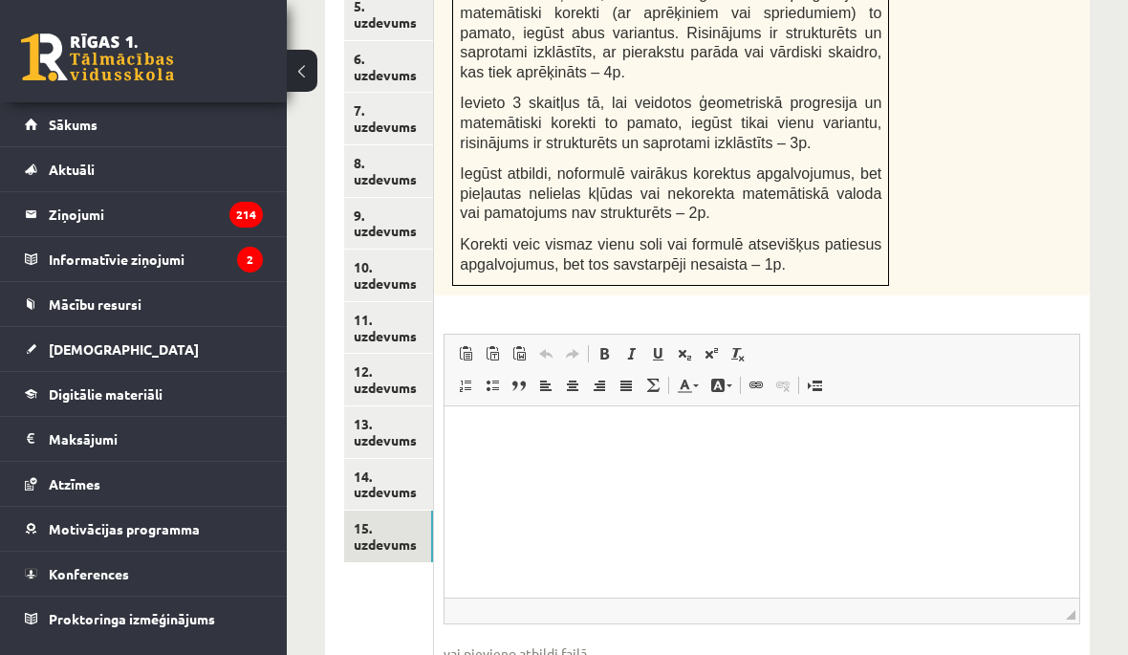
click at [1064, 223] on div "Starp skaitļiem 2 un 162 ievieto tādus trīs skaitļus, lai tie kopā ar dotajiem …" at bounding box center [762, 66] width 656 height 457
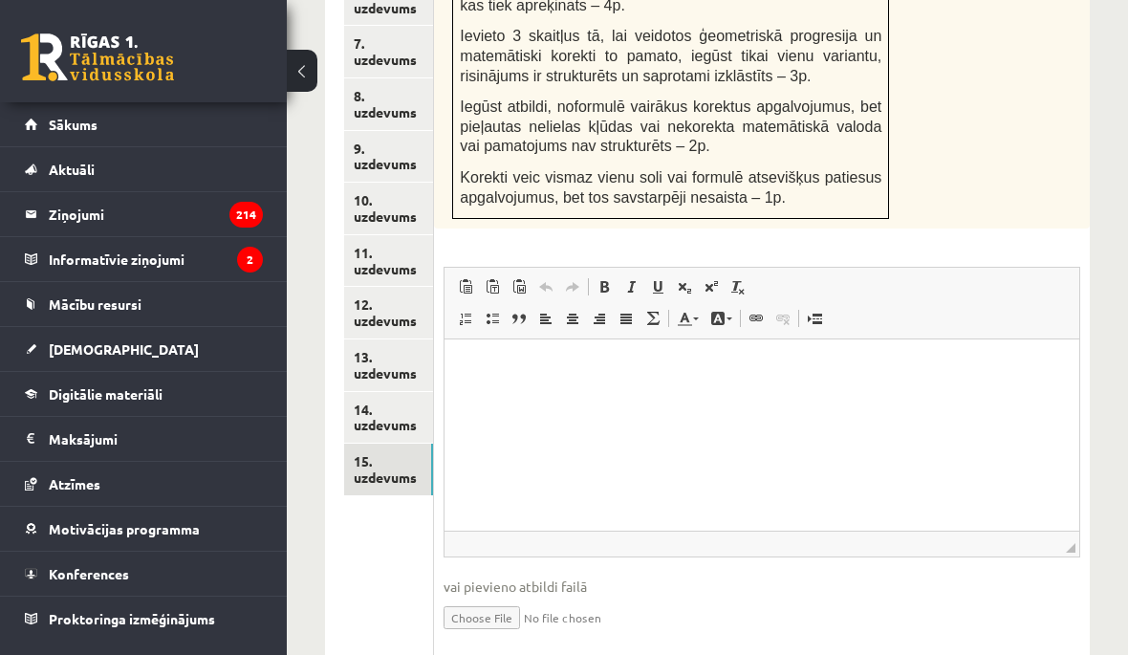
scroll to position [1246, 0]
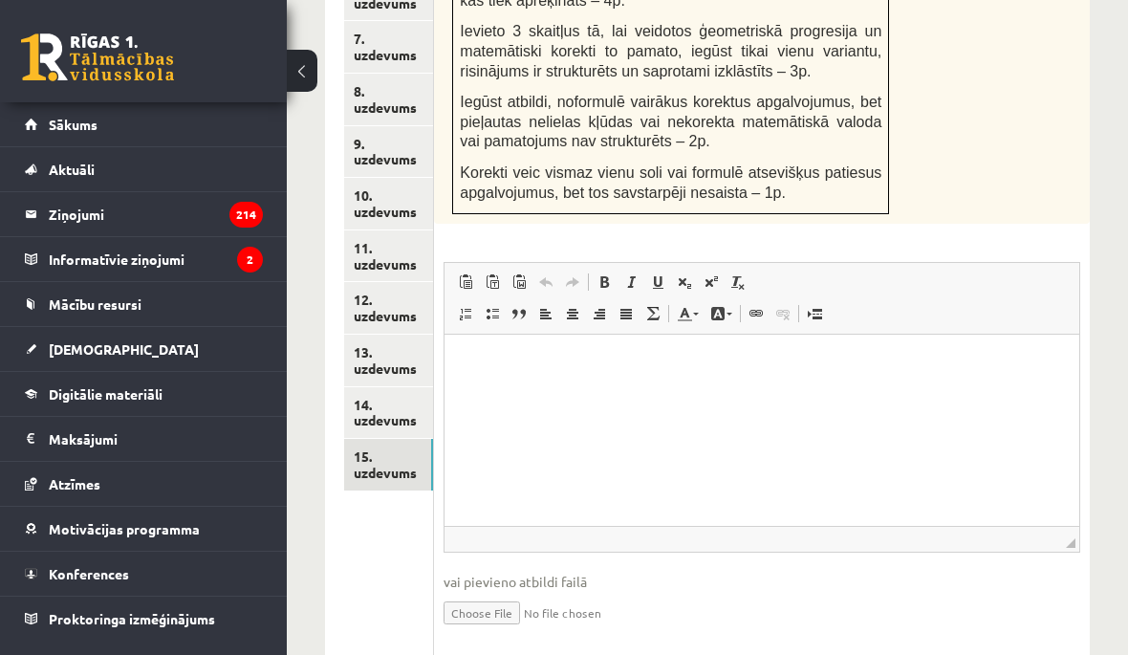
click at [413, 387] on link "14. uzdevums" at bounding box center [388, 413] width 89 height 52
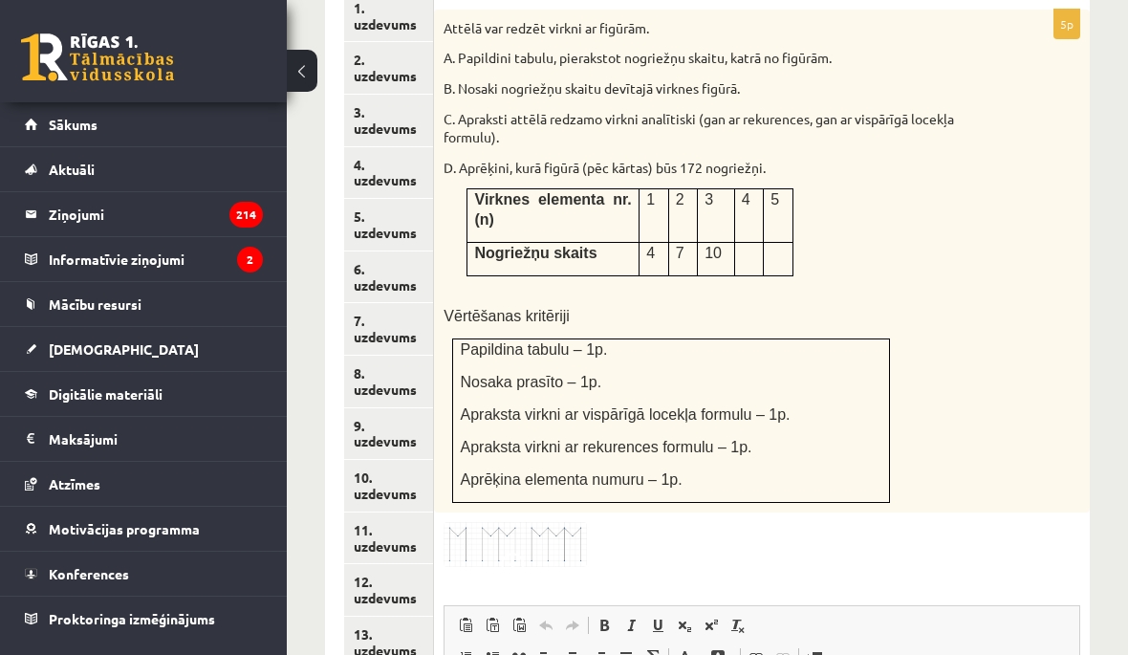
scroll to position [965, 0]
click at [406, 563] on link "12. uzdevums" at bounding box center [388, 589] width 89 height 52
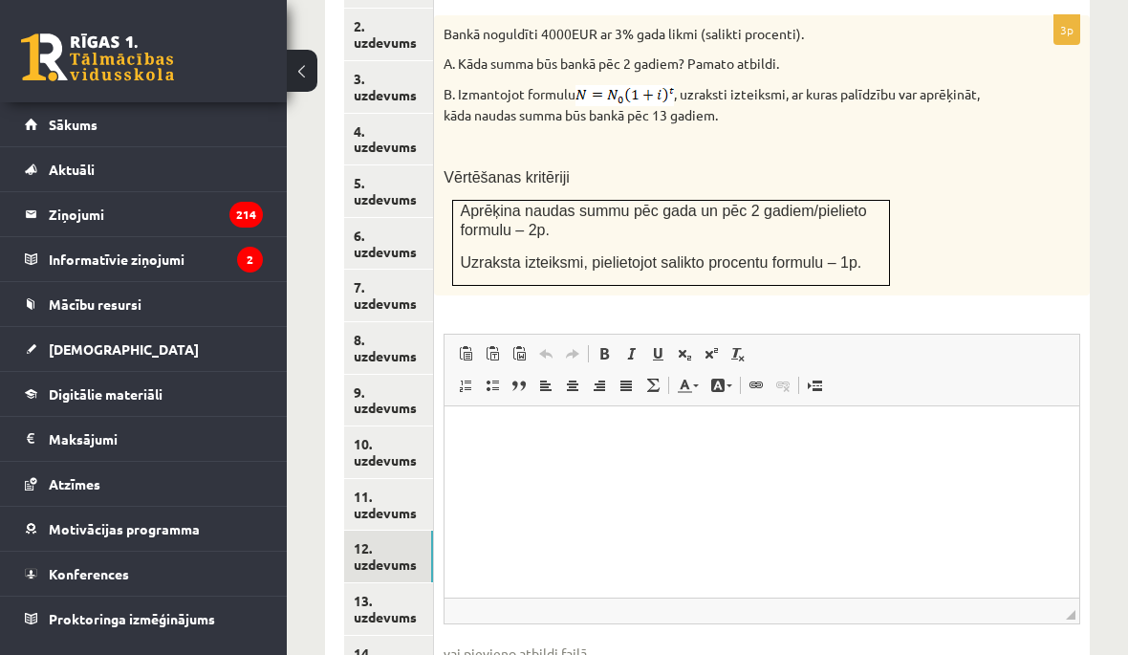
scroll to position [0, 0]
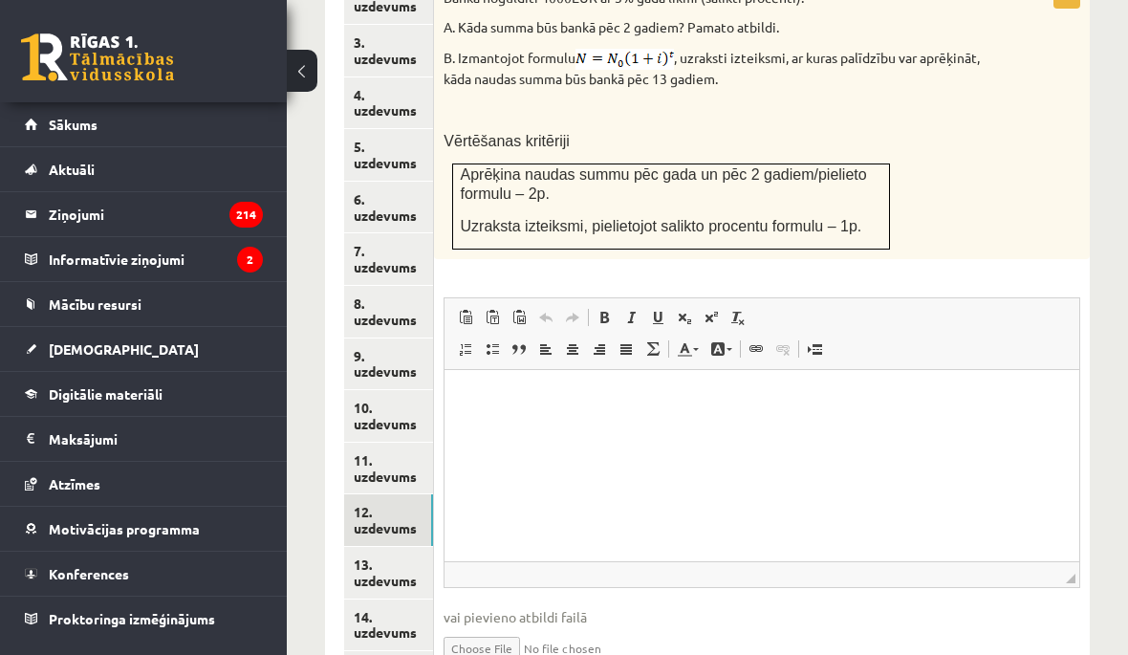
click at [410, 547] on link "13. uzdevums" at bounding box center [388, 573] width 89 height 52
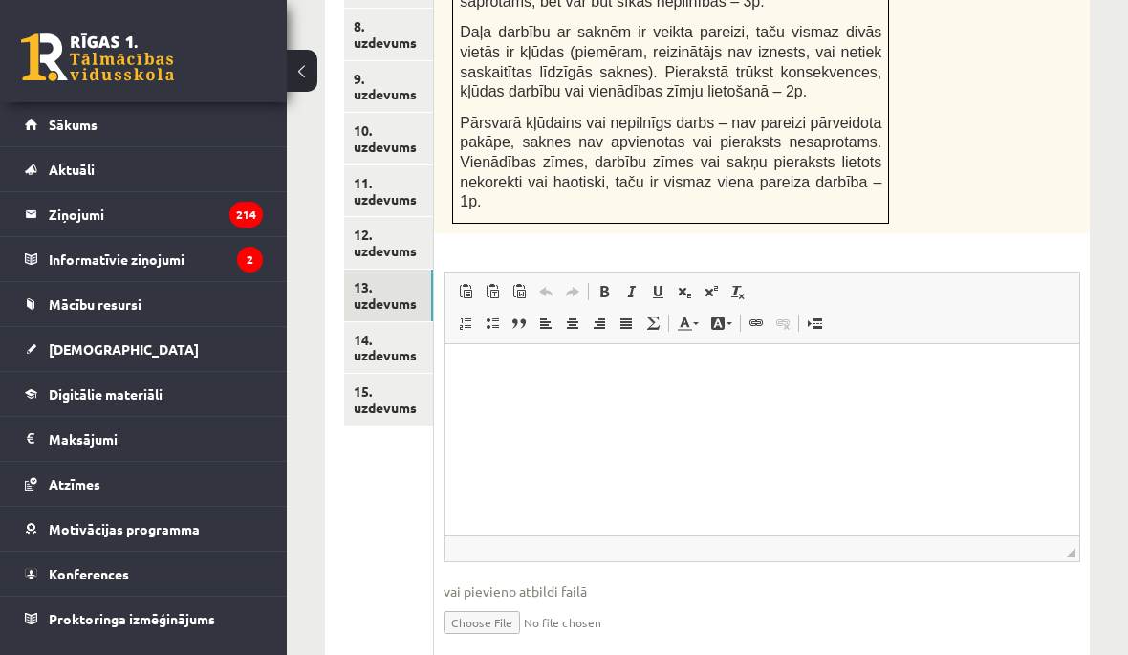
scroll to position [1316, 0]
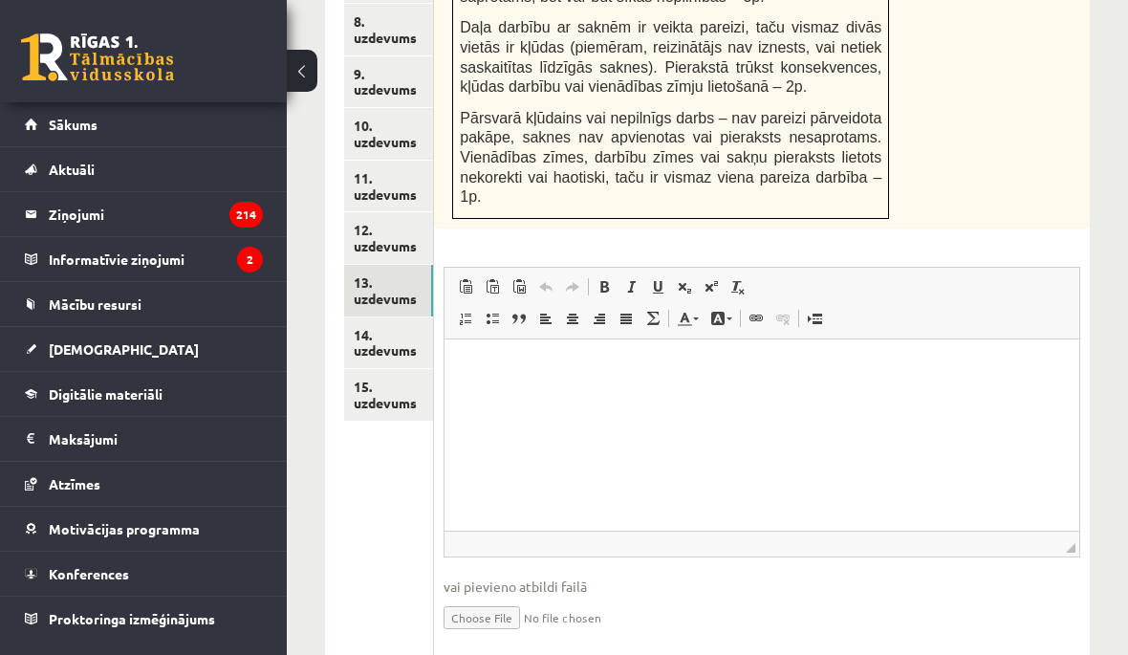
click at [533, 625] on input "file" at bounding box center [762, 616] width 637 height 39
type input "**********"
click at [385, 369] on link "15. uzdevums" at bounding box center [388, 395] width 89 height 52
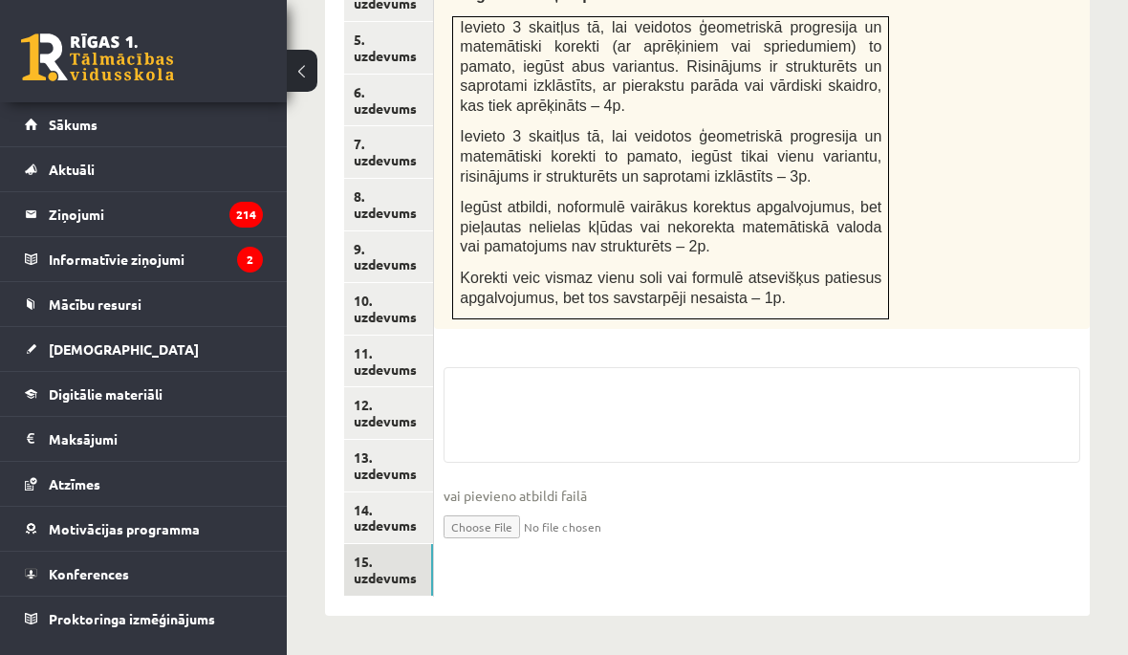
scroll to position [1032, 0]
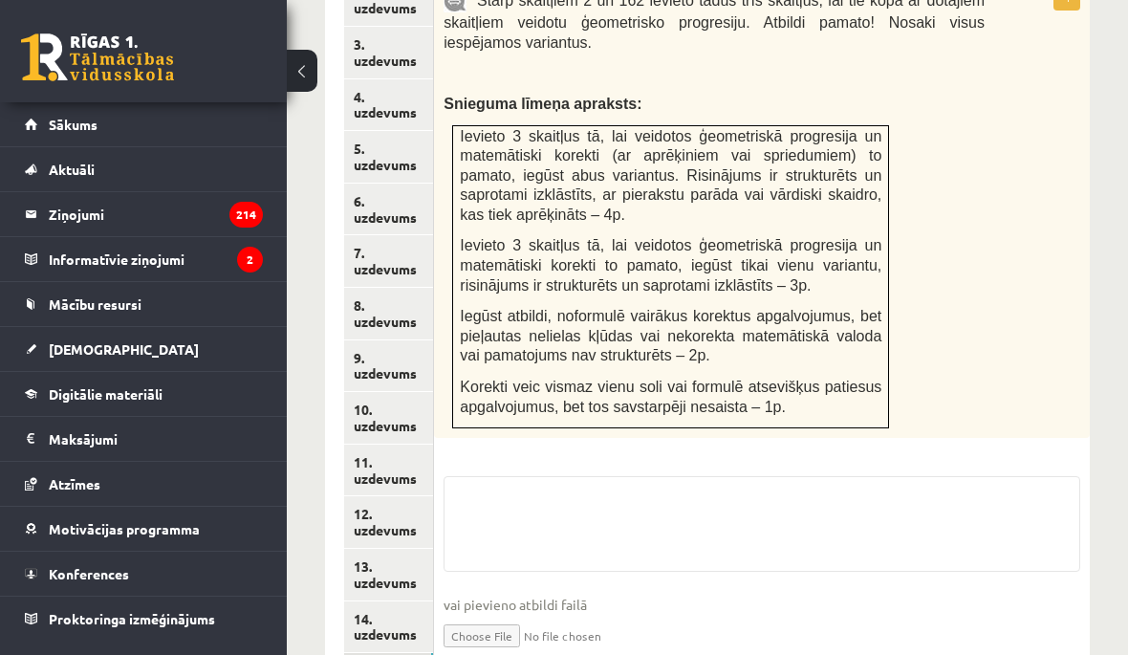
click at [517, 627] on input "file" at bounding box center [762, 634] width 637 height 39
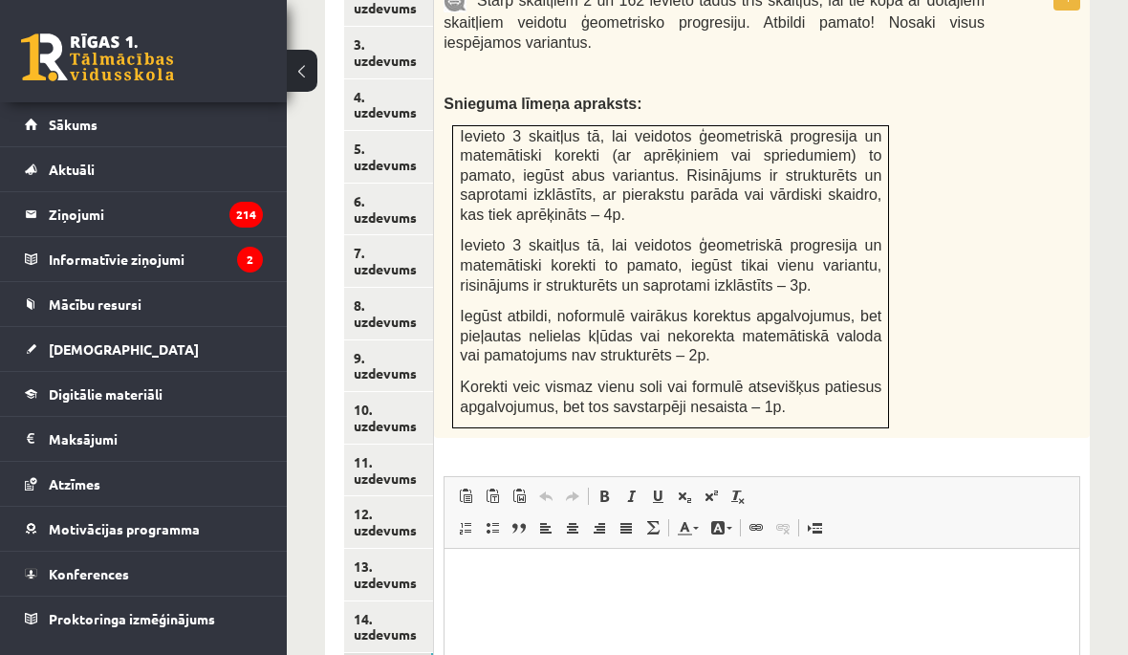
scroll to position [0, 0]
type input "**********"
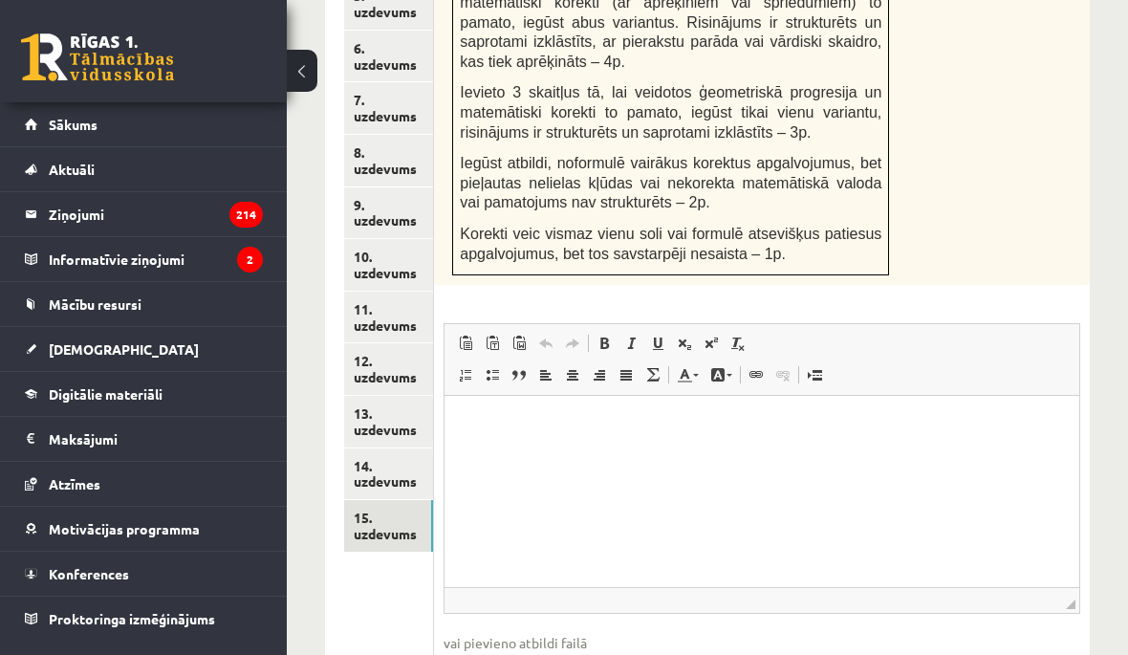
click at [390, 448] on link "14. uzdevums" at bounding box center [388, 474] width 89 height 52
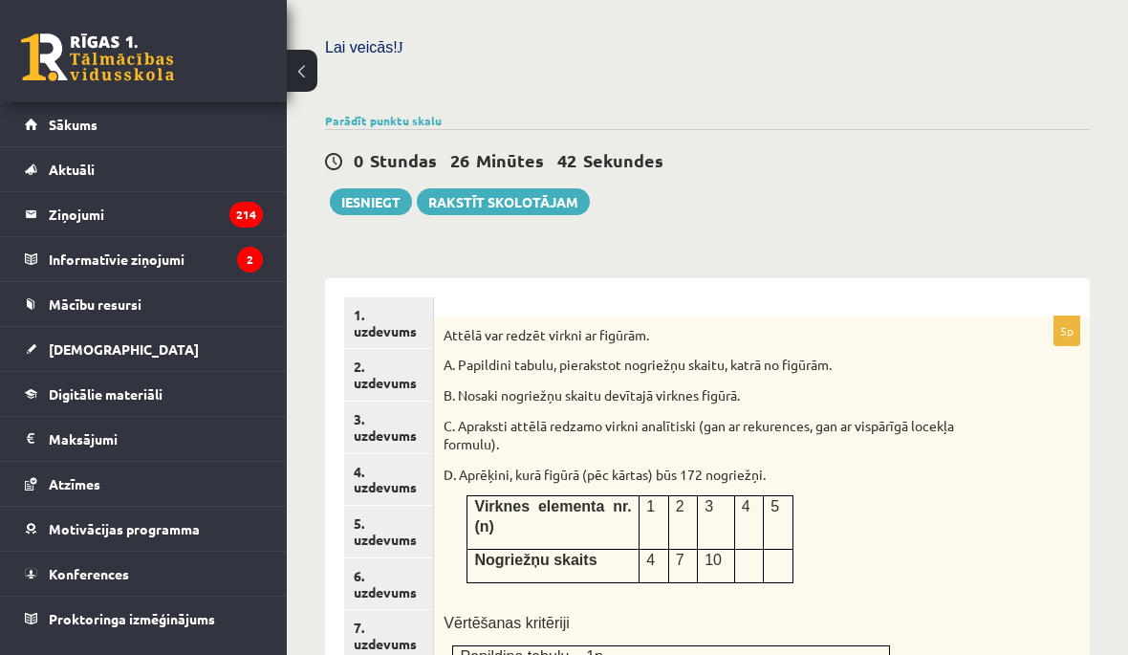
scroll to position [654, 0]
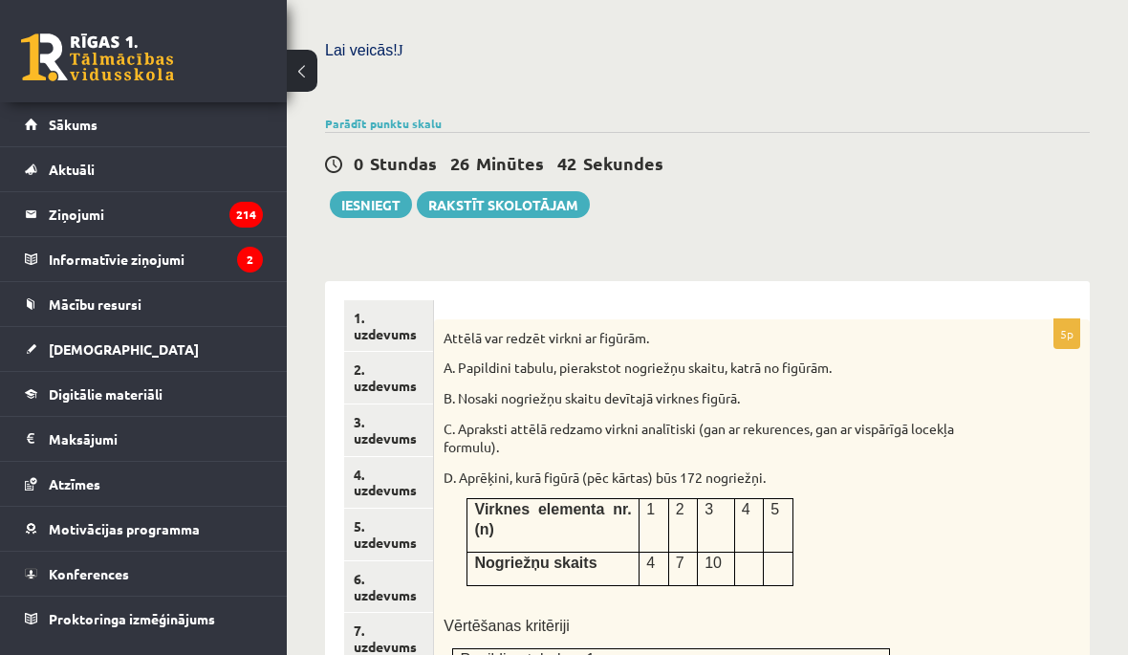
click at [372, 193] on button "Iesniegt" at bounding box center [371, 204] width 82 height 27
click at [414, 316] on link "1. uzdevums" at bounding box center [388, 326] width 89 height 52
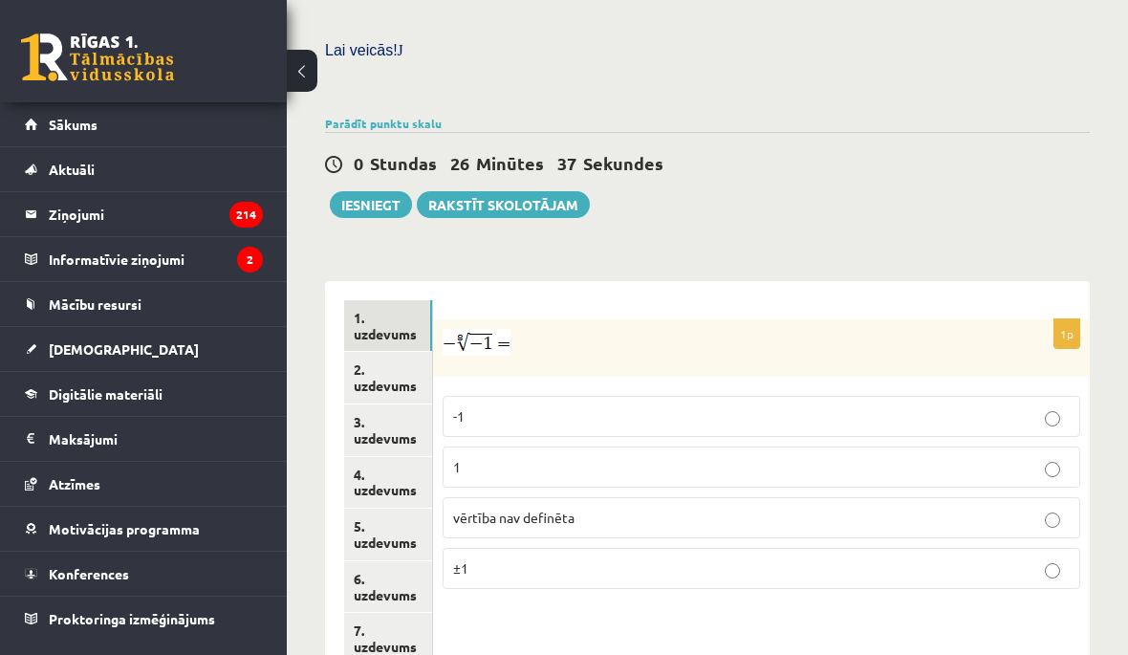
scroll to position [655, 0]
click at [398, 365] on link "2. uzdevums" at bounding box center [388, 377] width 88 height 52
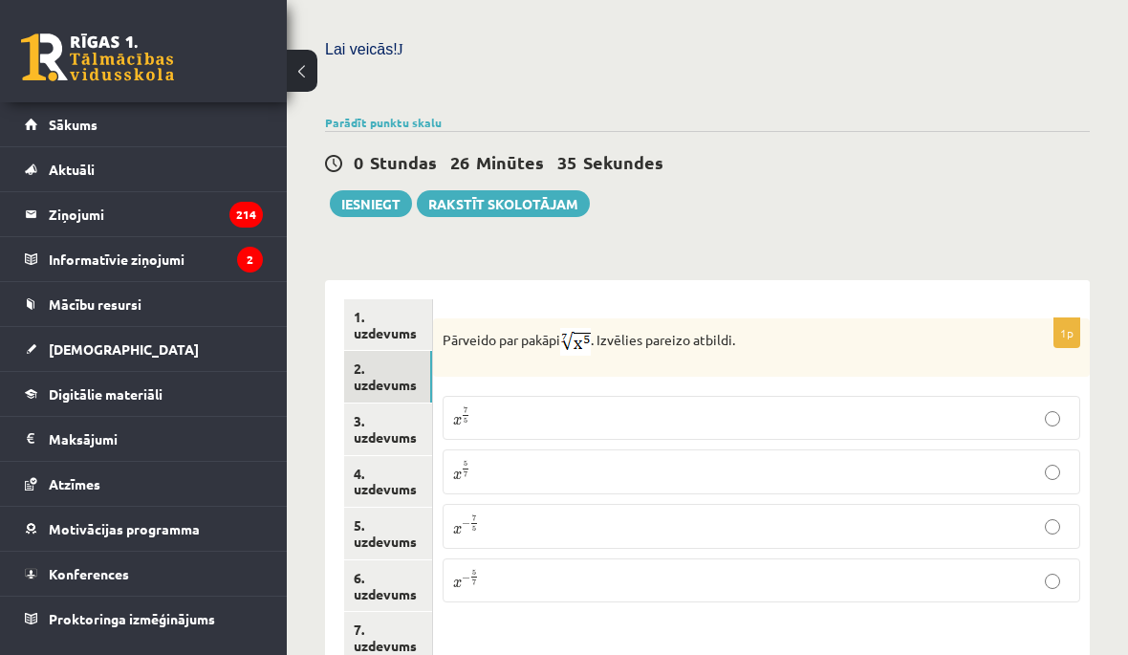
click at [395, 413] on link "3. uzdevums" at bounding box center [388, 430] width 88 height 52
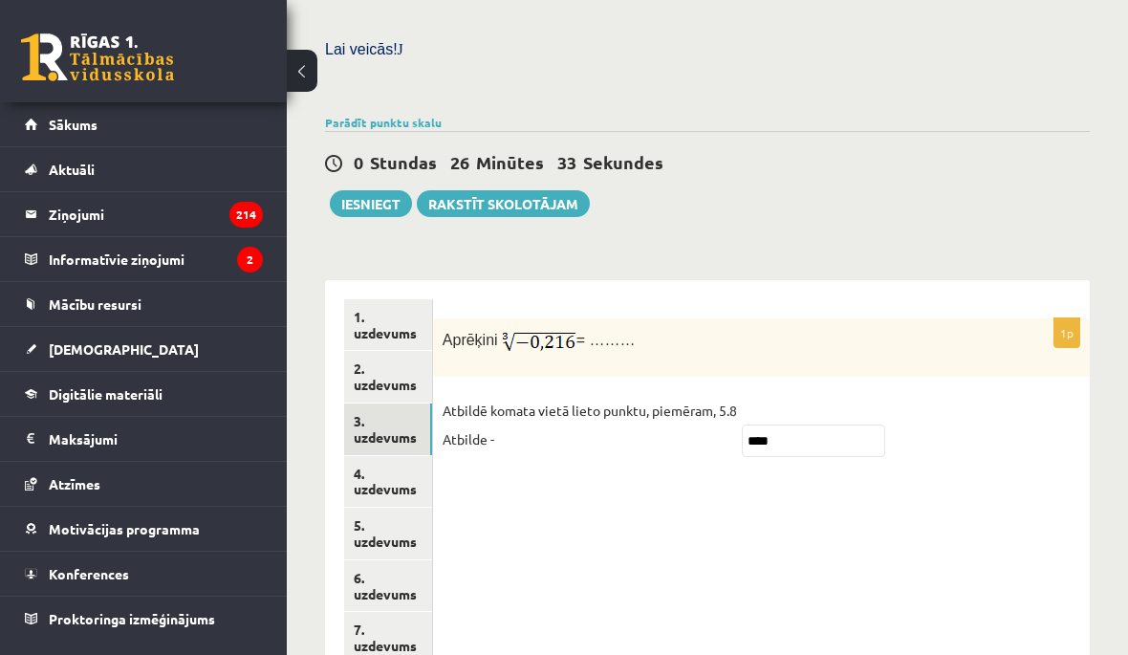
click at [404, 456] on link "4. uzdevums" at bounding box center [388, 482] width 88 height 52
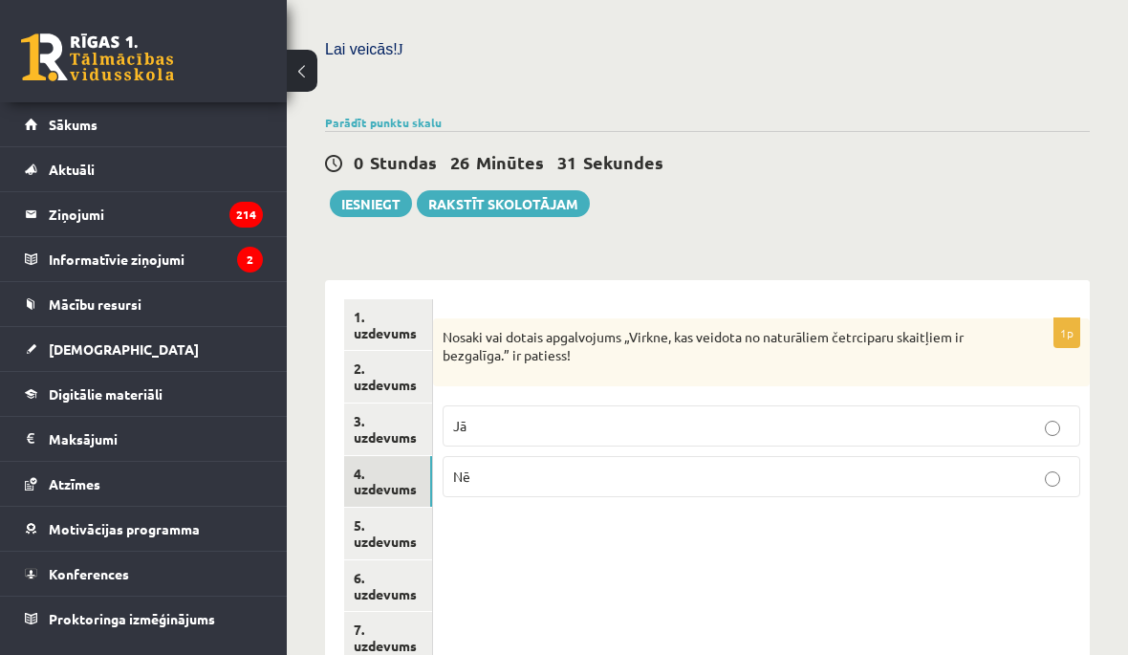
click at [398, 512] on link "5. uzdevums" at bounding box center [388, 534] width 88 height 52
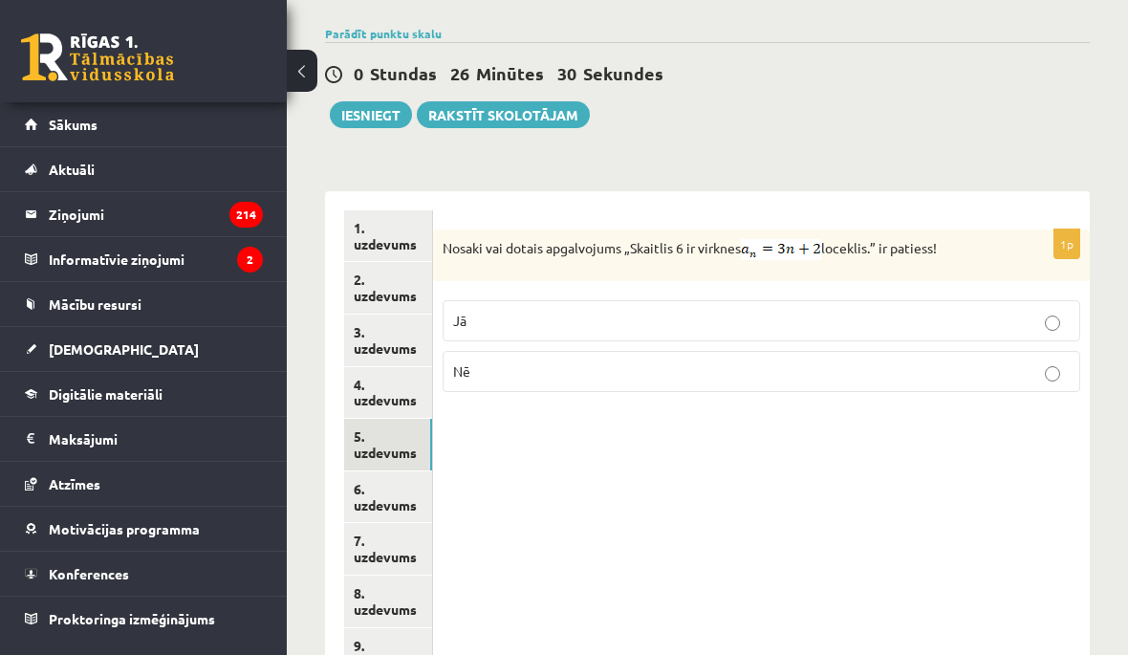
scroll to position [745, 0]
click at [404, 478] on link "6. uzdevums" at bounding box center [388, 496] width 88 height 52
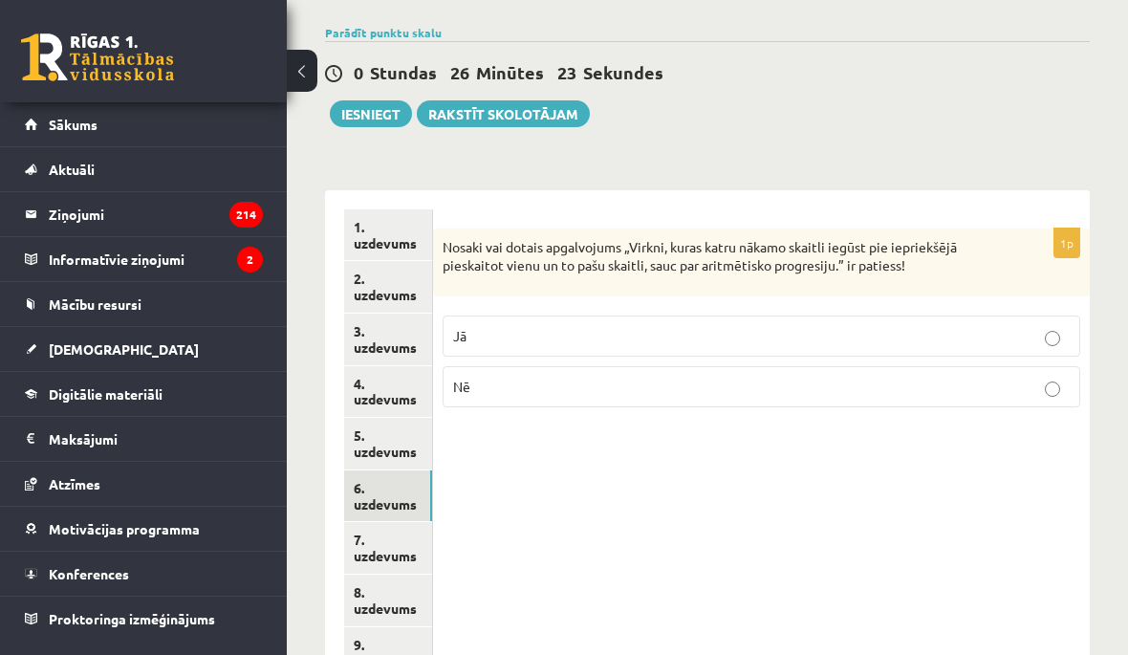
click at [404, 522] on link "7. uzdevums" at bounding box center [388, 548] width 88 height 52
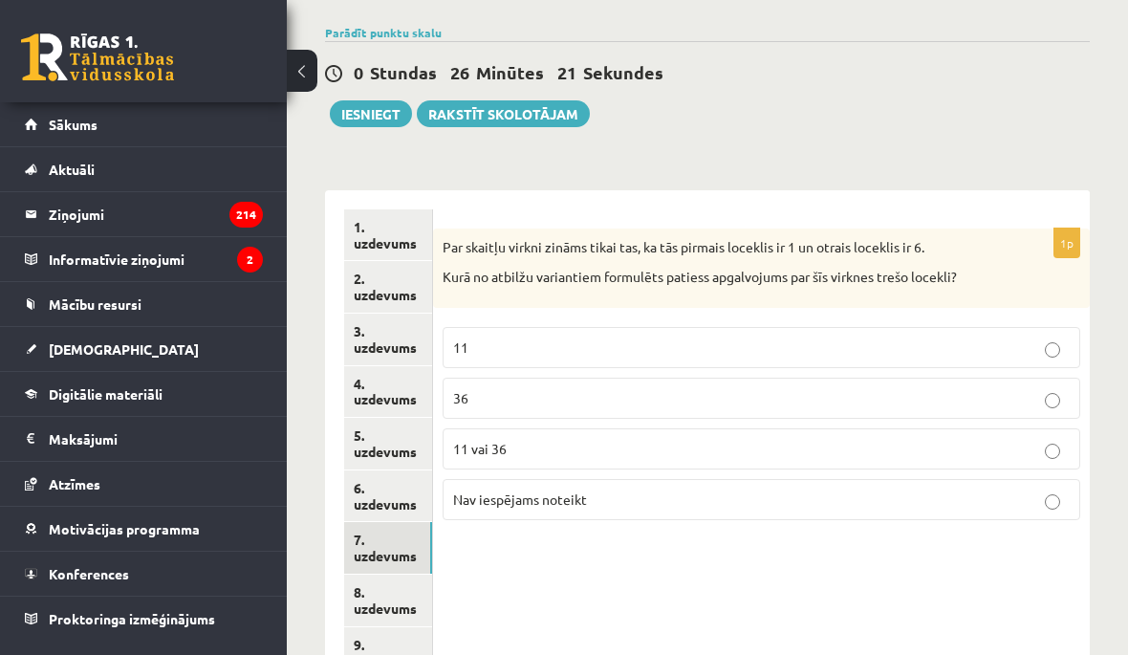
click at [409, 535] on link "7. uzdevums" at bounding box center [388, 548] width 88 height 52
click at [401, 575] on link "8. uzdevums" at bounding box center [388, 601] width 88 height 52
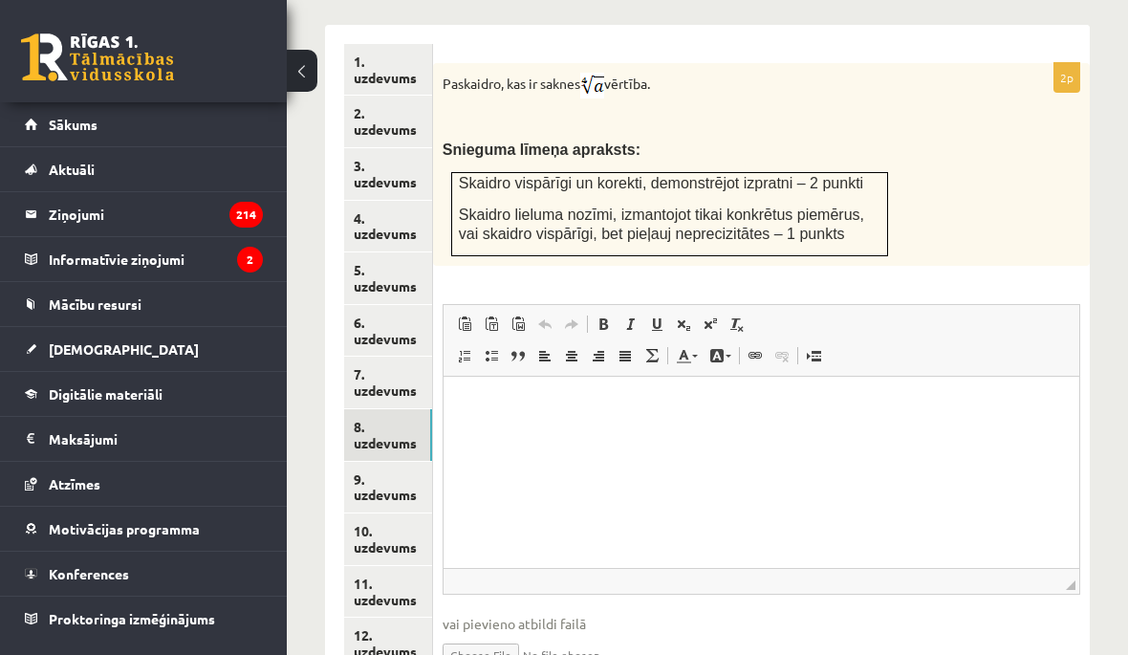
scroll to position [909, 0]
click at [404, 463] on link "9. uzdevums" at bounding box center [388, 489] width 88 height 52
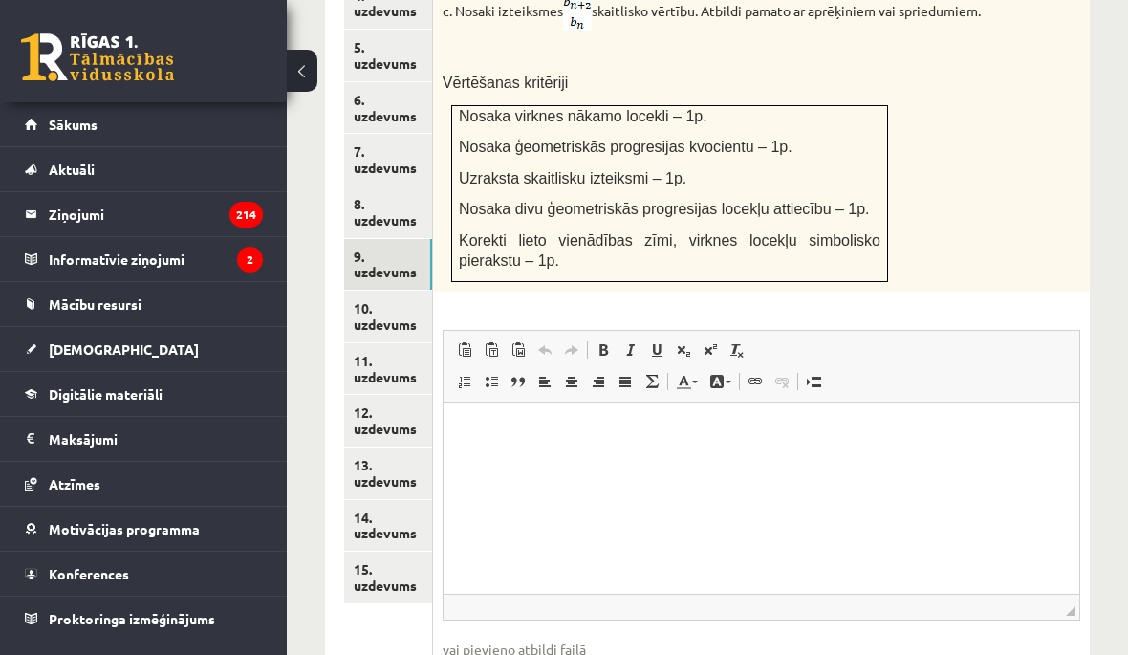
scroll to position [1152, 0]
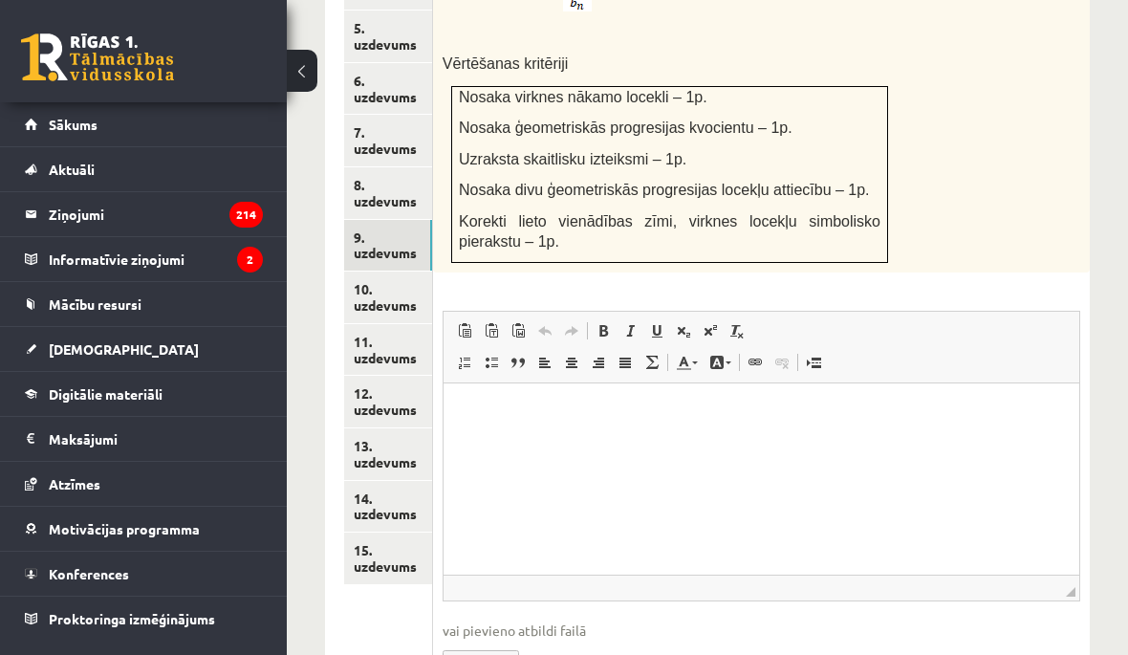
click at [420, 272] on link "10. uzdevums" at bounding box center [388, 298] width 88 height 52
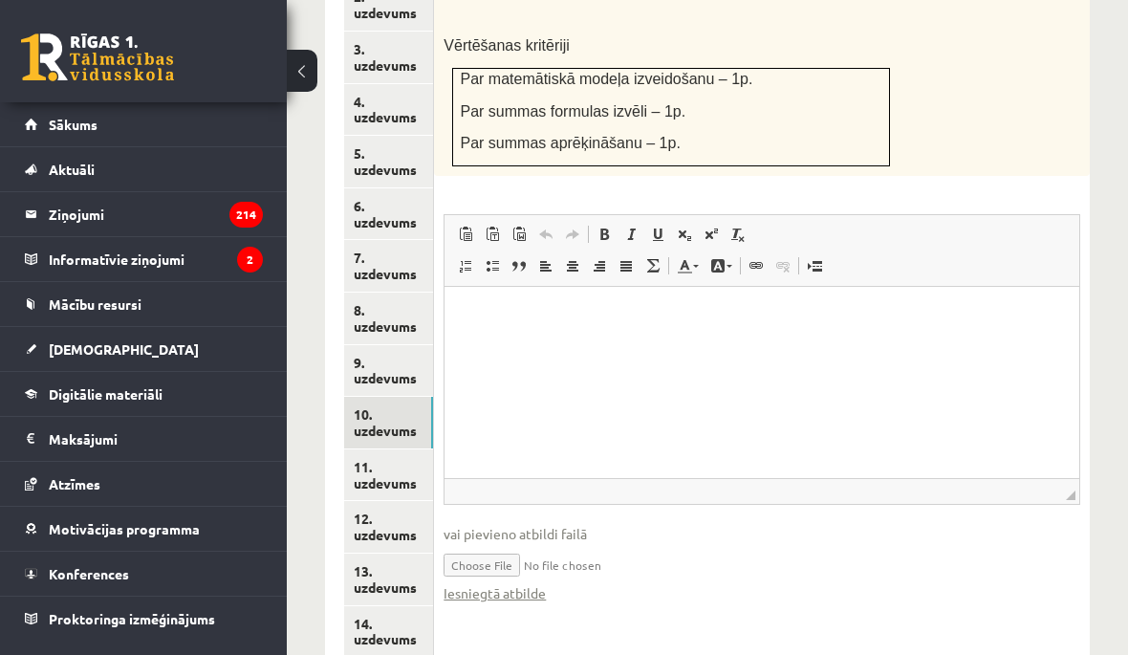
scroll to position [0, 0]
click at [414, 449] on link "11. uzdevums" at bounding box center [388, 475] width 89 height 52
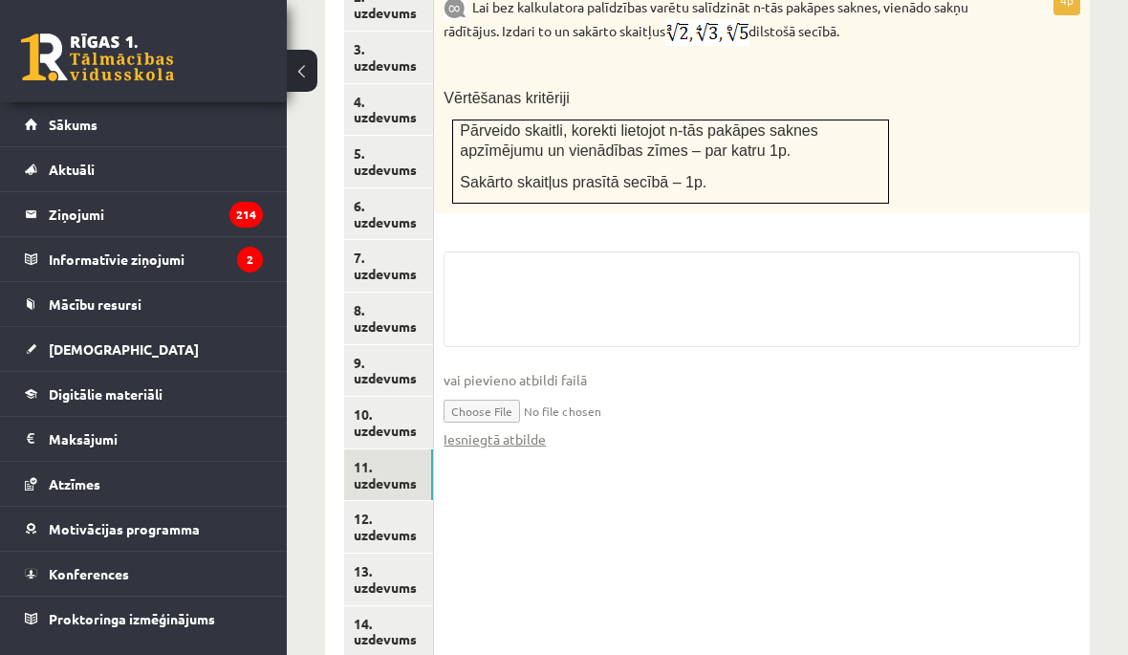
click at [406, 501] on link "12. uzdevums" at bounding box center [388, 527] width 89 height 52
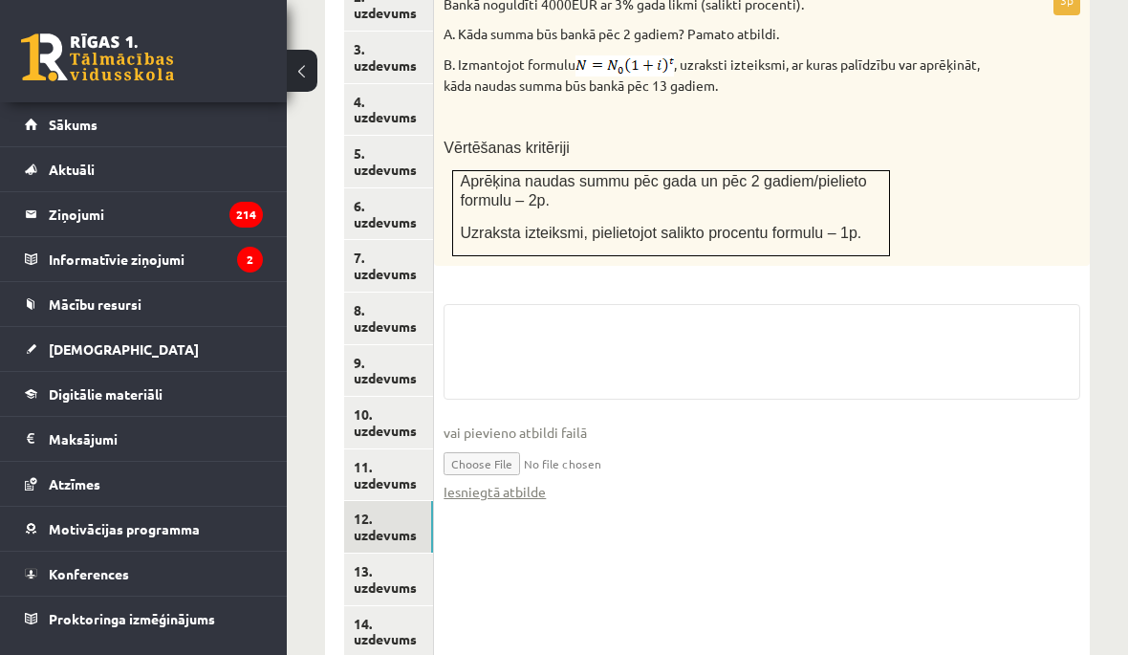
click at [402, 556] on link "13. uzdevums" at bounding box center [388, 580] width 89 height 52
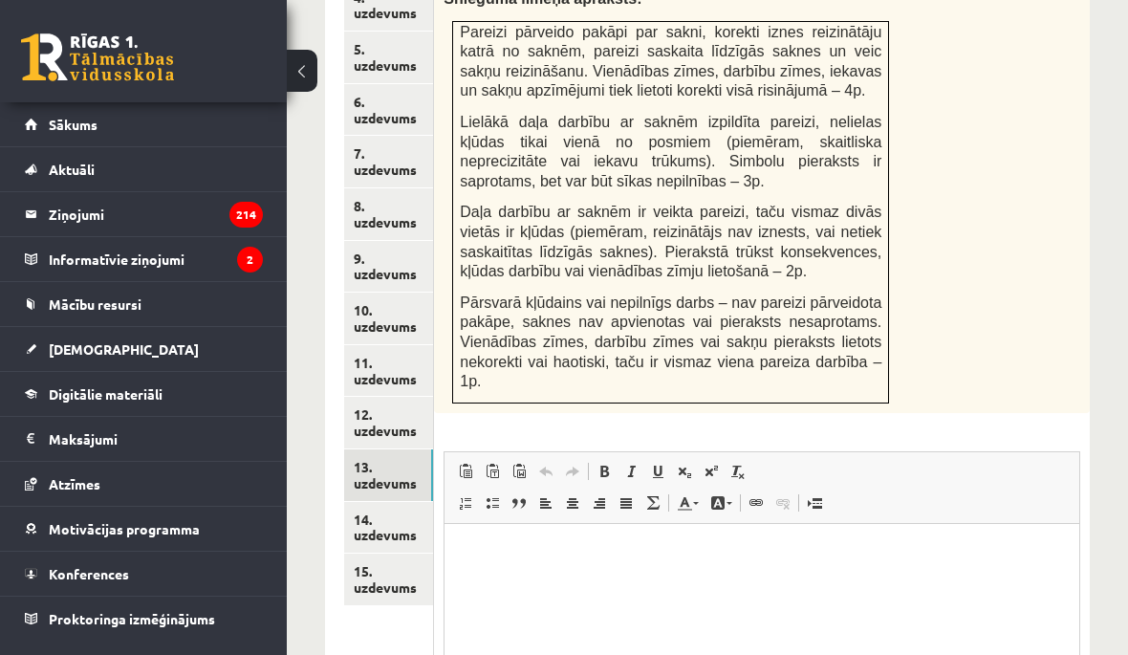
click at [402, 502] on link "14. uzdevums" at bounding box center [388, 528] width 89 height 52
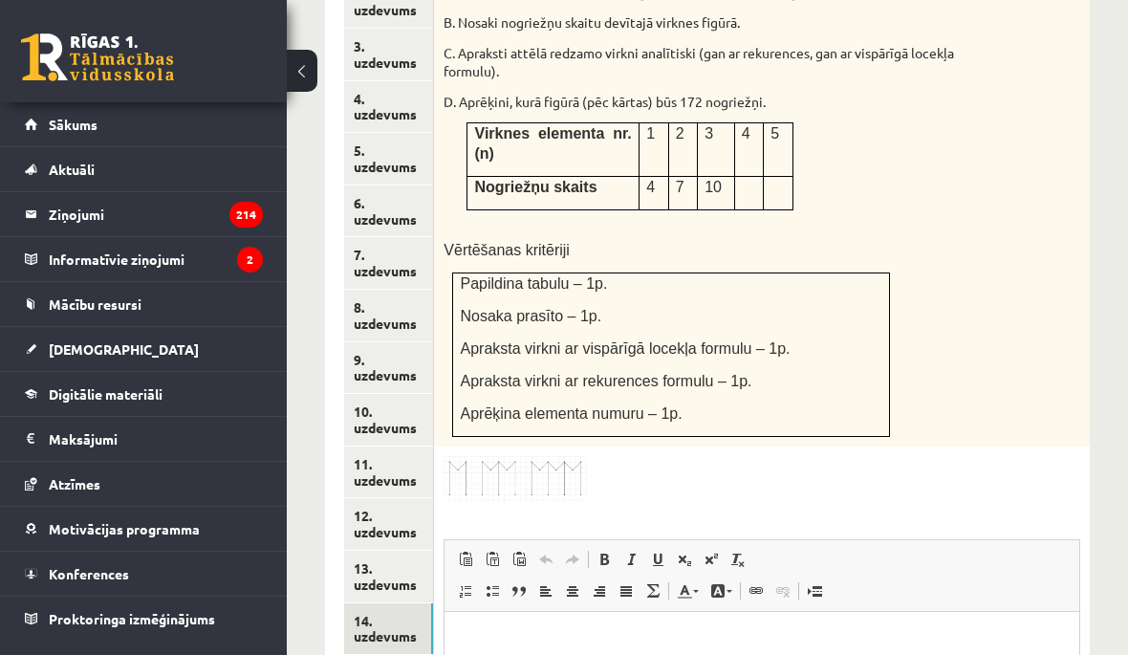
scroll to position [1028, 0]
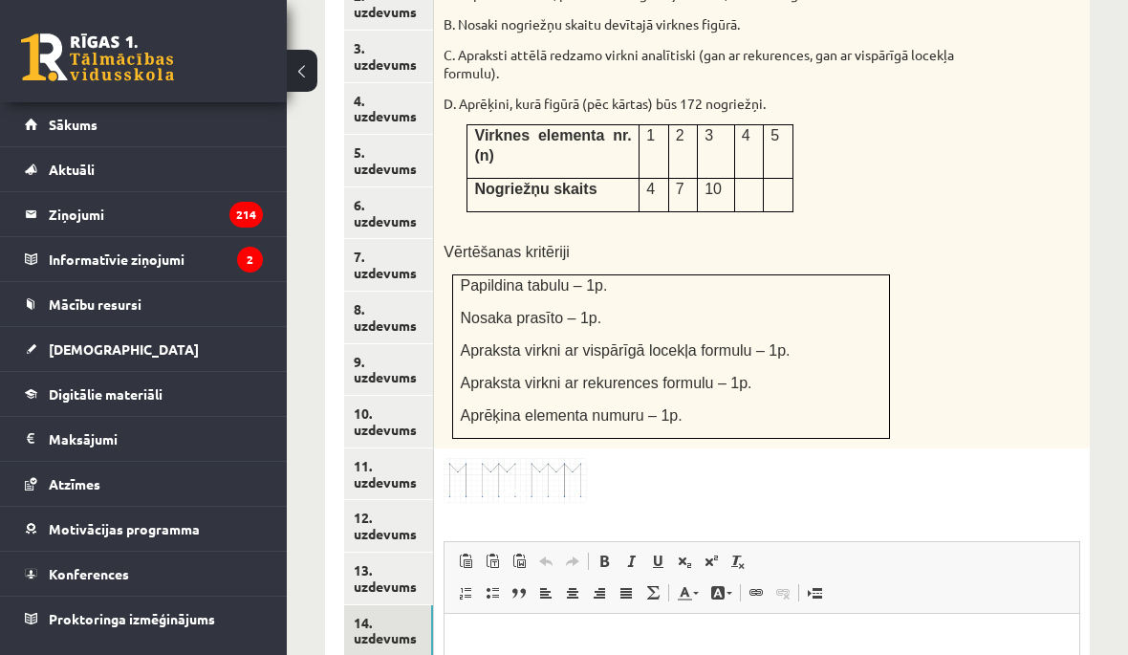
click at [511, 460] on img at bounding box center [515, 480] width 143 height 45
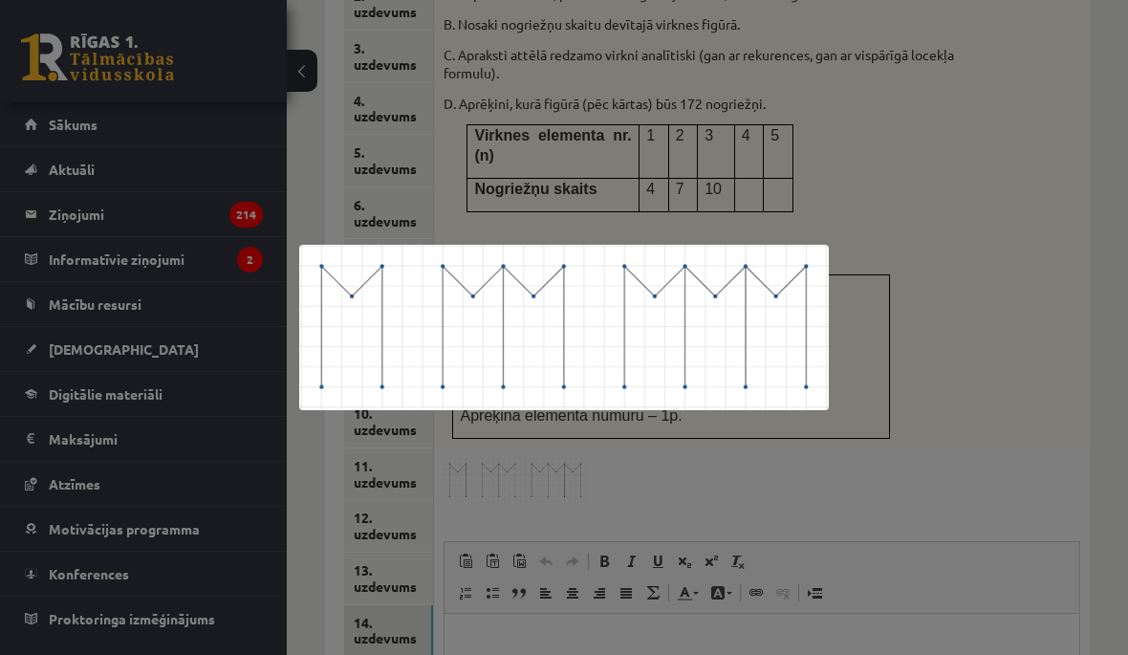
click at [947, 146] on div at bounding box center [564, 327] width 1128 height 655
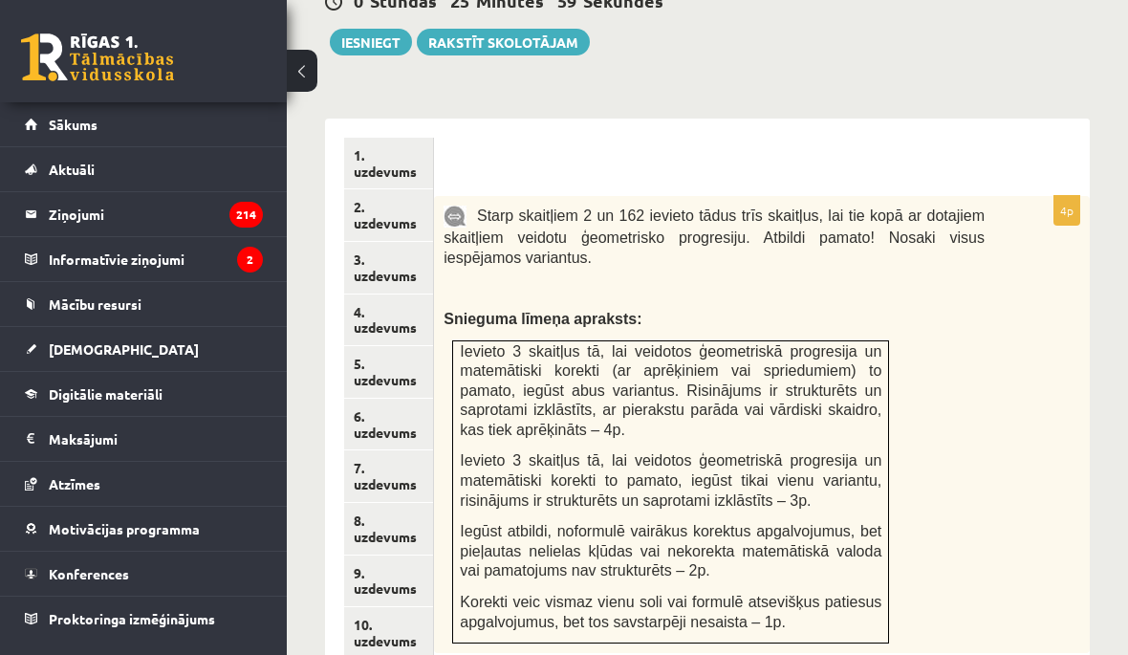
scroll to position [819, 0]
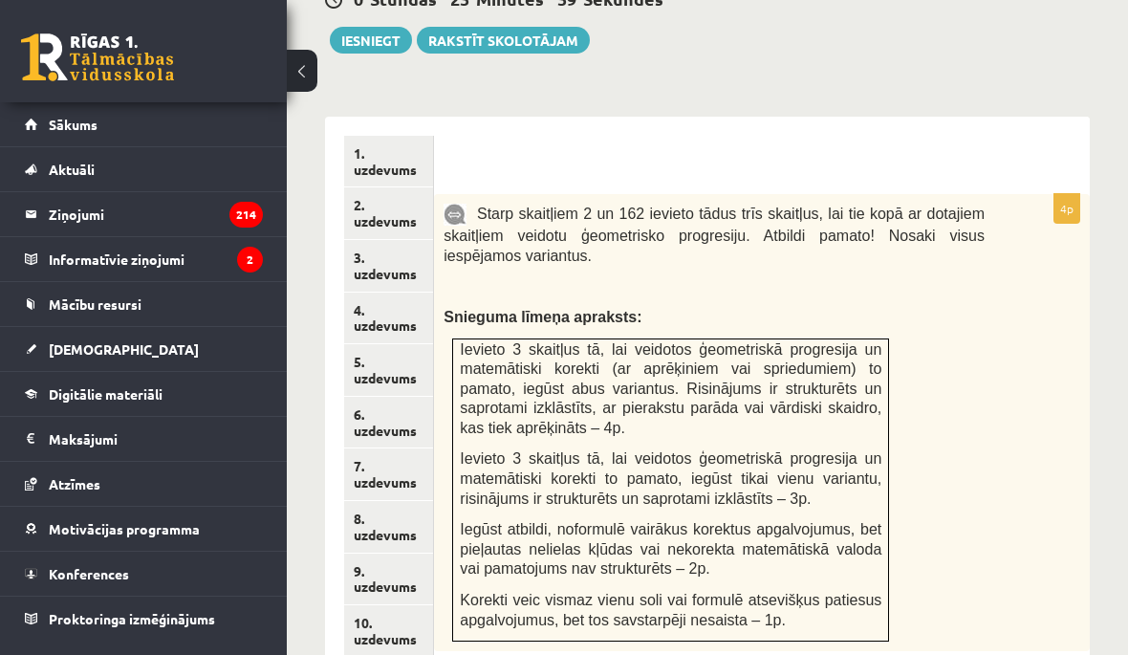
click at [377, 27] on button "Iesniegt" at bounding box center [371, 40] width 82 height 27
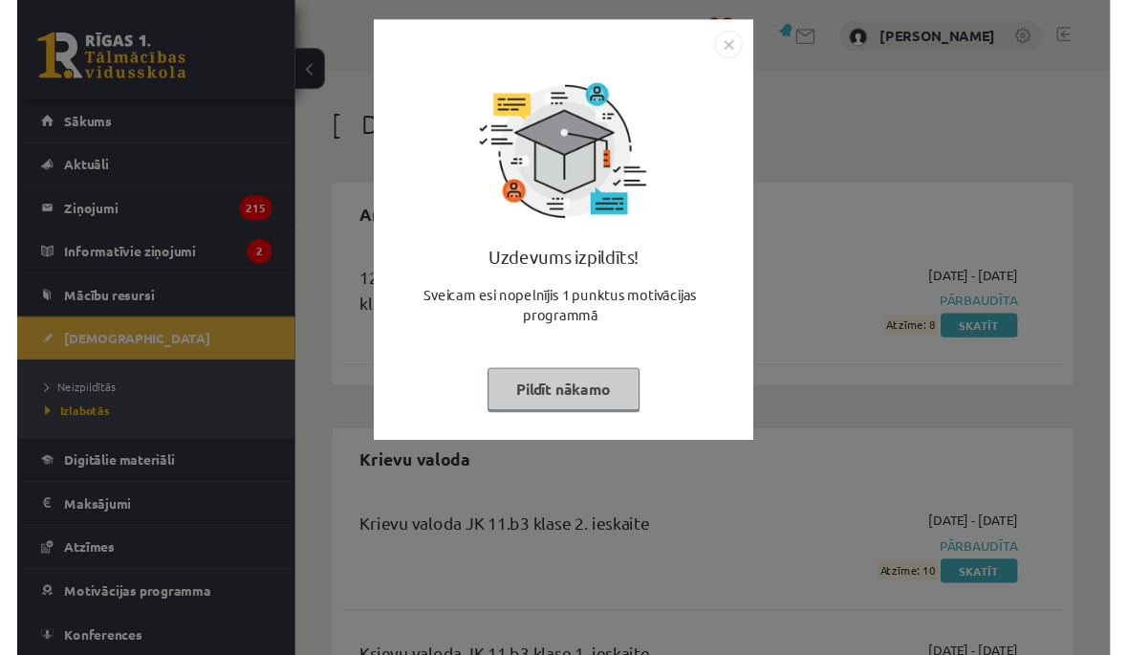
scroll to position [21, 0]
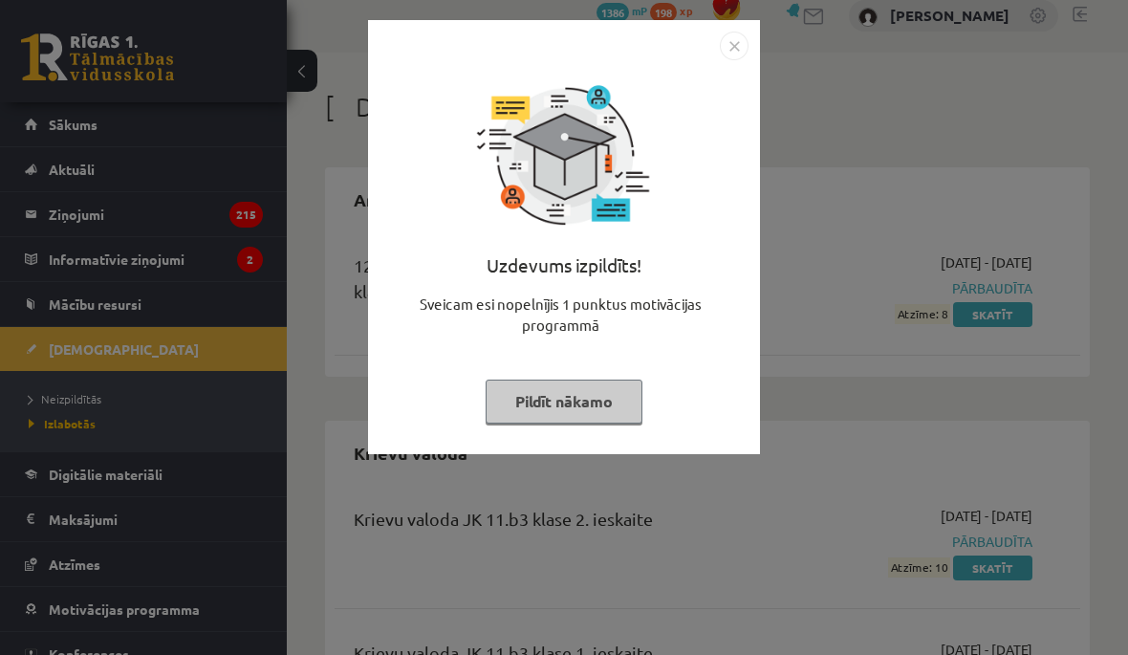
click at [601, 388] on button "Pildīt nākamo" at bounding box center [564, 402] width 157 height 44
